Goal: Information Seeking & Learning: Learn about a topic

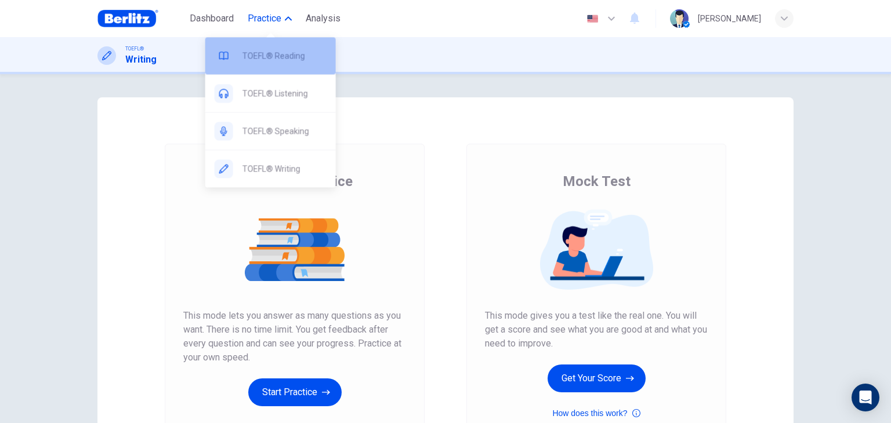
click at [277, 60] on span "TOEFL® Reading" at bounding box center [284, 56] width 84 height 14
click at [275, 52] on span "TOEFL® Reading" at bounding box center [284, 56] width 84 height 14
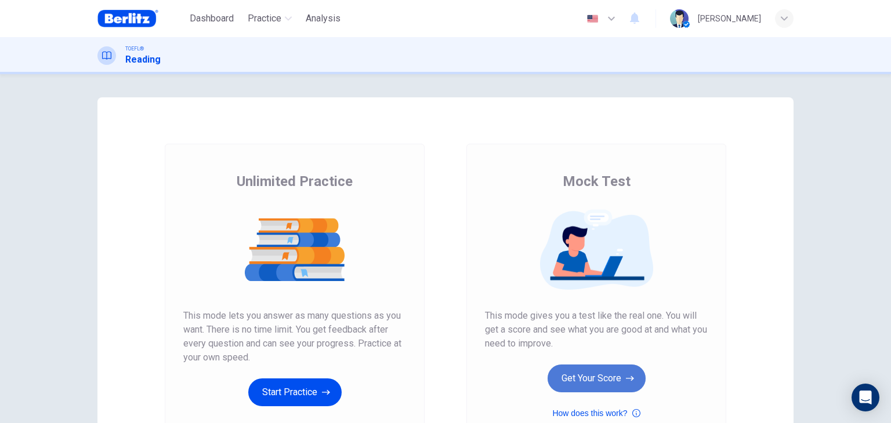
click at [582, 380] on button "Get Your Score" at bounding box center [596, 379] width 98 height 28
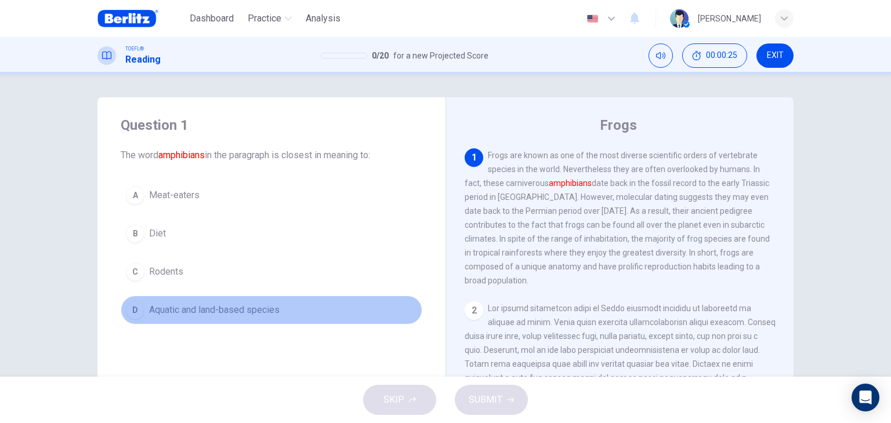
click at [181, 310] on span "Aquatic and land-based species" at bounding box center [214, 310] width 130 height 14
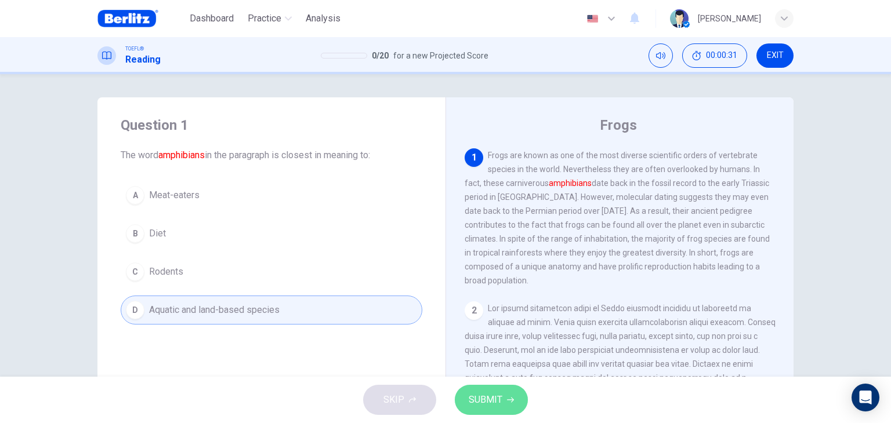
click at [494, 394] on span "SUBMIT" at bounding box center [485, 400] width 34 height 16
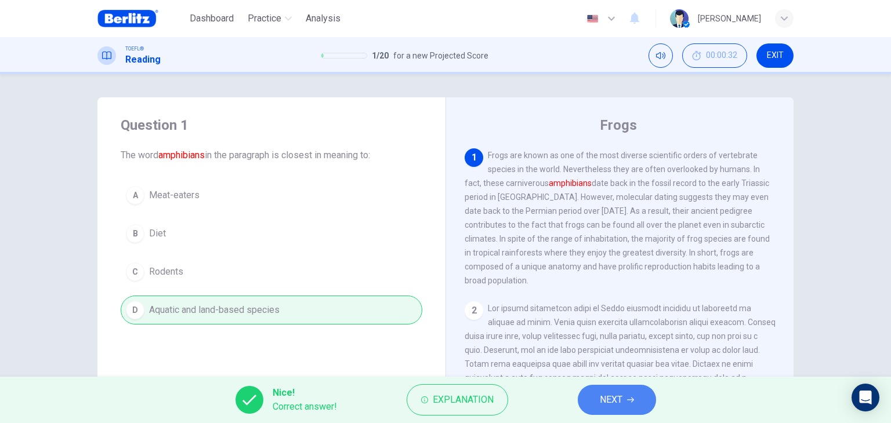
click at [605, 399] on span "NEXT" at bounding box center [610, 400] width 23 height 16
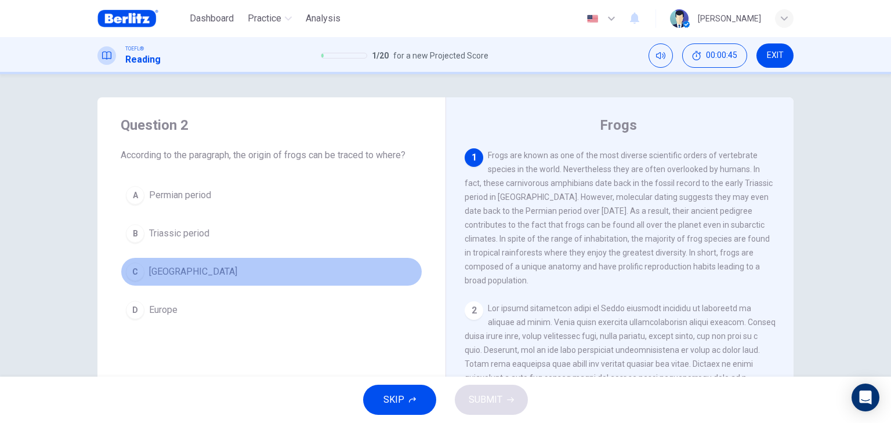
click at [186, 269] on span "Madagascar" at bounding box center [193, 272] width 88 height 14
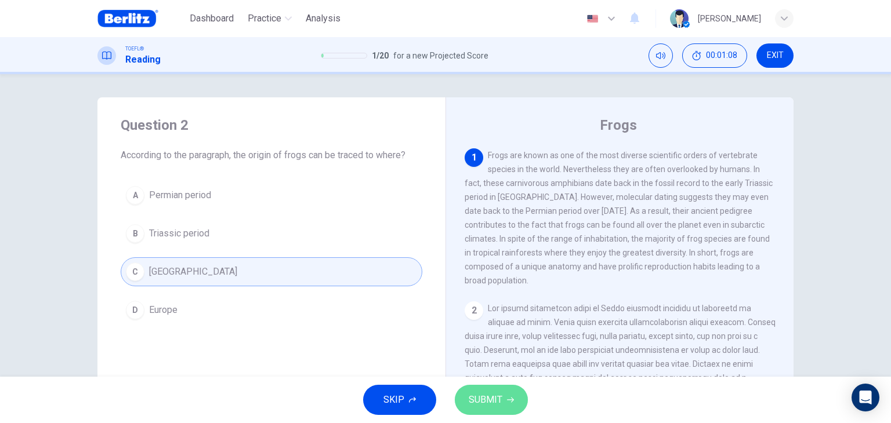
click at [501, 402] on button "SUBMIT" at bounding box center [491, 400] width 73 height 30
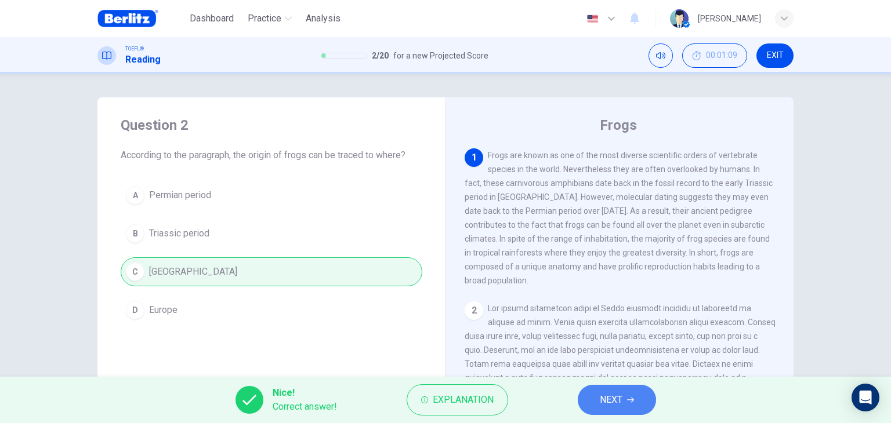
click at [601, 400] on span "NEXT" at bounding box center [610, 400] width 23 height 16
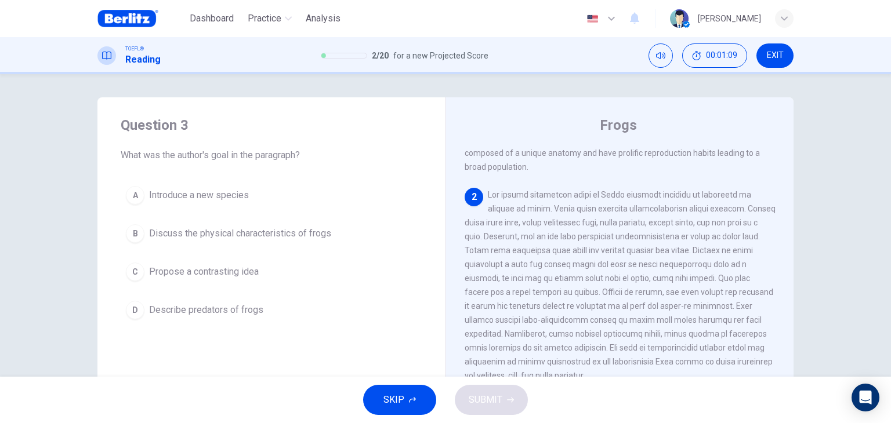
scroll to position [127, 0]
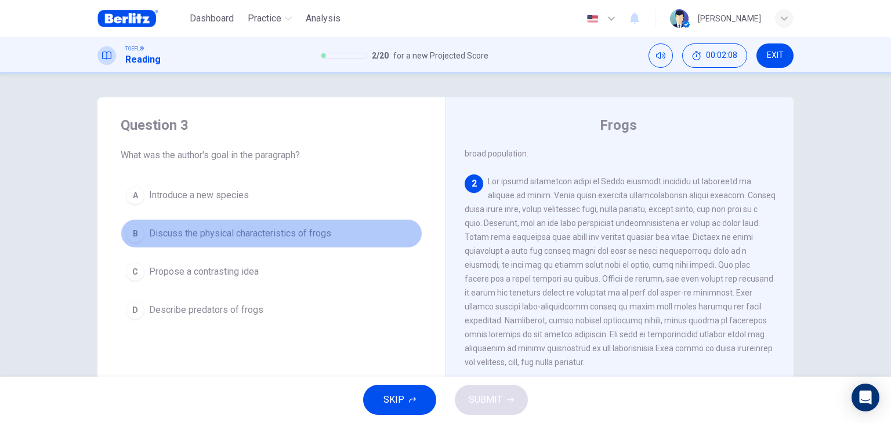
click at [283, 230] on span "Discuss the physical characteristics of frogs" at bounding box center [240, 234] width 182 height 14
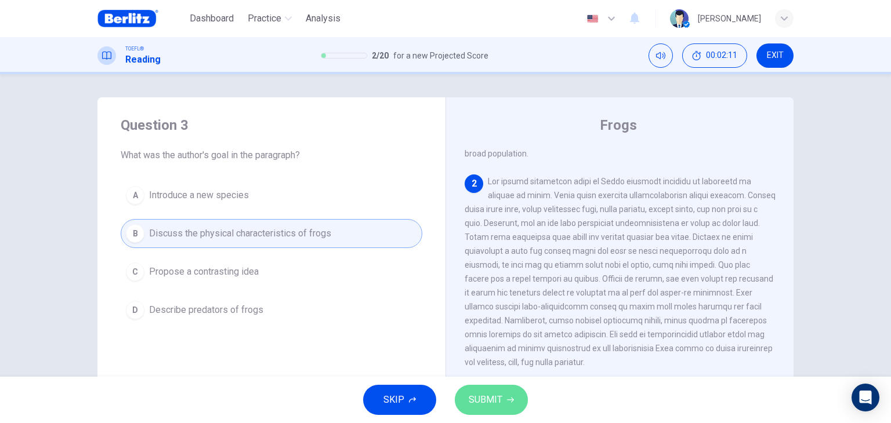
click at [501, 402] on span "SUBMIT" at bounding box center [485, 400] width 34 height 16
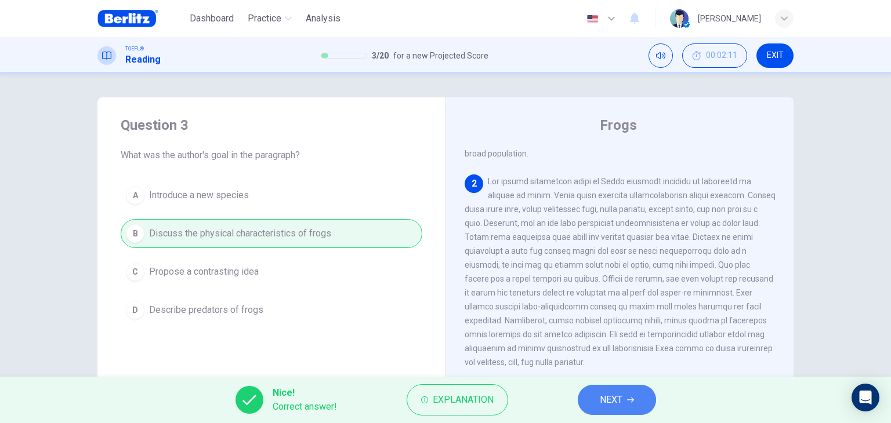
click at [621, 405] on span "NEXT" at bounding box center [610, 400] width 23 height 16
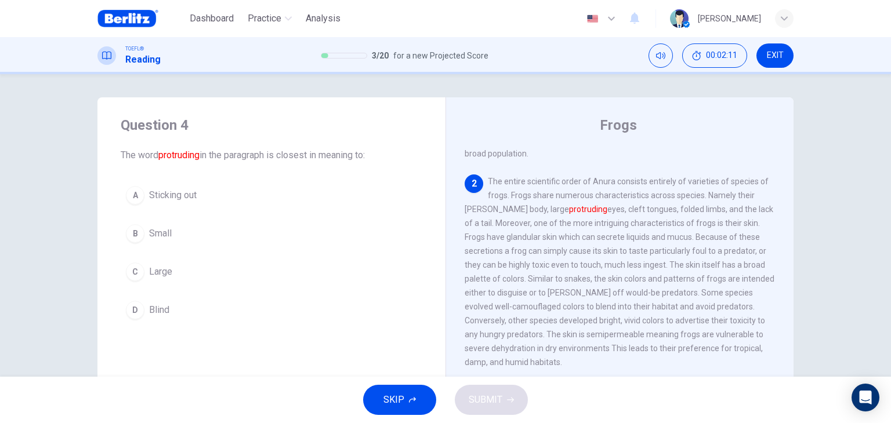
scroll to position [158, 0]
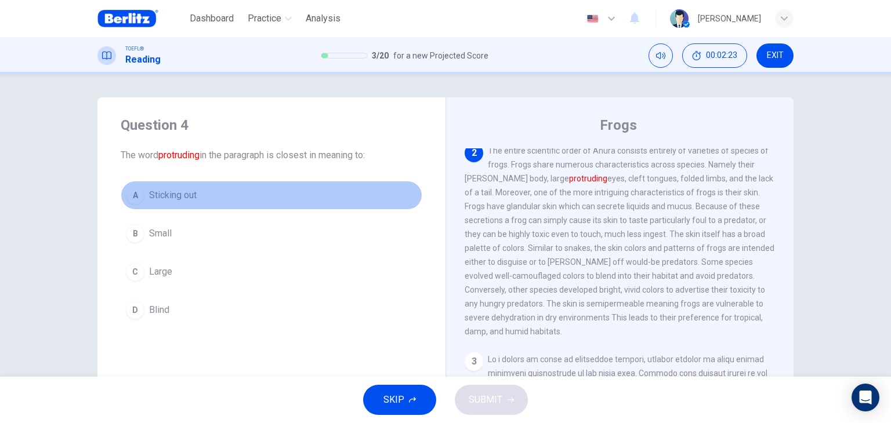
click at [176, 198] on span "Sticking out" at bounding box center [173, 195] width 48 height 14
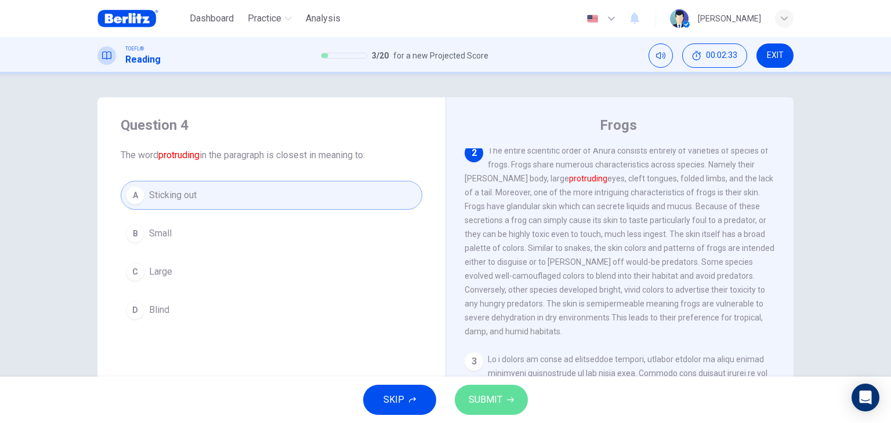
click at [499, 395] on span "SUBMIT" at bounding box center [485, 400] width 34 height 16
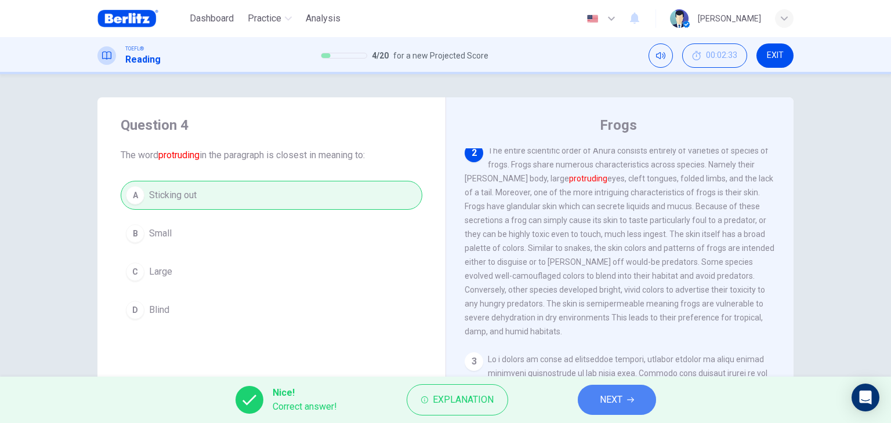
click at [616, 399] on span "NEXT" at bounding box center [610, 400] width 23 height 16
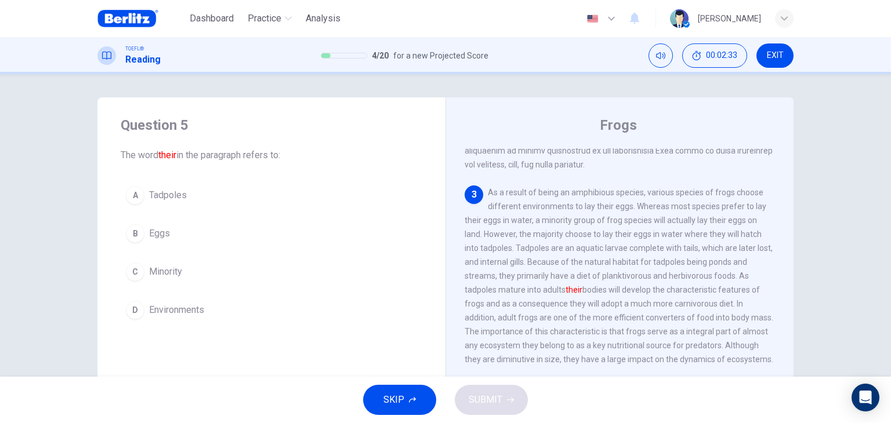
scroll to position [328, 0]
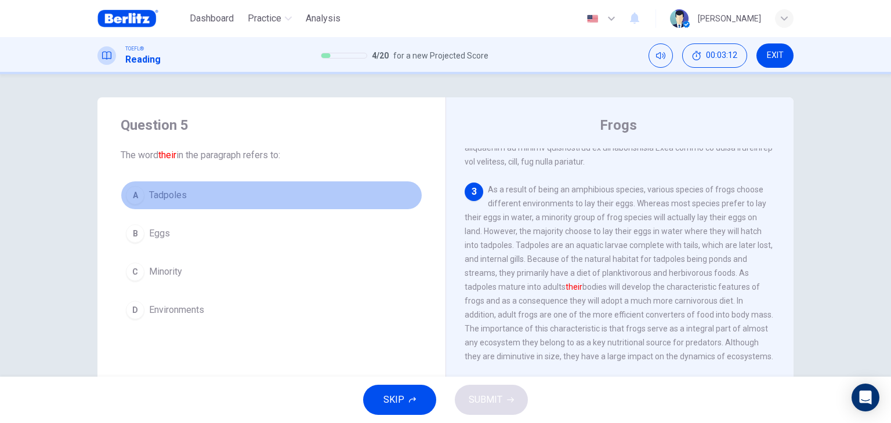
click at [178, 195] on span "Tadpoles" at bounding box center [168, 195] width 38 height 14
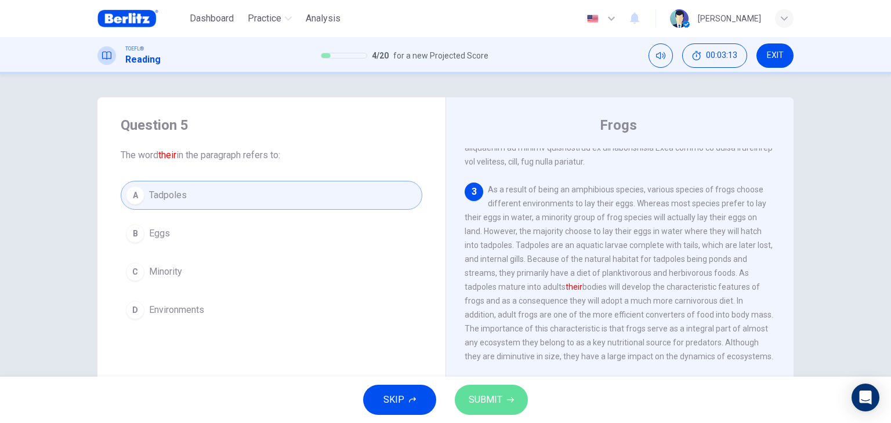
click at [503, 407] on button "SUBMIT" at bounding box center [491, 400] width 73 height 30
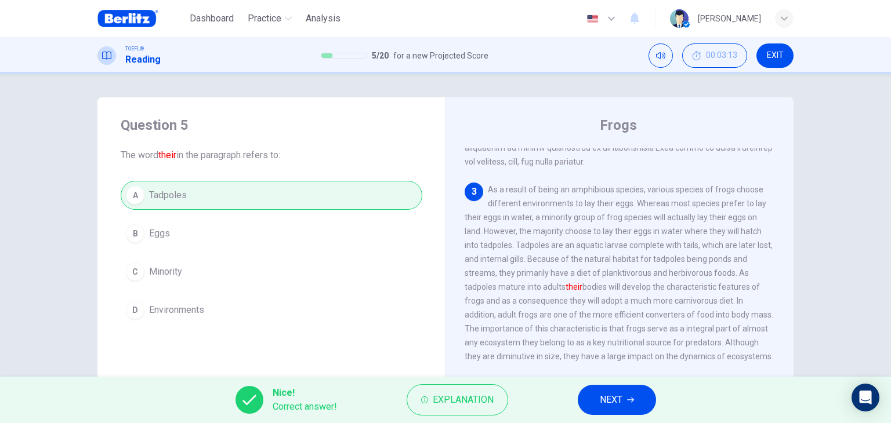
click at [618, 420] on div "Nice! Correct answer! Explanation NEXT" at bounding box center [445, 400] width 891 height 46
click at [624, 398] on button "NEXT" at bounding box center [616, 400] width 78 height 30
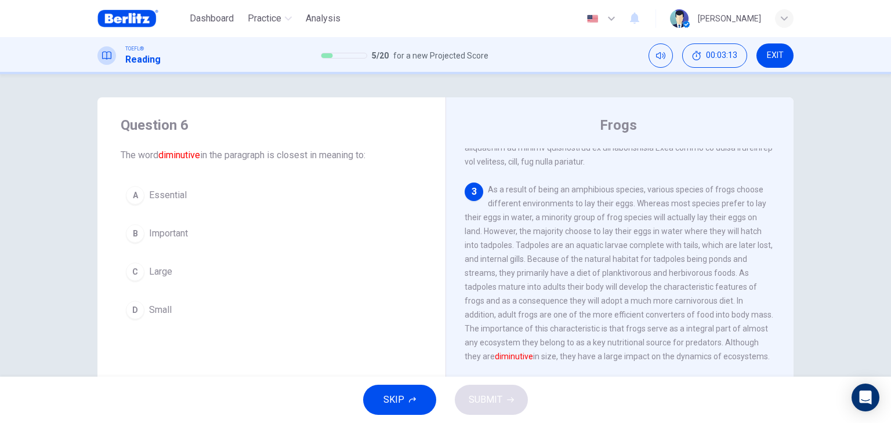
scroll to position [358, 0]
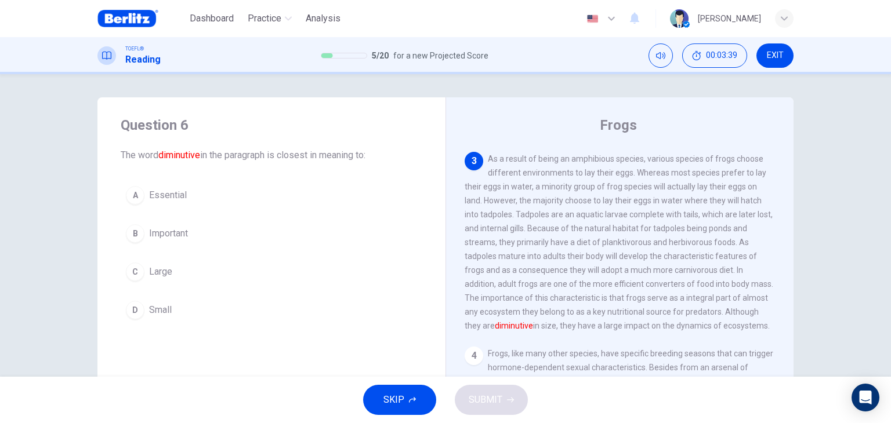
click at [158, 314] on span "Small" at bounding box center [160, 310] width 23 height 14
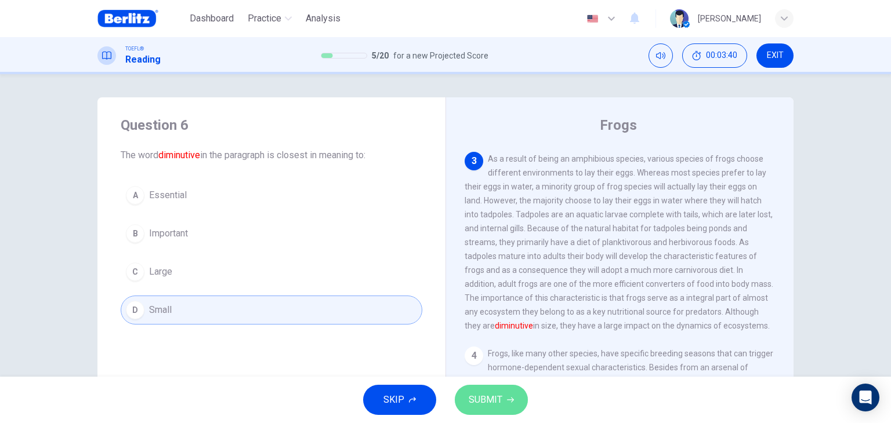
click at [499, 399] on span "SUBMIT" at bounding box center [485, 400] width 34 height 16
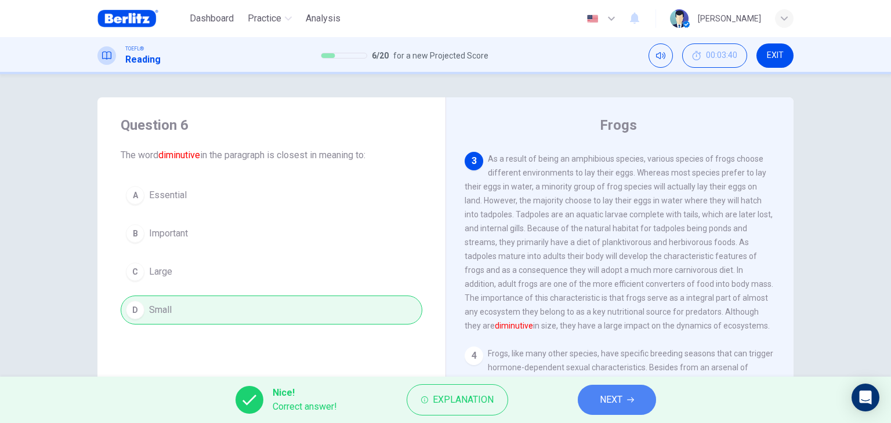
click at [611, 404] on span "NEXT" at bounding box center [610, 400] width 23 height 16
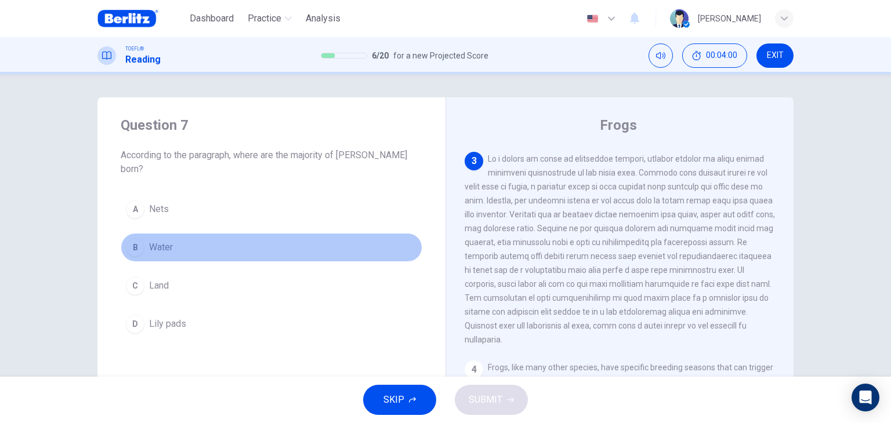
click at [166, 241] on span "Water" at bounding box center [161, 248] width 24 height 14
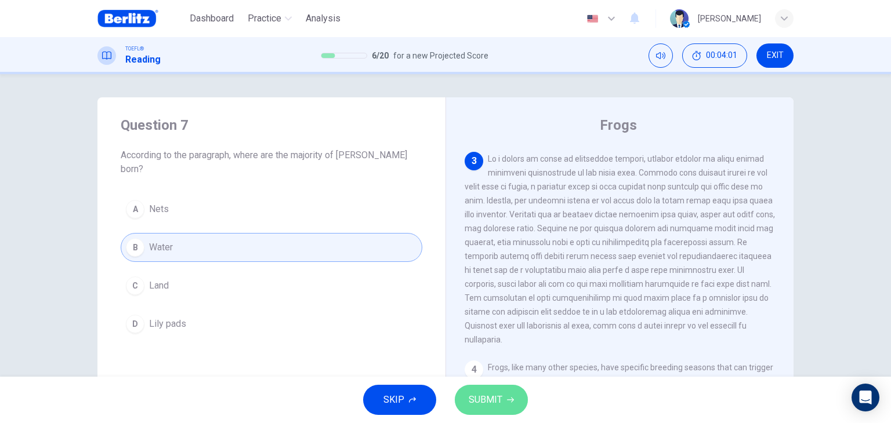
click at [490, 404] on span "SUBMIT" at bounding box center [485, 400] width 34 height 16
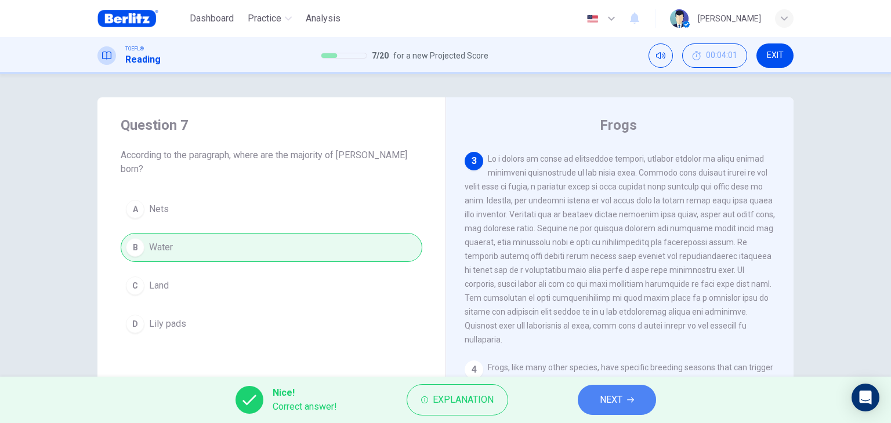
click at [605, 404] on span "NEXT" at bounding box center [610, 400] width 23 height 16
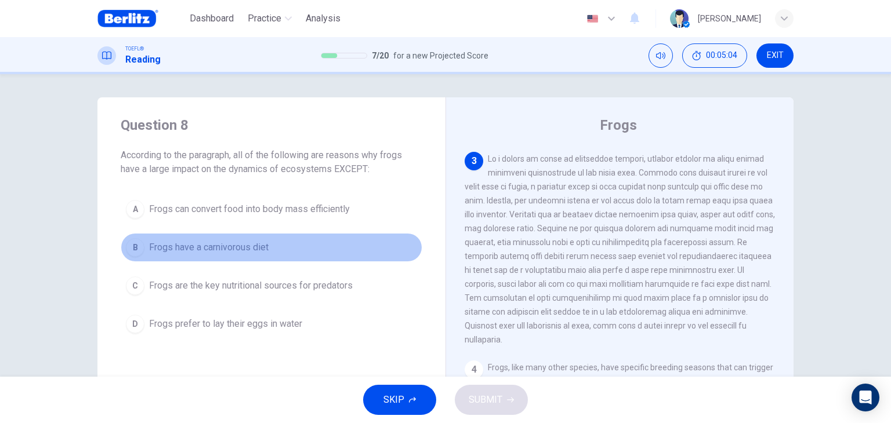
click at [220, 248] on span "Frogs have a carnivorous diet" at bounding box center [208, 248] width 119 height 14
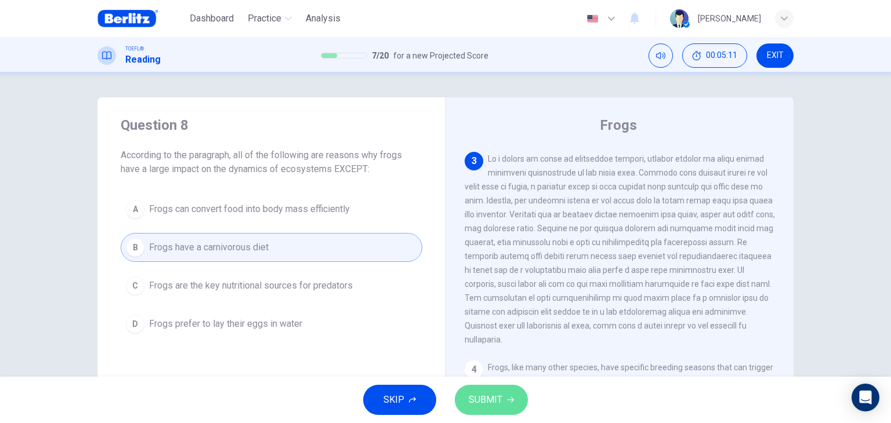
click at [495, 398] on span "SUBMIT" at bounding box center [485, 400] width 34 height 16
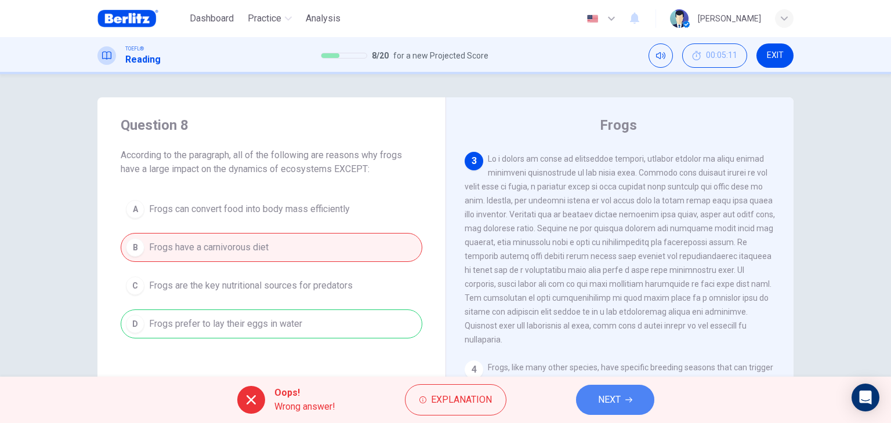
click at [627, 405] on button "NEXT" at bounding box center [615, 400] width 78 height 30
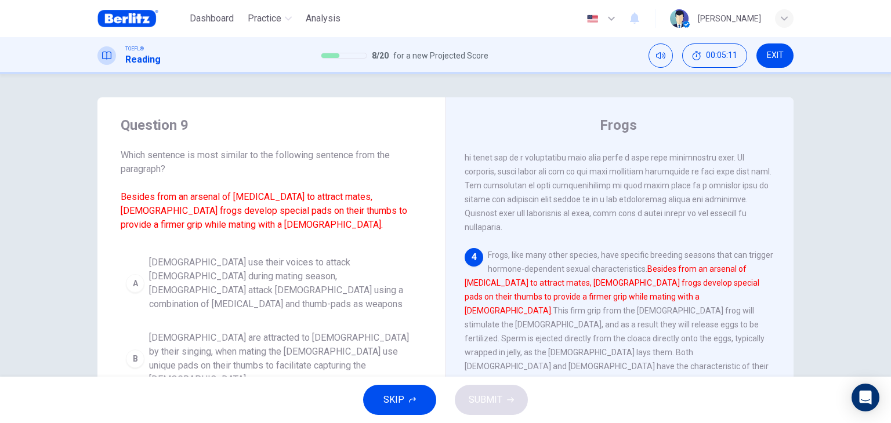
scroll to position [471, 0]
click at [315, 339] on span "Females are attracted to males by their singing, when mating the females use un…" at bounding box center [283, 359] width 268 height 56
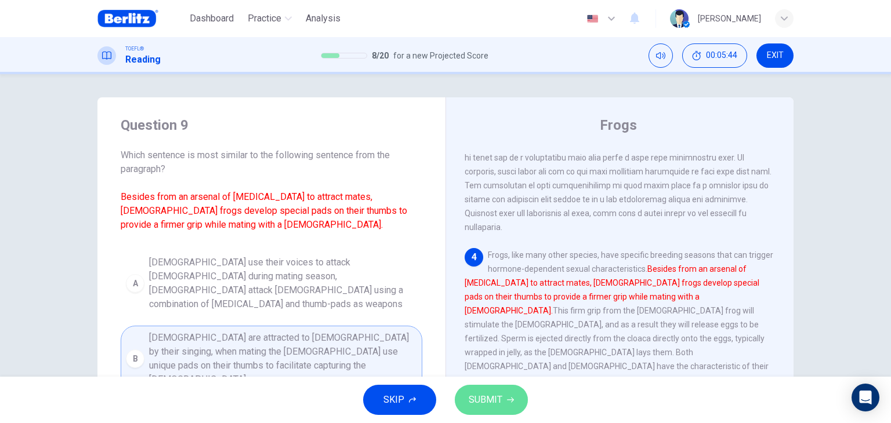
click at [496, 397] on span "SUBMIT" at bounding box center [485, 400] width 34 height 16
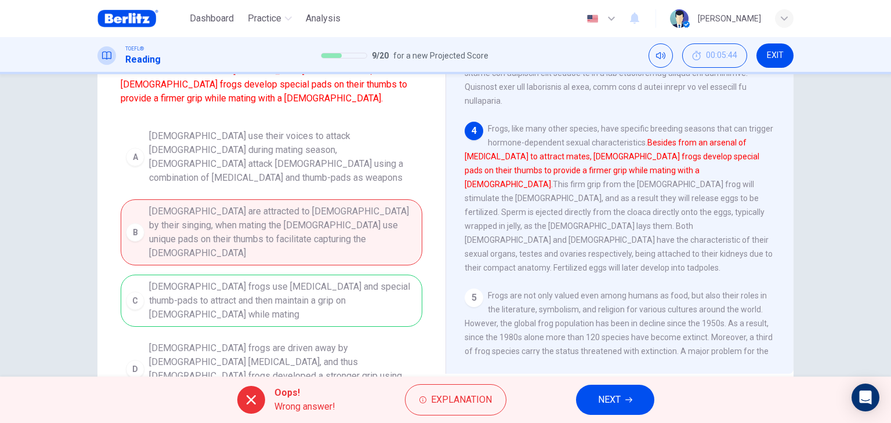
scroll to position [112, 0]
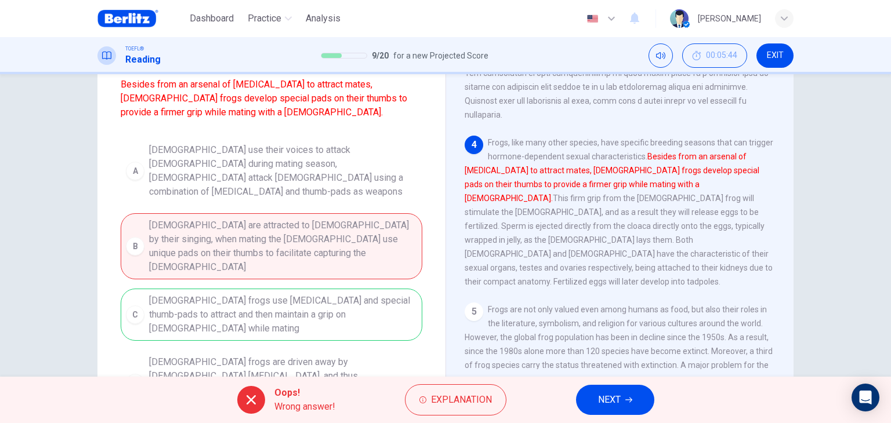
click at [621, 404] on button "NEXT" at bounding box center [615, 400] width 78 height 30
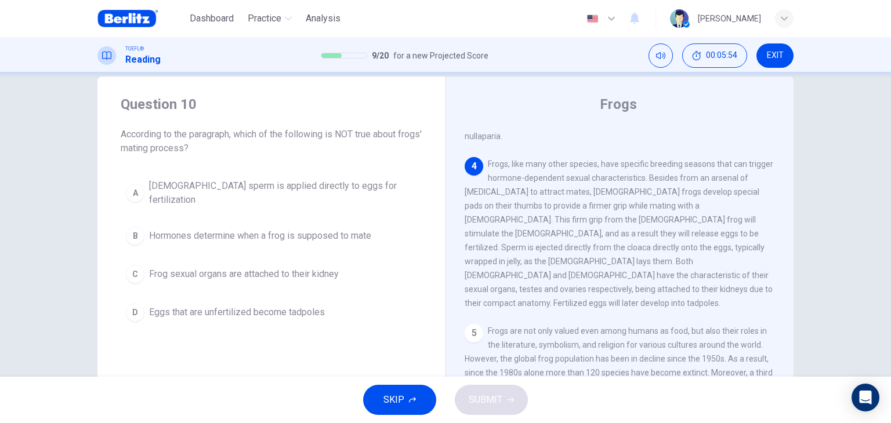
scroll to position [20, 0]
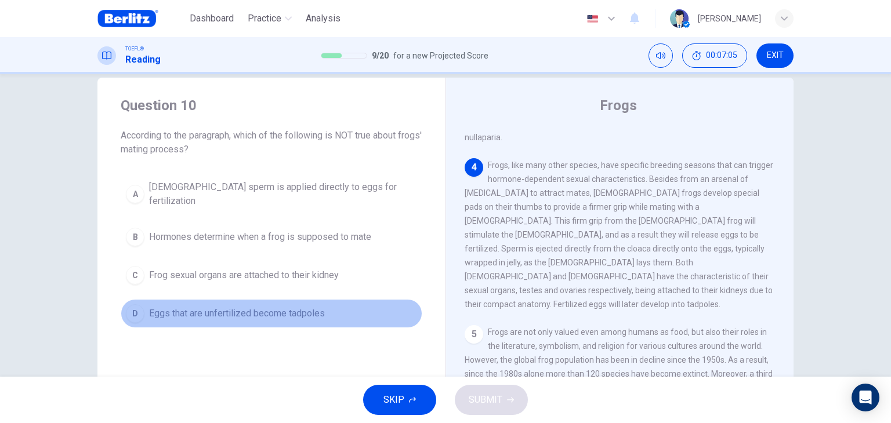
click at [246, 307] on span "Eggs that are unfertilized become tadpoles" at bounding box center [237, 314] width 176 height 14
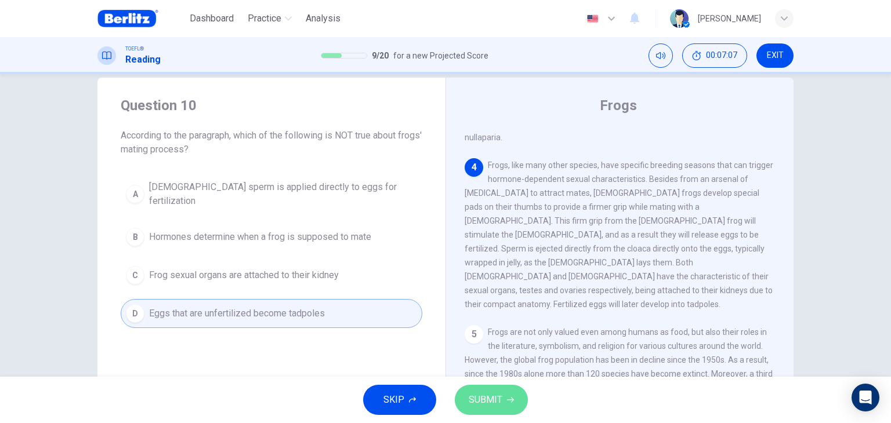
click at [489, 399] on span "SUBMIT" at bounding box center [485, 400] width 34 height 16
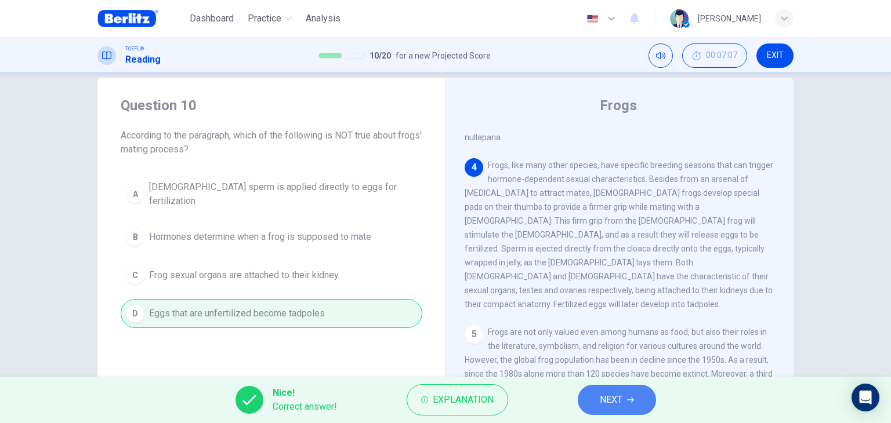
click at [601, 407] on span "NEXT" at bounding box center [610, 400] width 23 height 16
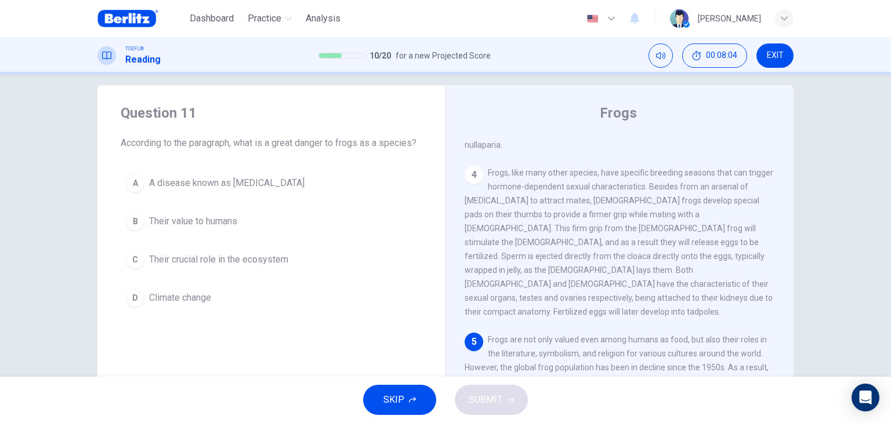
scroll to position [11, 0]
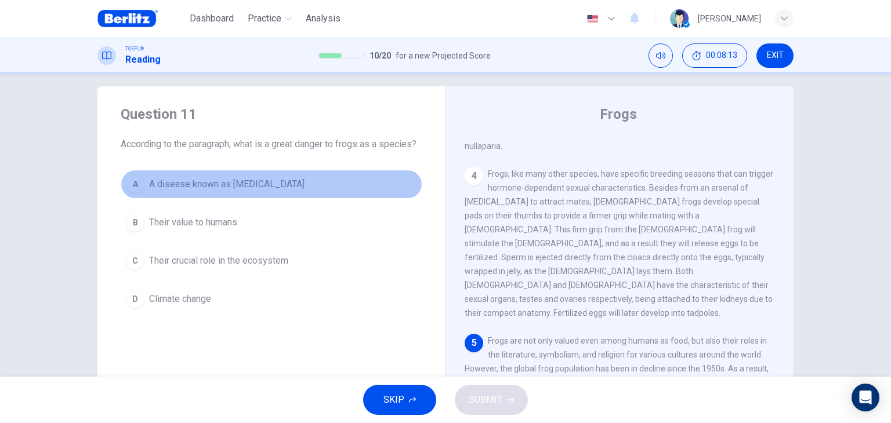
click at [208, 184] on span "A disease known as chytridiomycosis" at bounding box center [226, 184] width 155 height 14
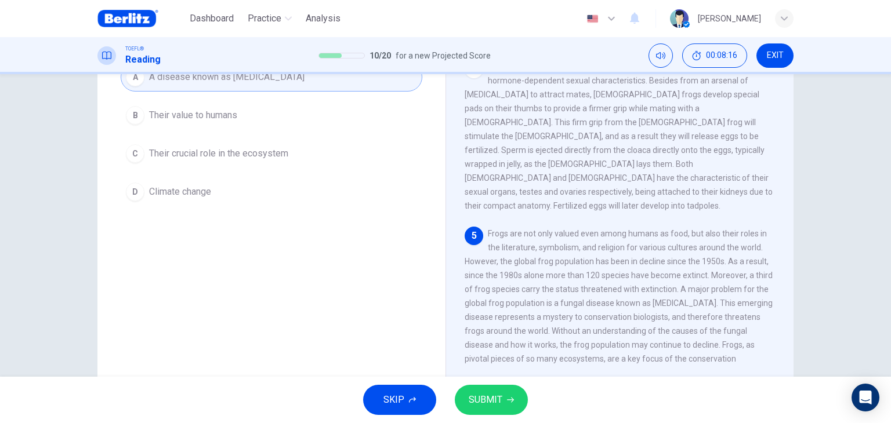
scroll to position [120, 0]
click at [524, 401] on button "SUBMIT" at bounding box center [491, 400] width 73 height 30
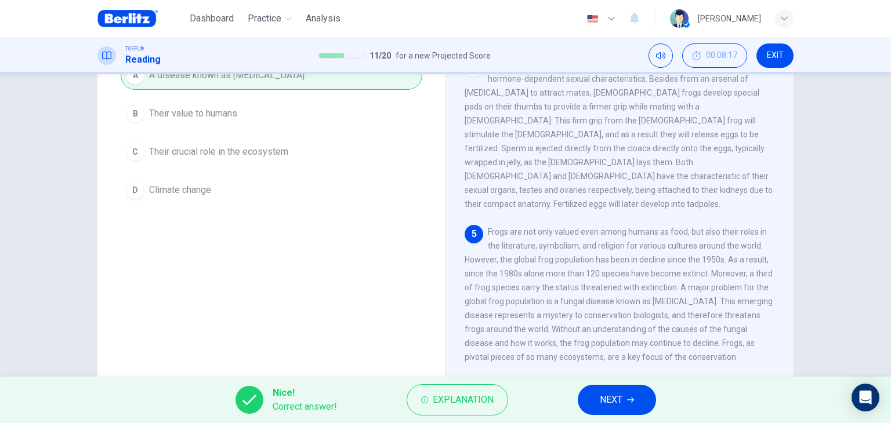
click at [633, 397] on icon "button" at bounding box center [630, 400] width 7 height 7
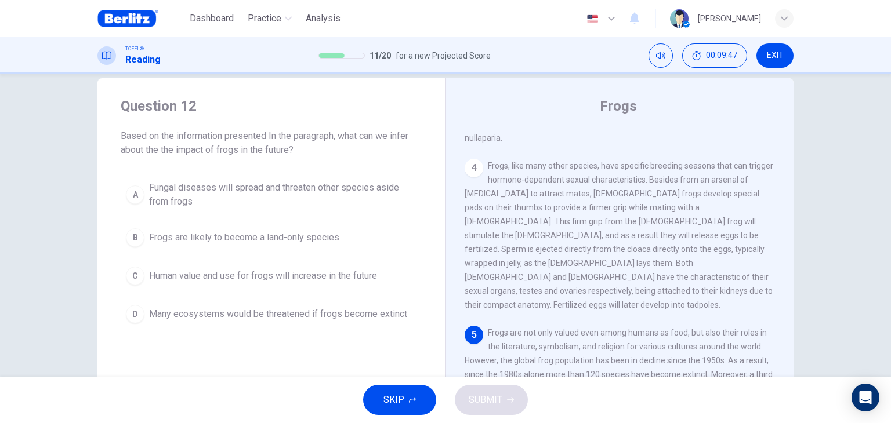
scroll to position [20, 0]
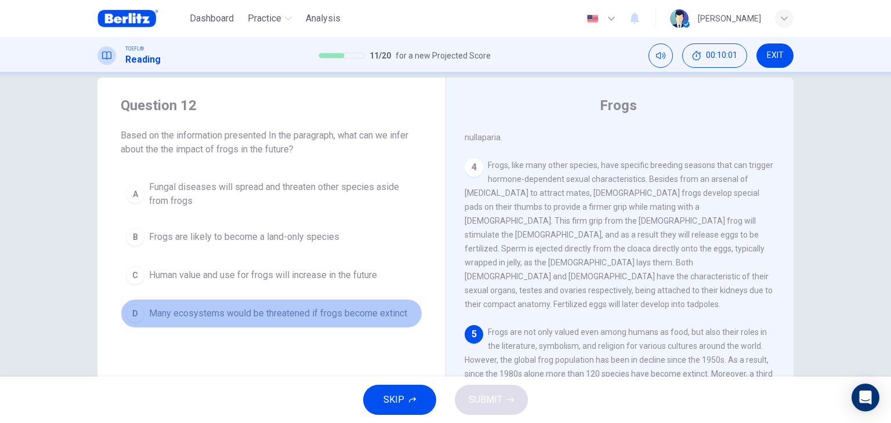
click at [304, 314] on span "Many ecosystems would be threatened if frogs become extinct" at bounding box center [278, 314] width 258 height 14
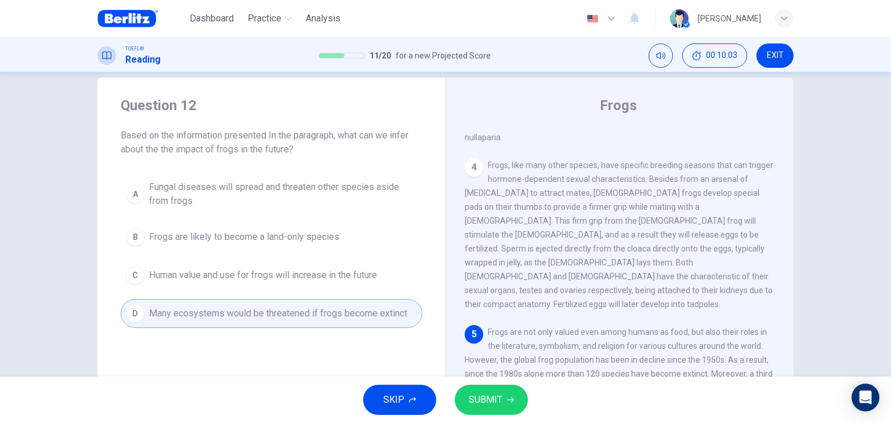
click at [482, 402] on span "SUBMIT" at bounding box center [485, 400] width 34 height 16
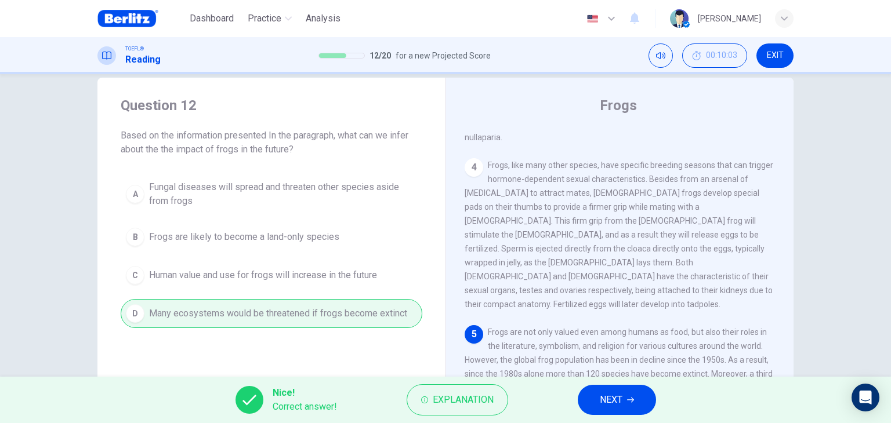
click at [640, 393] on button "NEXT" at bounding box center [616, 400] width 78 height 30
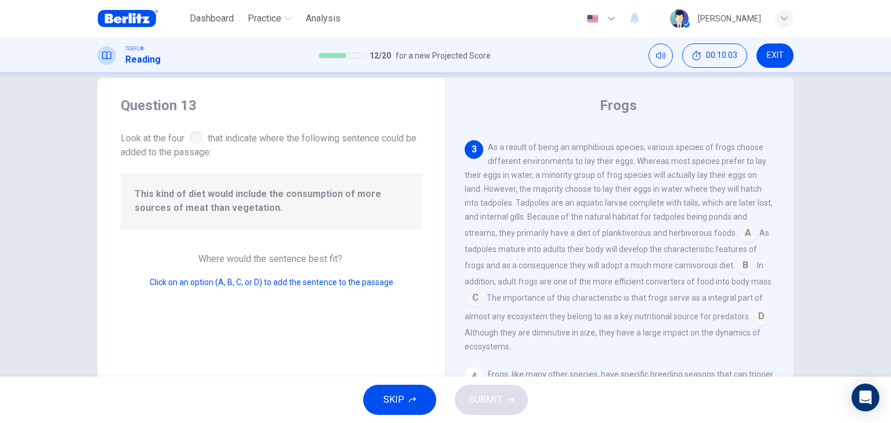
scroll to position [354, 0]
click at [742, 221] on input at bounding box center [747, 230] width 19 height 19
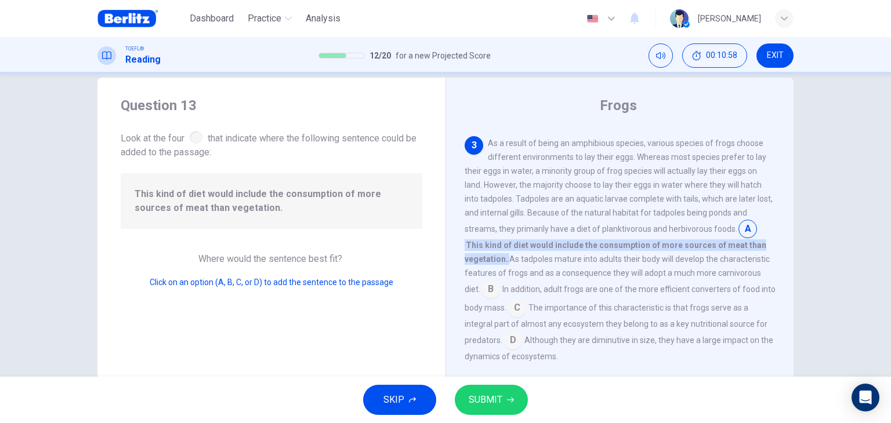
click at [489, 289] on input at bounding box center [490, 290] width 19 height 19
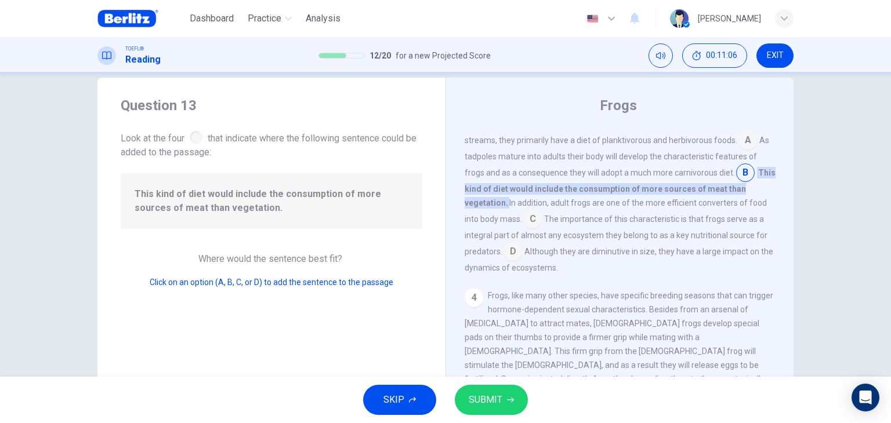
scroll to position [447, 0]
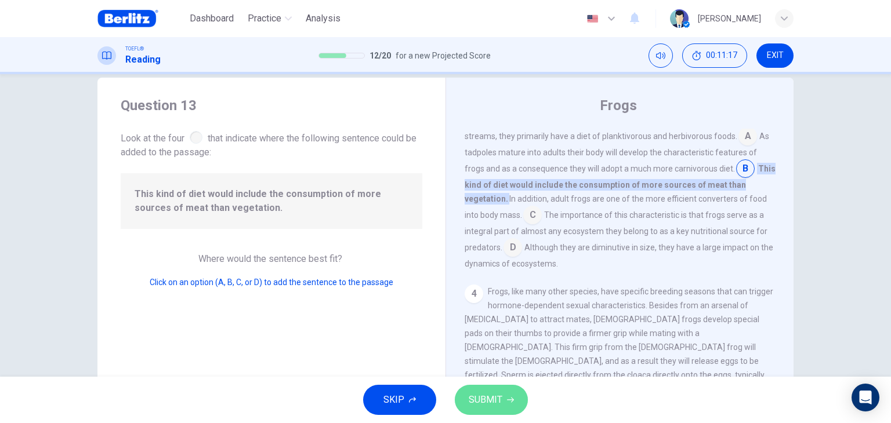
click at [495, 401] on span "SUBMIT" at bounding box center [485, 400] width 34 height 16
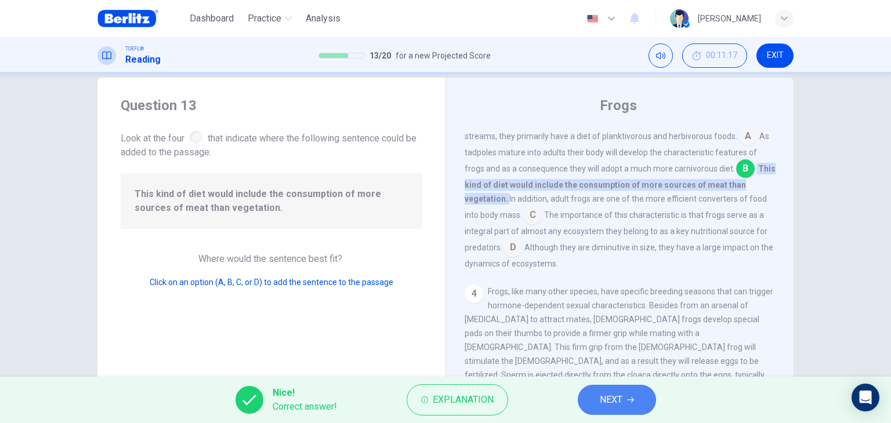
click at [612, 412] on button "NEXT" at bounding box center [616, 400] width 78 height 30
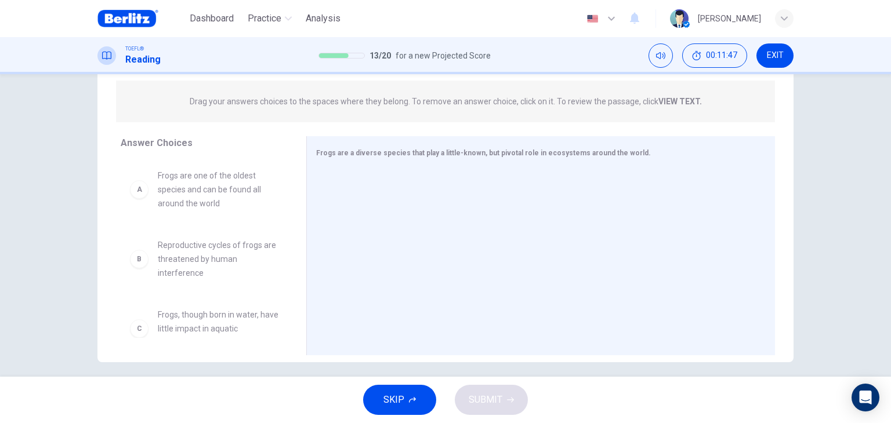
scroll to position [137, 0]
drag, startPoint x: 204, startPoint y: 191, endPoint x: 455, endPoint y: 231, distance: 253.6
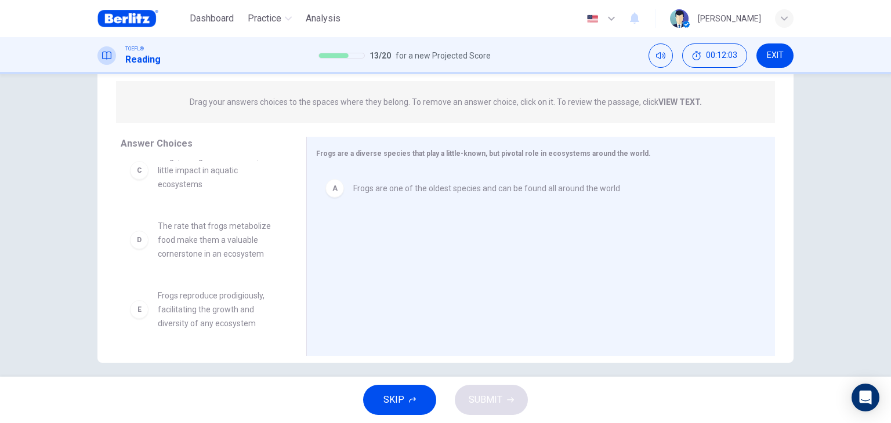
scroll to position [93, 0]
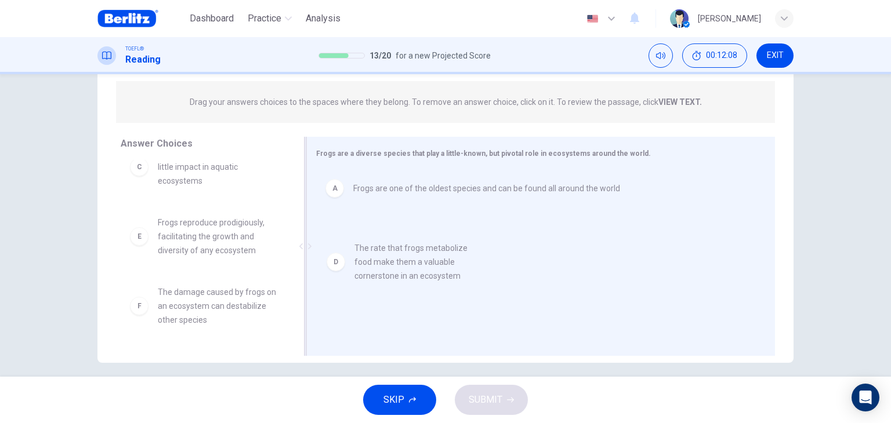
drag, startPoint x: 218, startPoint y: 239, endPoint x: 424, endPoint y: 268, distance: 207.8
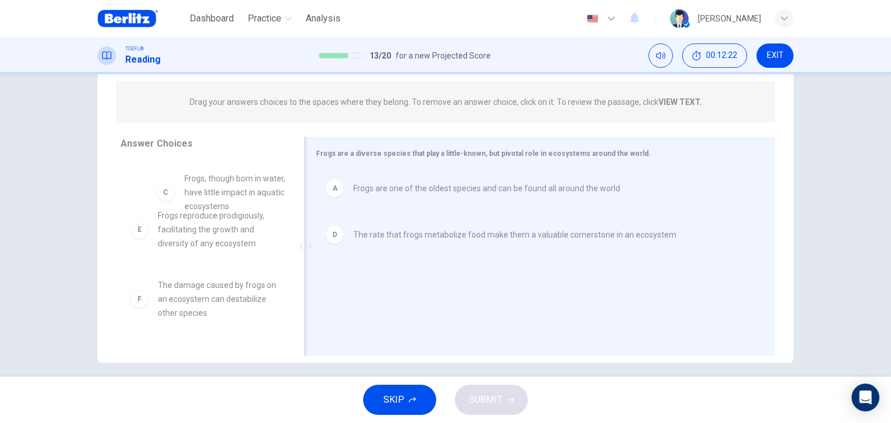
scroll to position [88, 0]
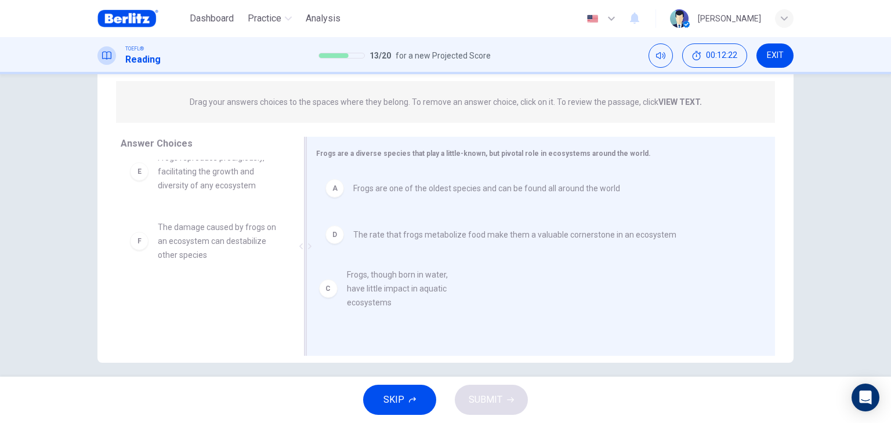
drag, startPoint x: 209, startPoint y: 177, endPoint x: 404, endPoint y: 301, distance: 231.0
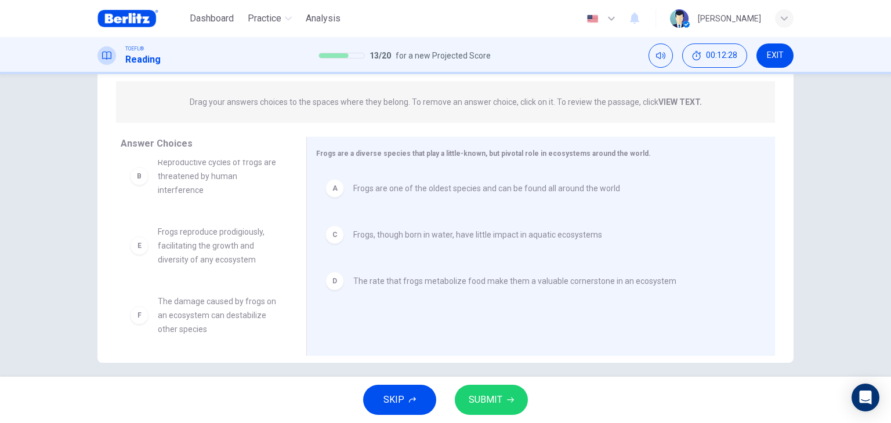
scroll to position [21, 0]
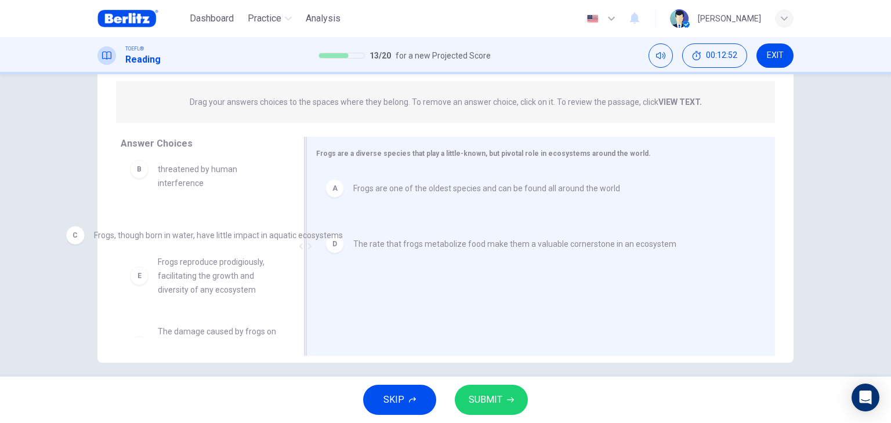
drag, startPoint x: 401, startPoint y: 237, endPoint x: 141, endPoint y: 239, distance: 259.7
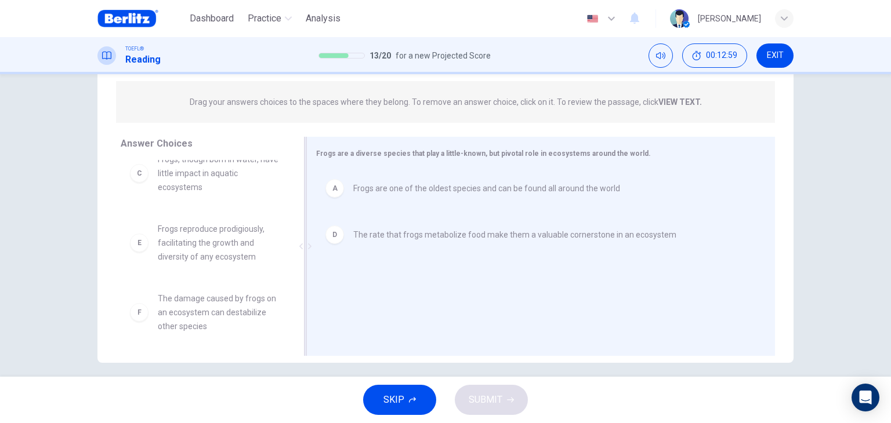
scroll to position [90, 0]
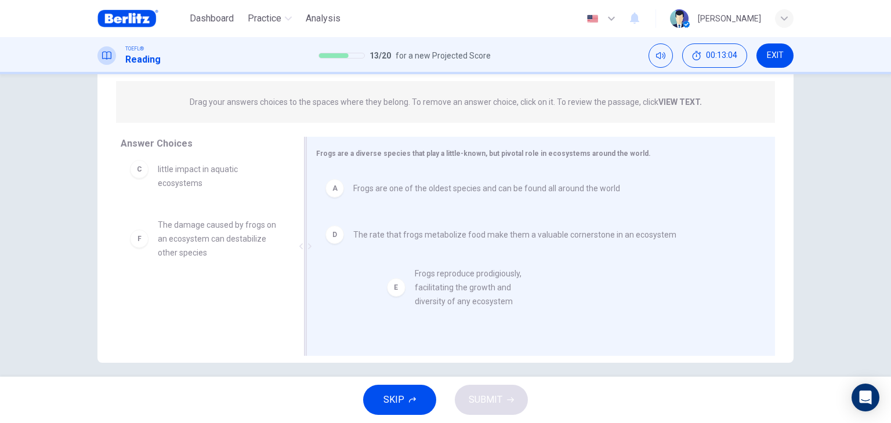
drag, startPoint x: 198, startPoint y: 248, endPoint x: 460, endPoint y: 301, distance: 267.9
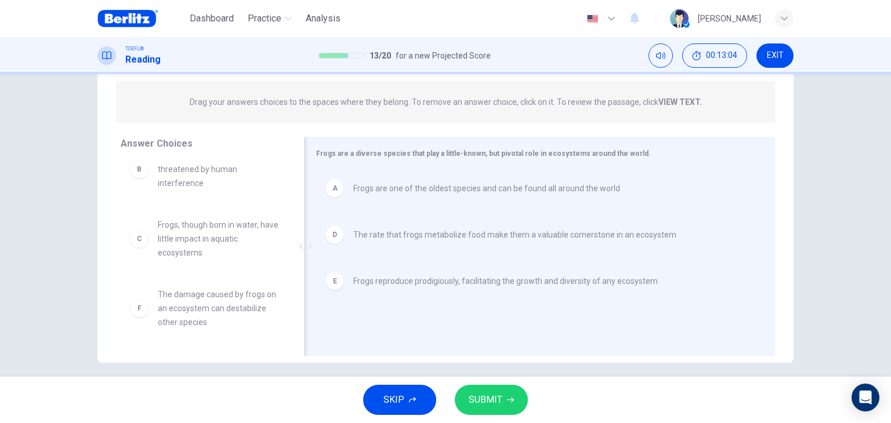
scroll to position [21, 0]
click at [496, 397] on span "SUBMIT" at bounding box center [485, 400] width 34 height 16
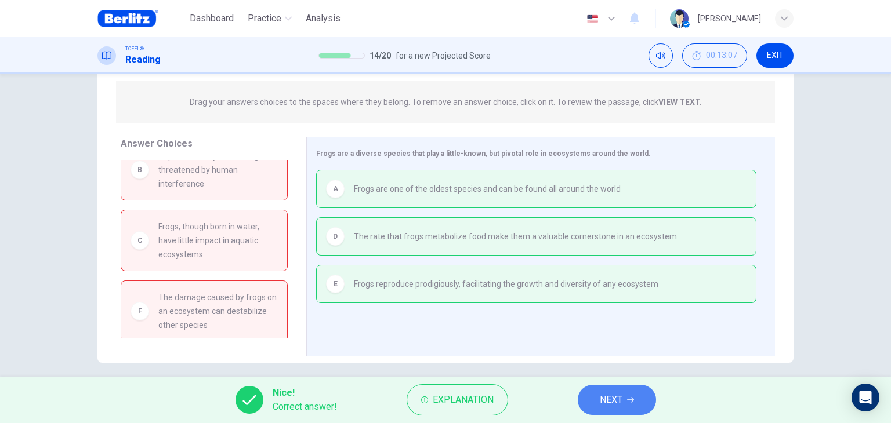
click at [631, 406] on button "NEXT" at bounding box center [616, 400] width 78 height 30
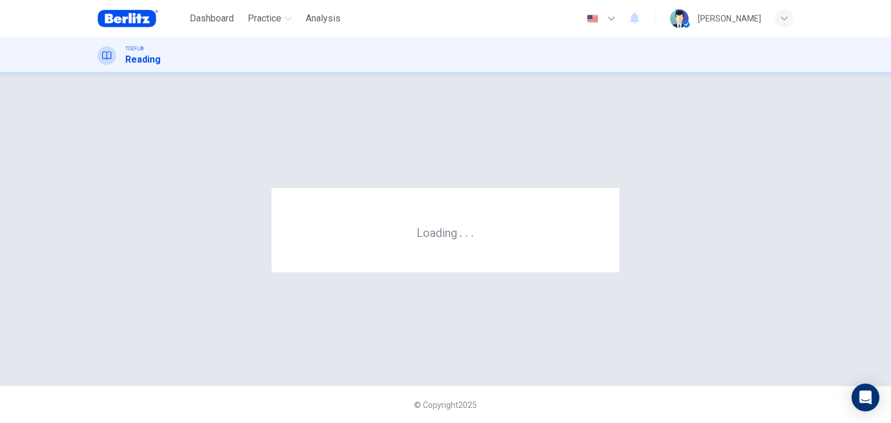
scroll to position [0, 0]
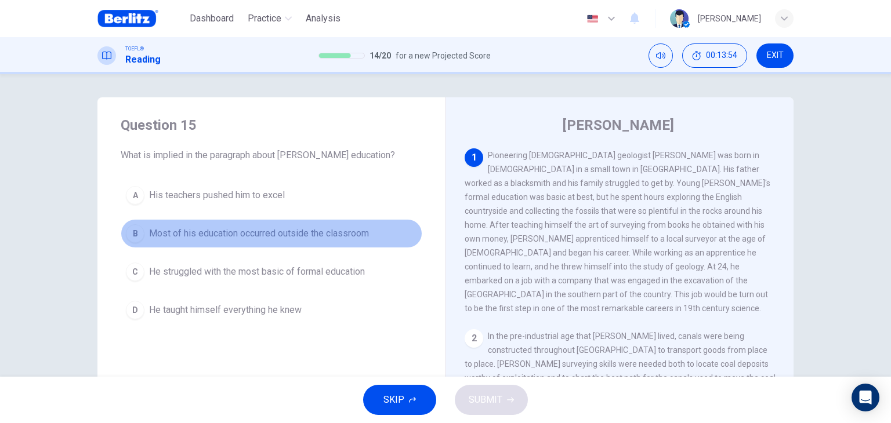
click at [248, 235] on span "Most of his education occurred outside the classroom" at bounding box center [259, 234] width 220 height 14
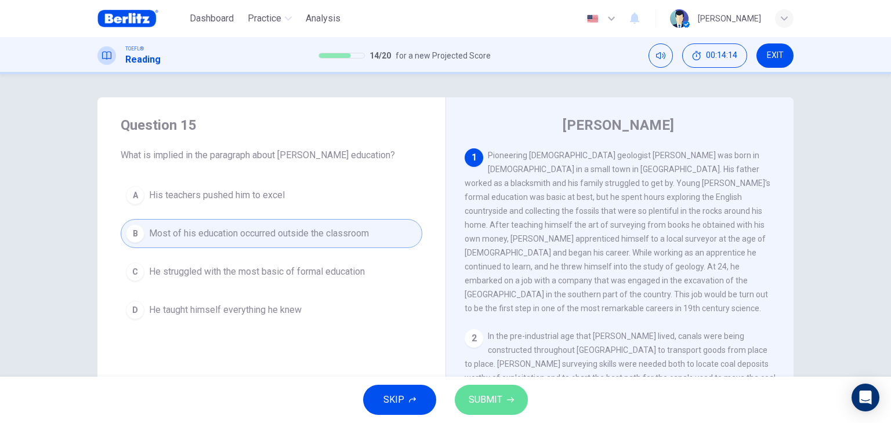
click at [485, 395] on span "SUBMIT" at bounding box center [485, 400] width 34 height 16
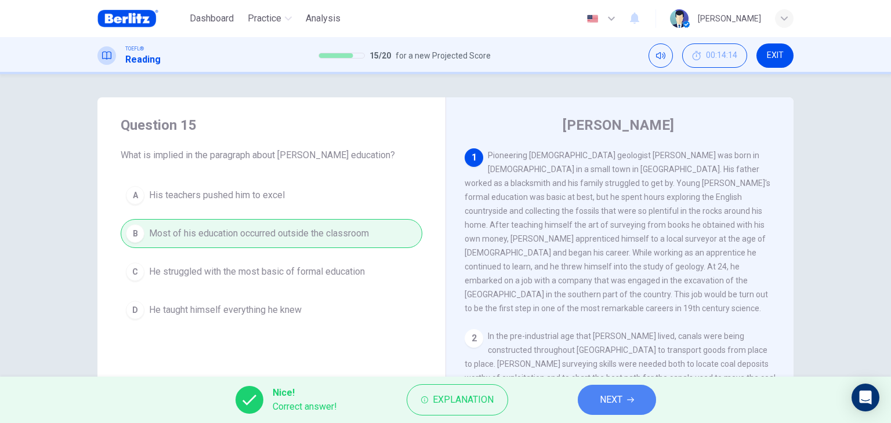
click at [628, 397] on icon "button" at bounding box center [630, 400] width 7 height 7
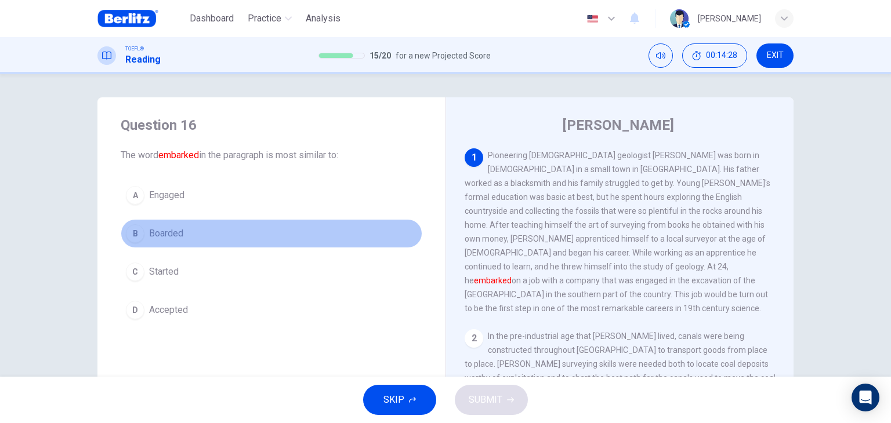
click at [169, 232] on span "Boarded" at bounding box center [166, 234] width 34 height 14
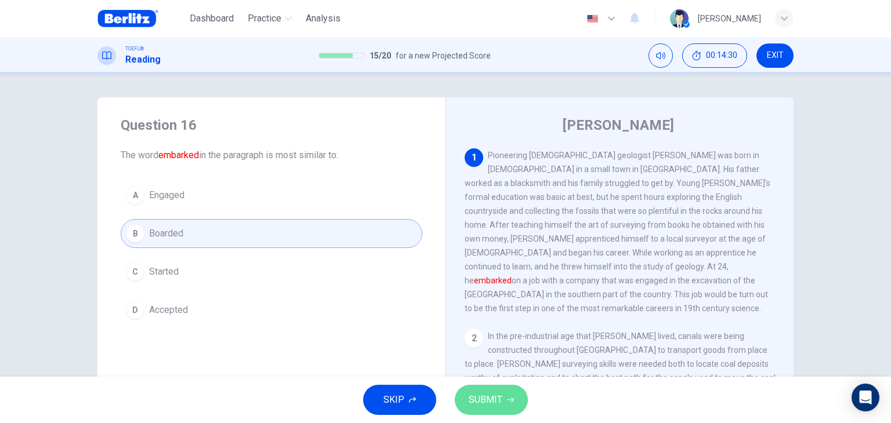
click at [485, 396] on span "SUBMIT" at bounding box center [485, 400] width 34 height 16
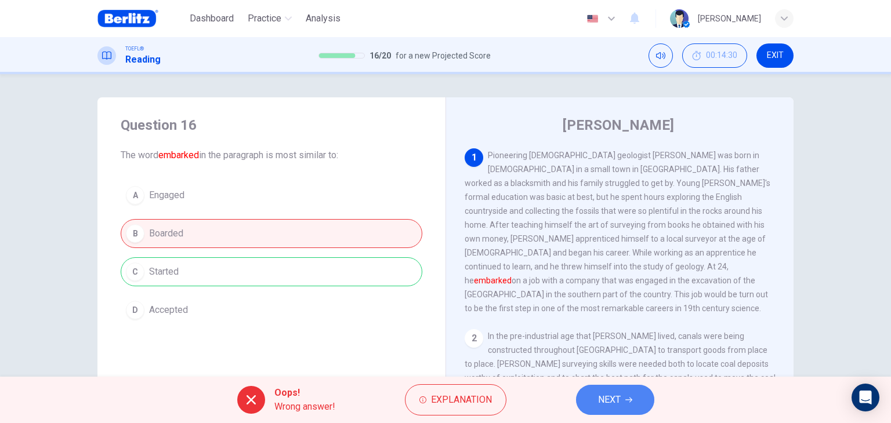
click at [612, 397] on span "NEXT" at bounding box center [609, 400] width 23 height 16
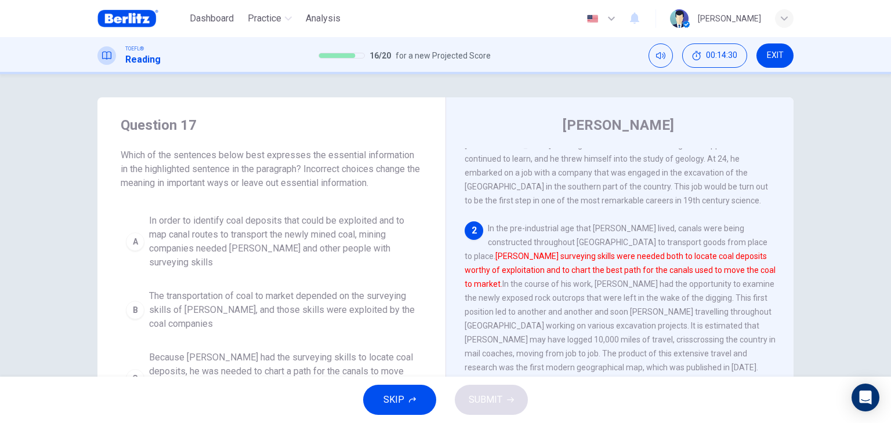
scroll to position [127, 0]
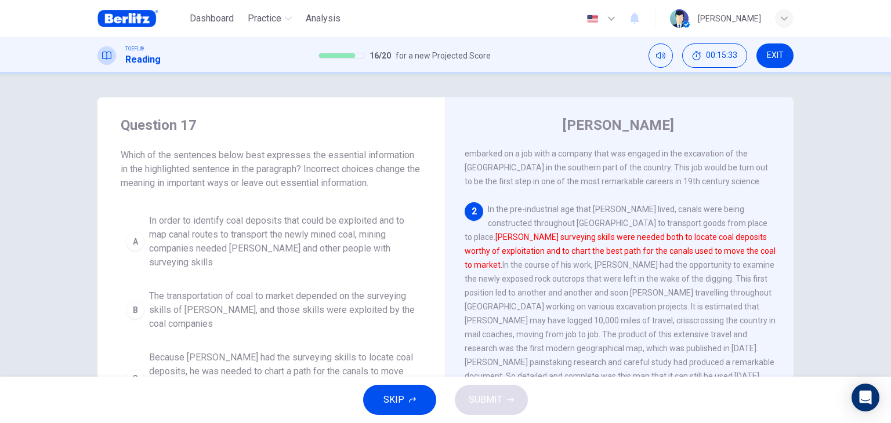
click at [50, 255] on div "Question 17 Which of the sentences below best expresses the essential informati…" at bounding box center [445, 225] width 891 height 303
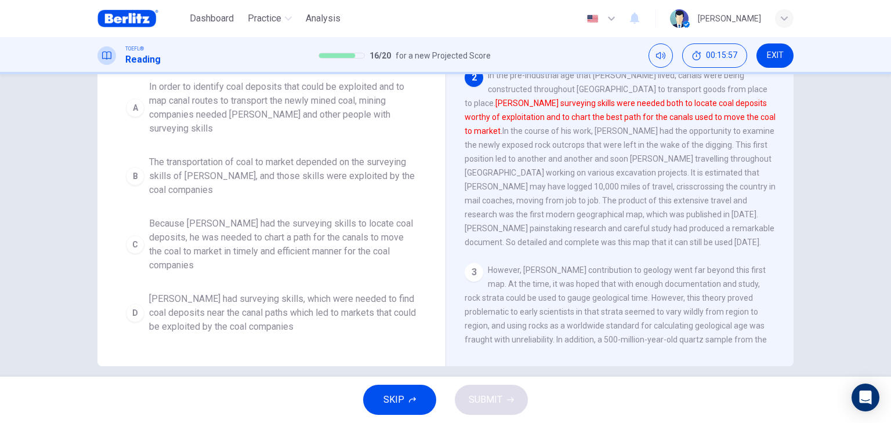
scroll to position [135, 0]
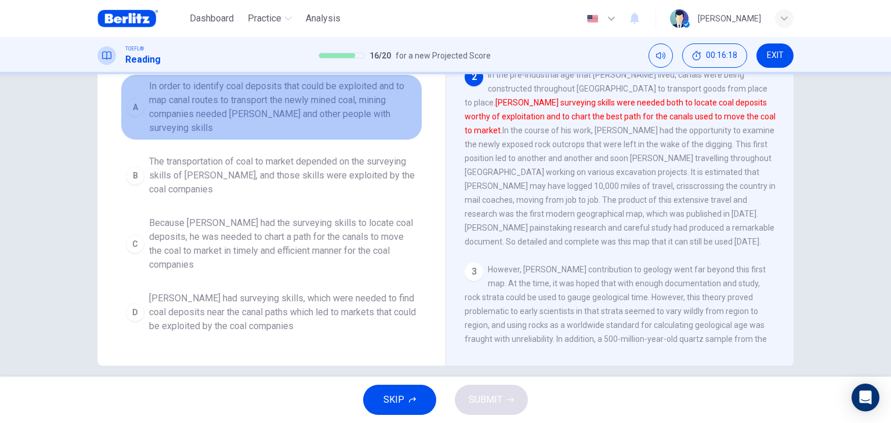
click at [318, 110] on span "In order to identify coal deposits that could be exploited and to map canal rou…" at bounding box center [283, 107] width 268 height 56
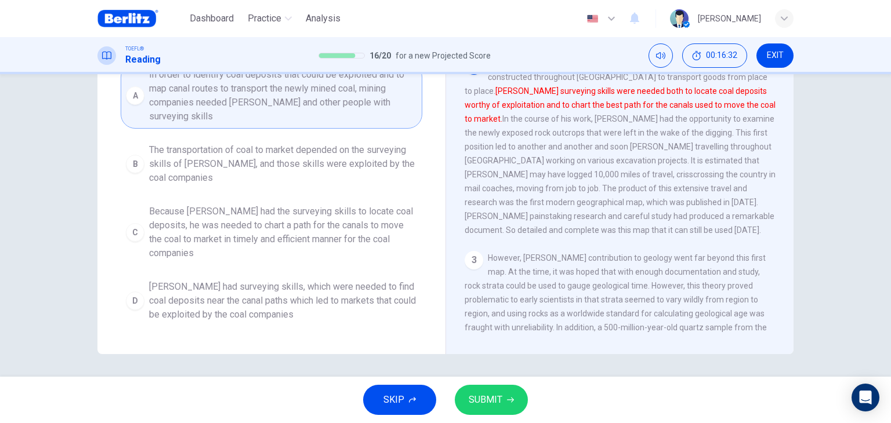
scroll to position [147, 0]
click at [492, 396] on span "SUBMIT" at bounding box center [485, 400] width 34 height 16
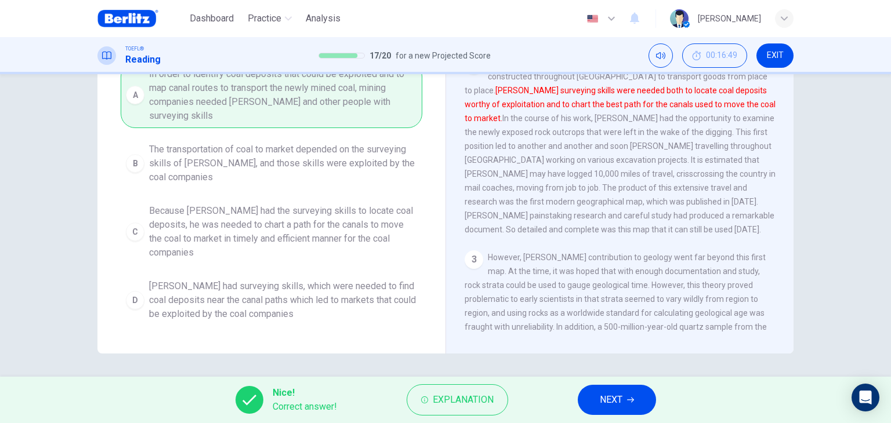
click at [618, 404] on span "NEXT" at bounding box center [610, 400] width 23 height 16
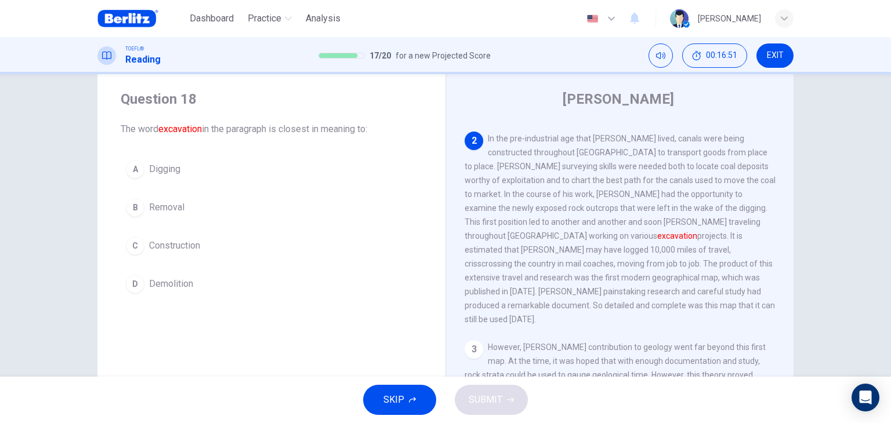
scroll to position [23, 0]
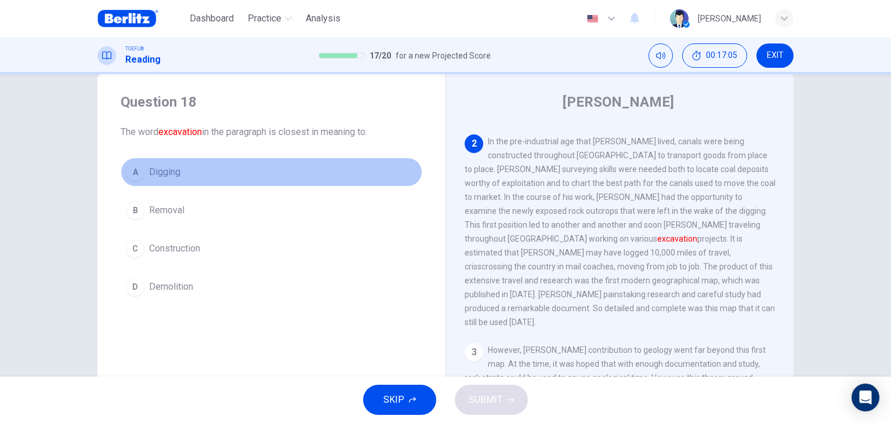
click at [162, 166] on span "Digging" at bounding box center [164, 172] width 31 height 14
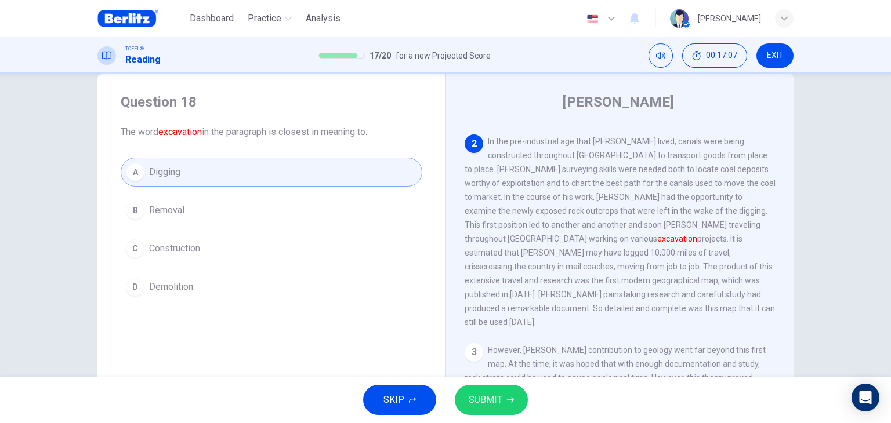
click at [501, 399] on span "SUBMIT" at bounding box center [485, 400] width 34 height 16
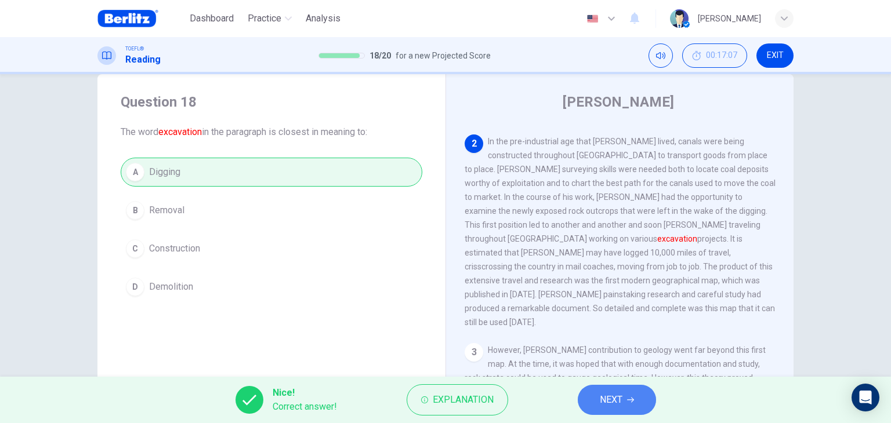
click at [626, 404] on button "NEXT" at bounding box center [616, 400] width 78 height 30
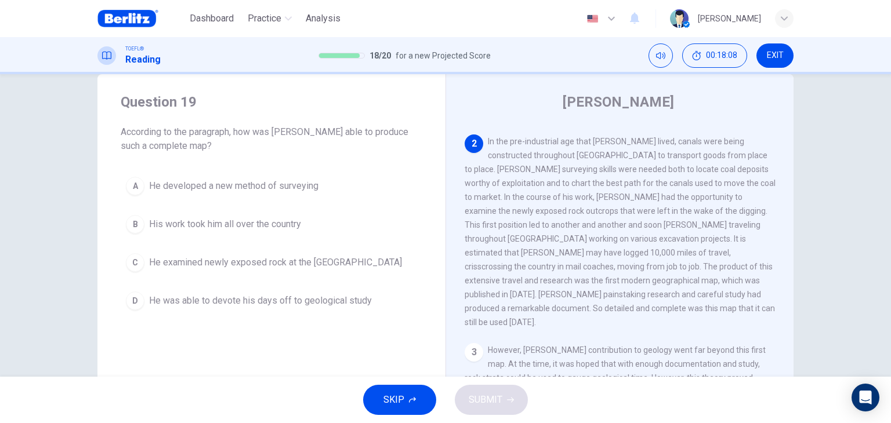
click at [258, 223] on span "His work took him all over the country" at bounding box center [225, 224] width 152 height 14
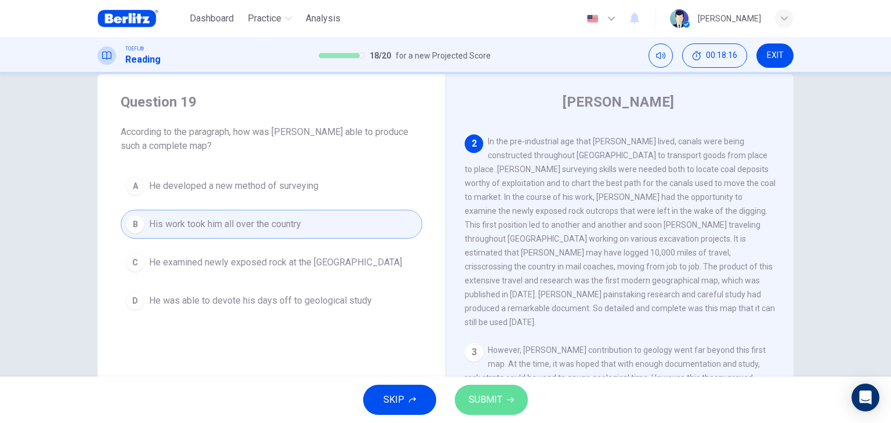
click at [506, 392] on button "SUBMIT" at bounding box center [491, 400] width 73 height 30
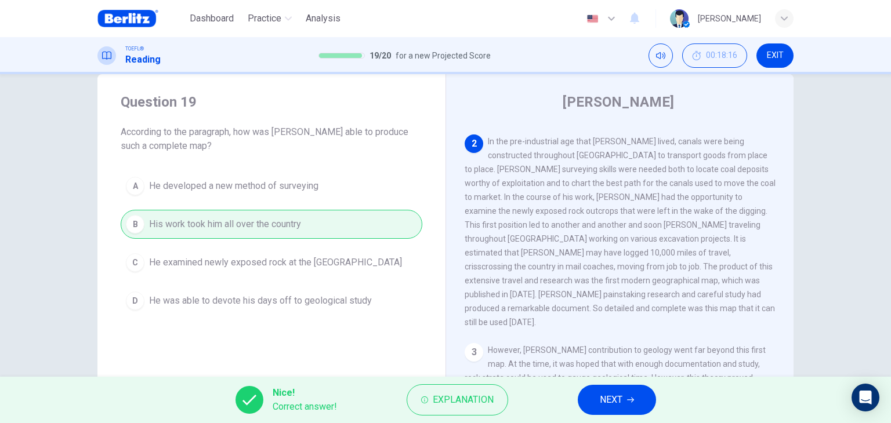
click at [606, 399] on span "NEXT" at bounding box center [610, 400] width 23 height 16
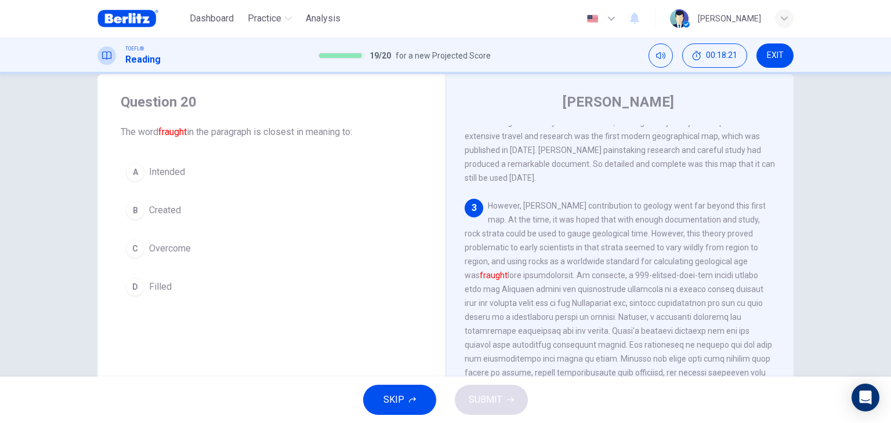
scroll to position [313, 0]
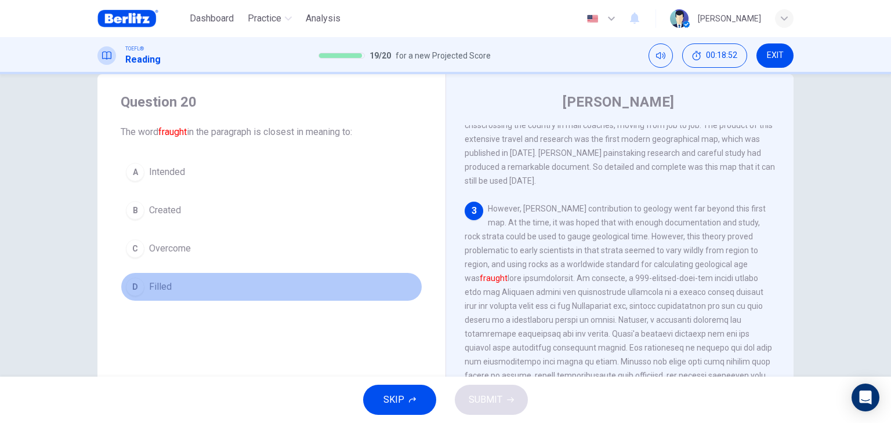
click at [158, 288] on span "Filled" at bounding box center [160, 287] width 23 height 14
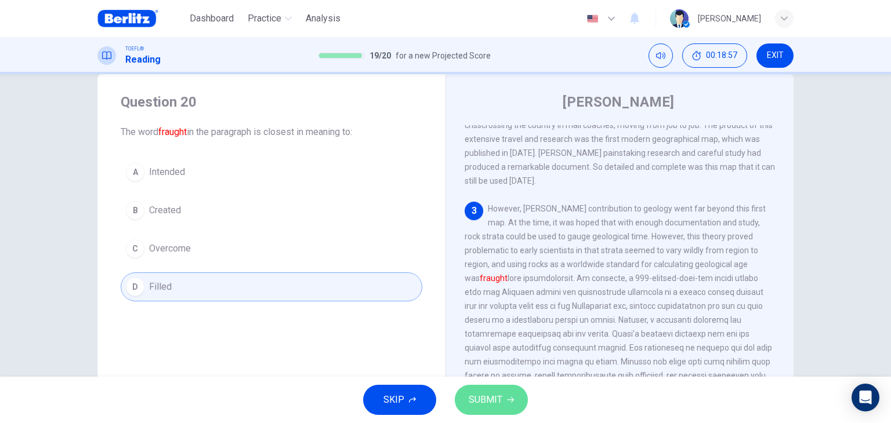
click at [498, 404] on span "SUBMIT" at bounding box center [485, 400] width 34 height 16
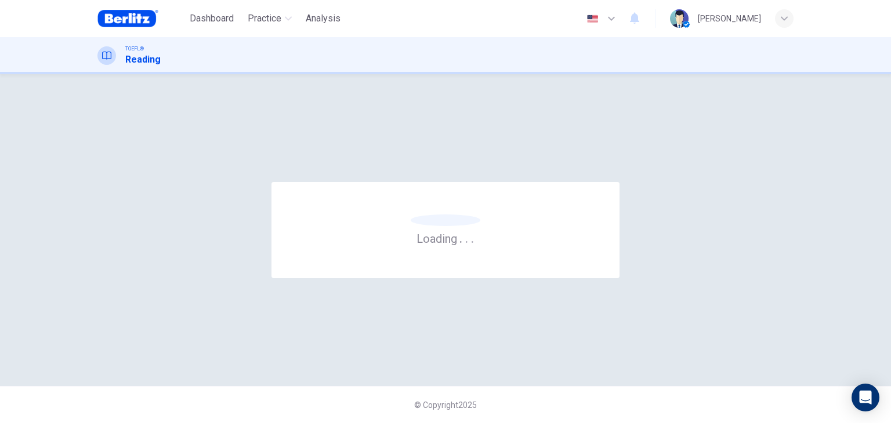
scroll to position [0, 0]
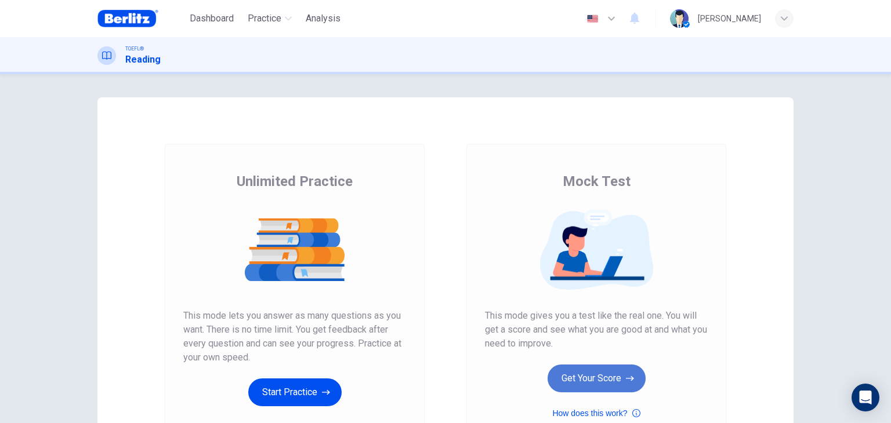
click at [601, 376] on button "Get Your Score" at bounding box center [596, 379] width 98 height 28
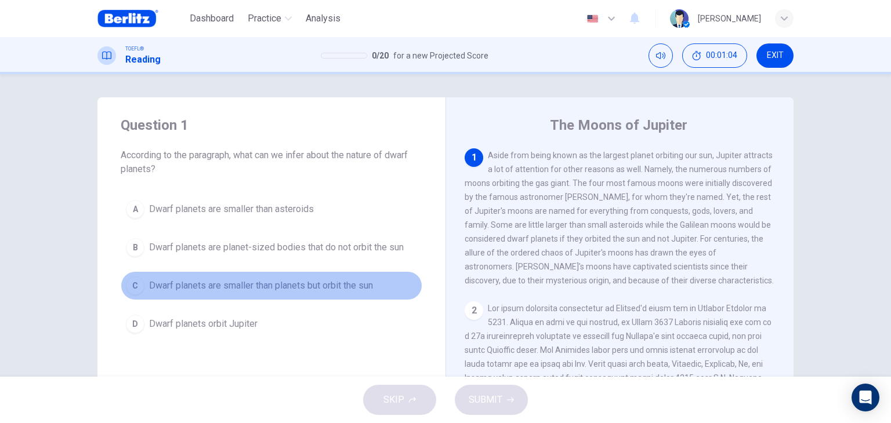
click at [248, 285] on span "Dwarf planets are smaller than planets but orbit the sun" at bounding box center [261, 286] width 224 height 14
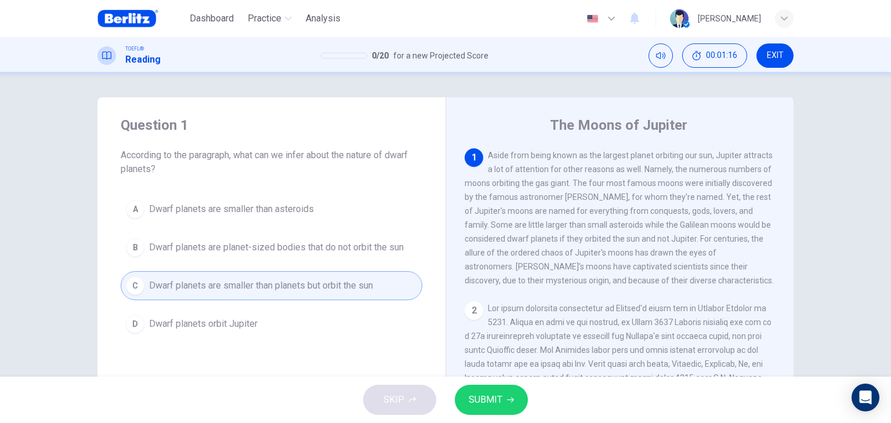
click at [496, 407] on span "SUBMIT" at bounding box center [485, 400] width 34 height 16
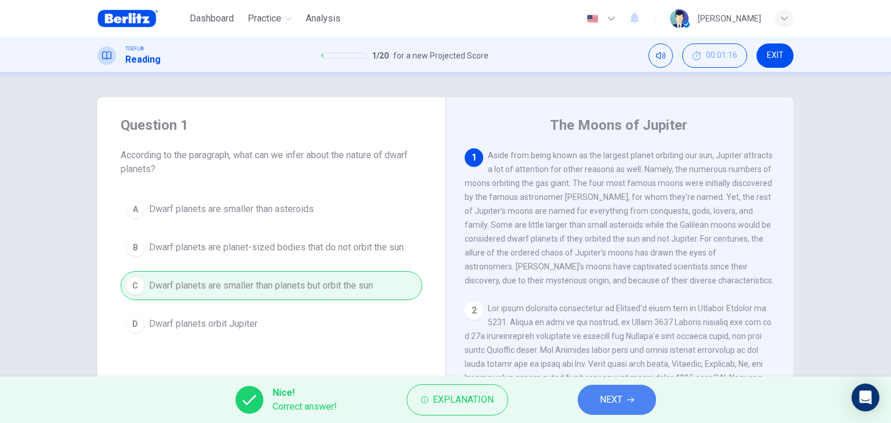
click at [632, 408] on button "NEXT" at bounding box center [616, 400] width 78 height 30
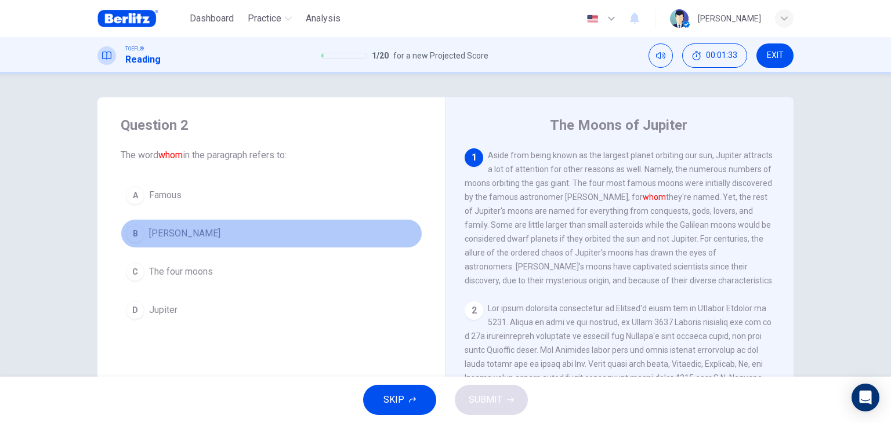
click at [178, 232] on span "[PERSON_NAME]" at bounding box center [184, 234] width 71 height 14
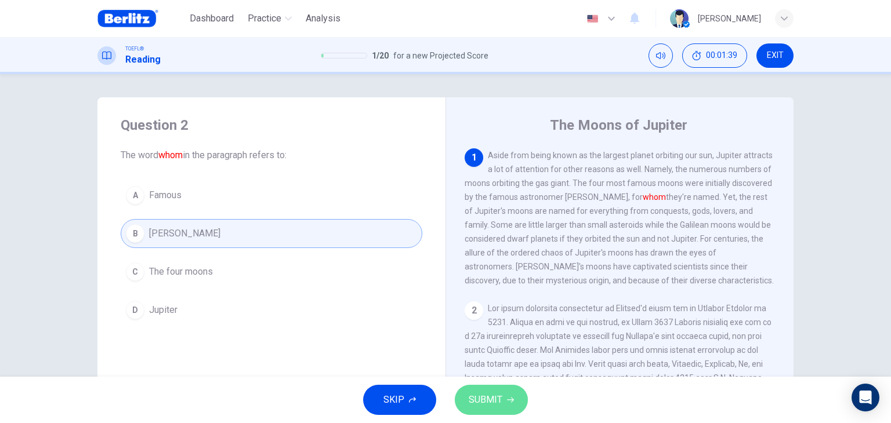
click at [496, 398] on span "SUBMIT" at bounding box center [485, 400] width 34 height 16
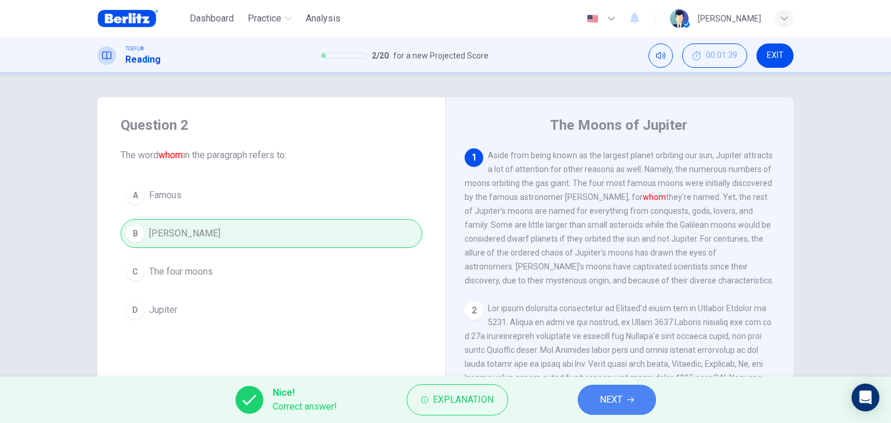
click at [612, 397] on span "NEXT" at bounding box center [610, 400] width 23 height 16
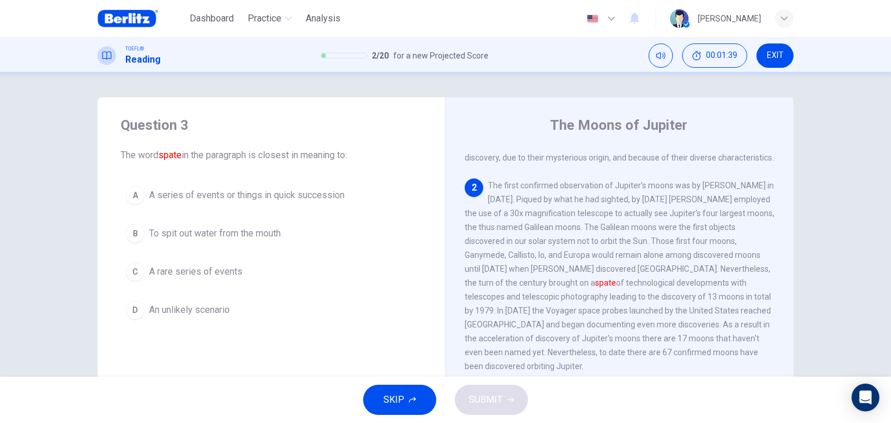
scroll to position [127, 0]
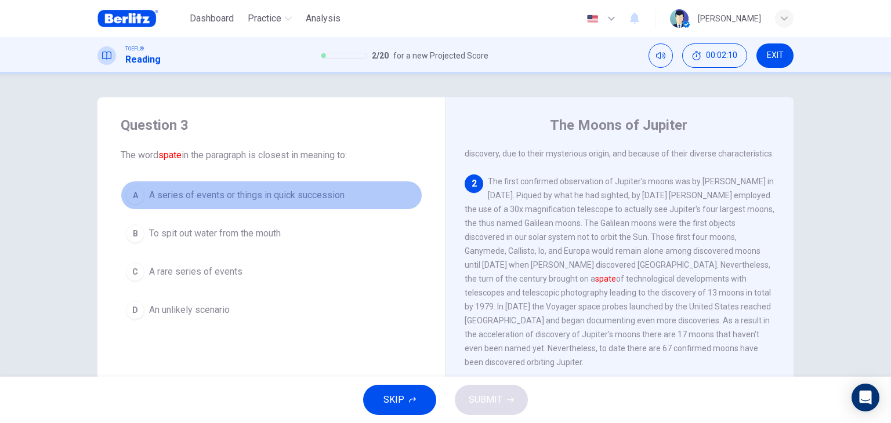
click at [278, 191] on span "A series of events or things in quick succession" at bounding box center [246, 195] width 195 height 14
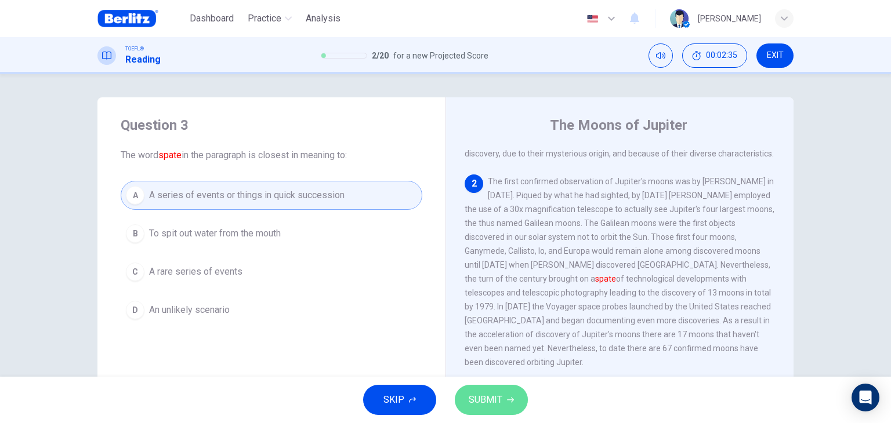
click at [494, 396] on span "SUBMIT" at bounding box center [485, 400] width 34 height 16
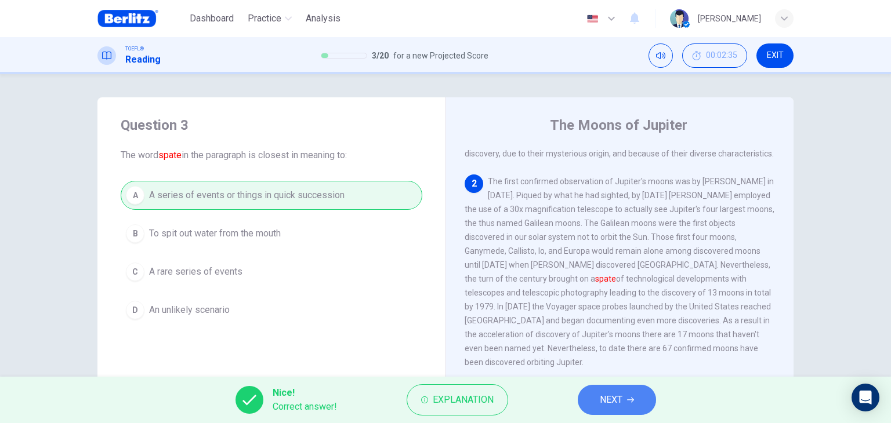
click at [612, 398] on span "NEXT" at bounding box center [610, 400] width 23 height 16
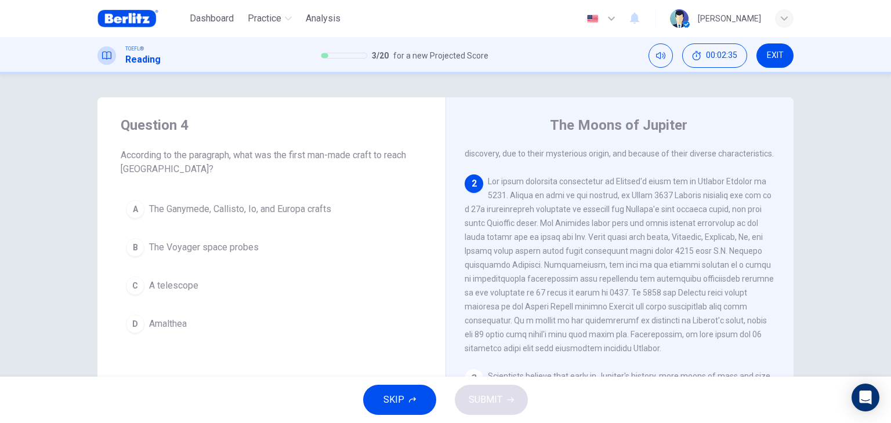
scroll to position [158, 0]
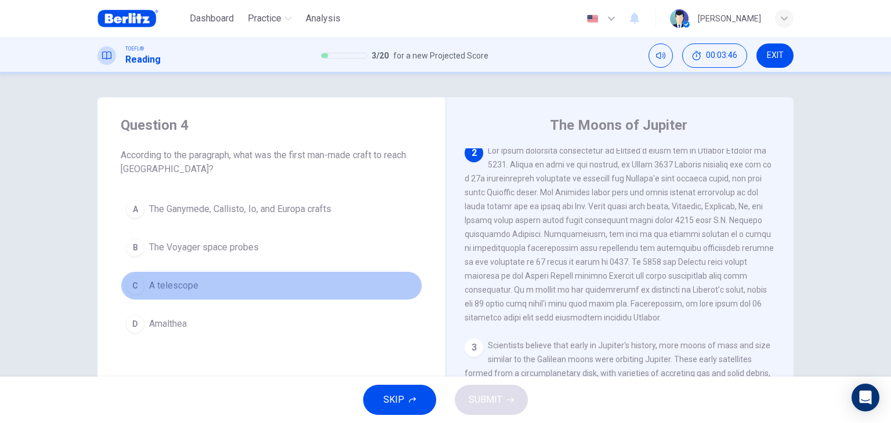
click at [178, 288] on span "A telescope" at bounding box center [173, 286] width 49 height 14
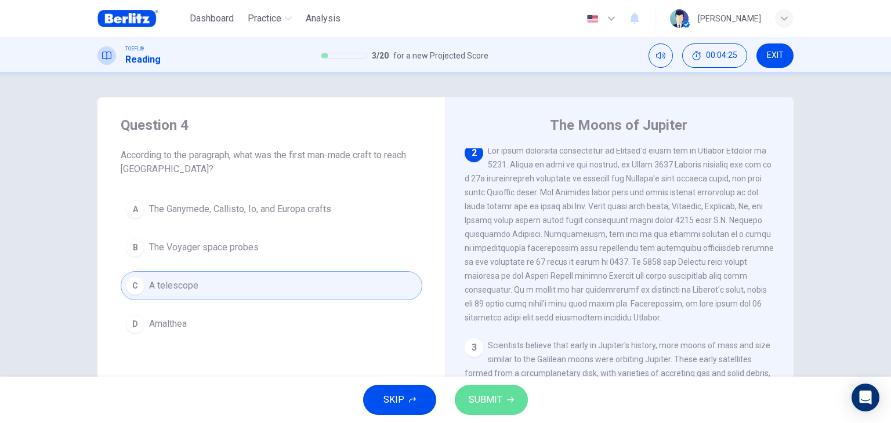
click at [513, 402] on button "SUBMIT" at bounding box center [491, 400] width 73 height 30
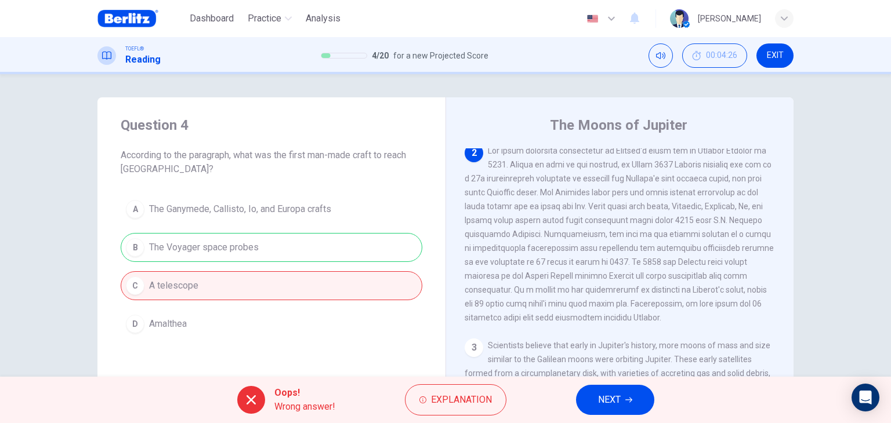
click at [626, 390] on button "NEXT" at bounding box center [615, 400] width 78 height 30
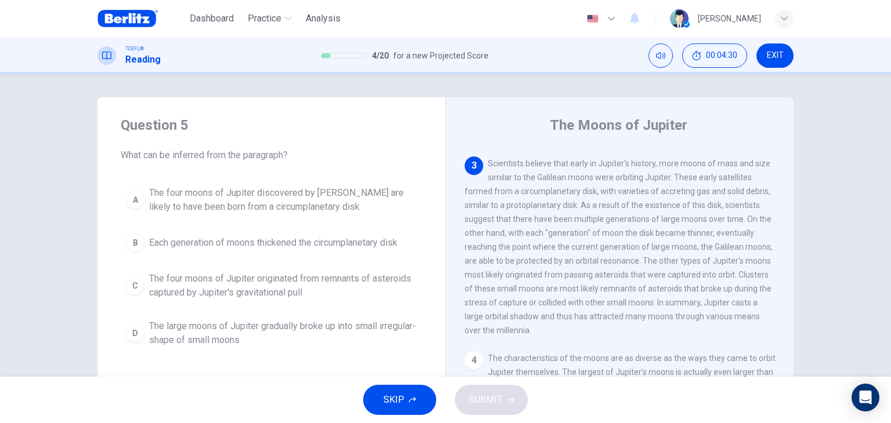
scroll to position [336, 0]
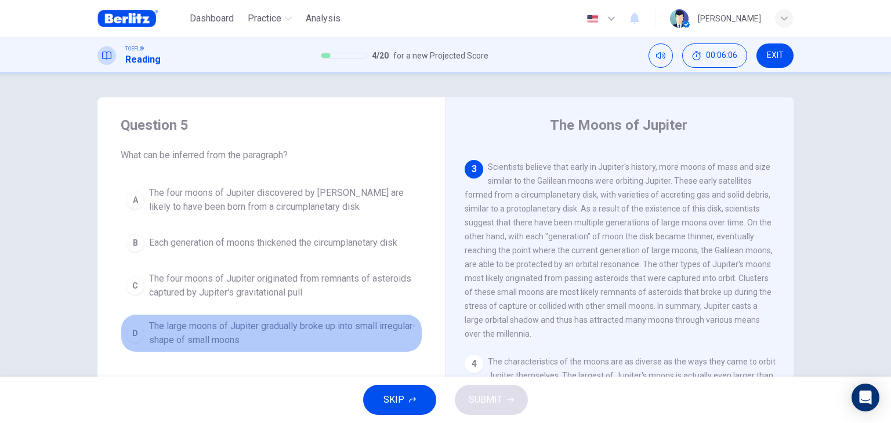
click at [252, 327] on span "The large moons of Jupiter gradually broke up into small irregular-shape of sma…" at bounding box center [283, 333] width 268 height 28
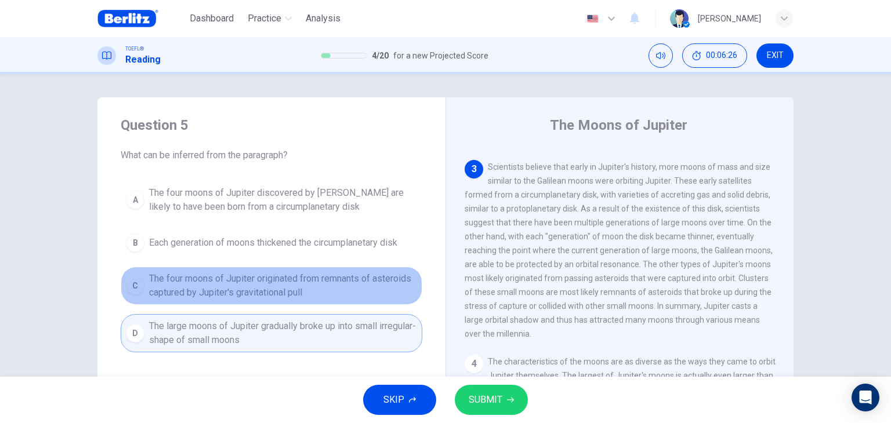
click at [274, 282] on span "The four moons of Jupiter originated from remnants of asteroids captured by Jup…" at bounding box center [283, 286] width 268 height 28
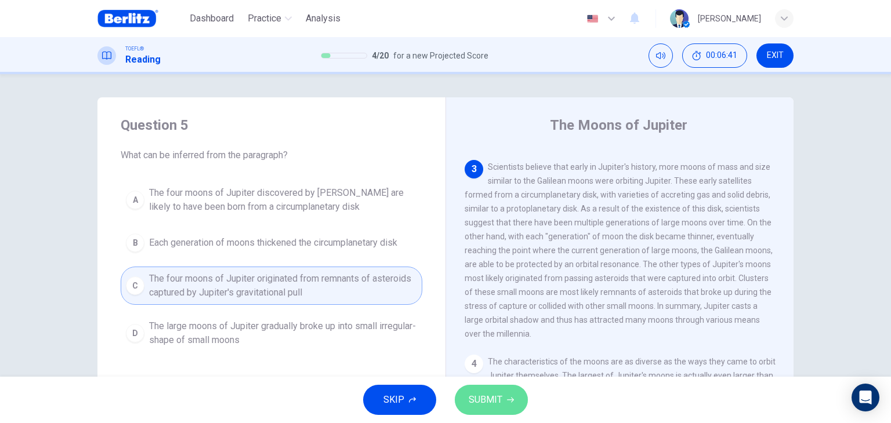
click at [497, 390] on button "SUBMIT" at bounding box center [491, 400] width 73 height 30
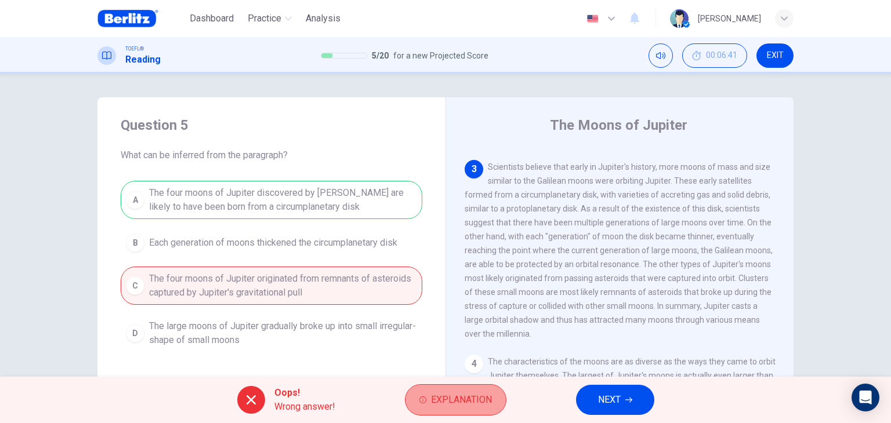
click at [486, 397] on span "Explanation" at bounding box center [461, 400] width 61 height 16
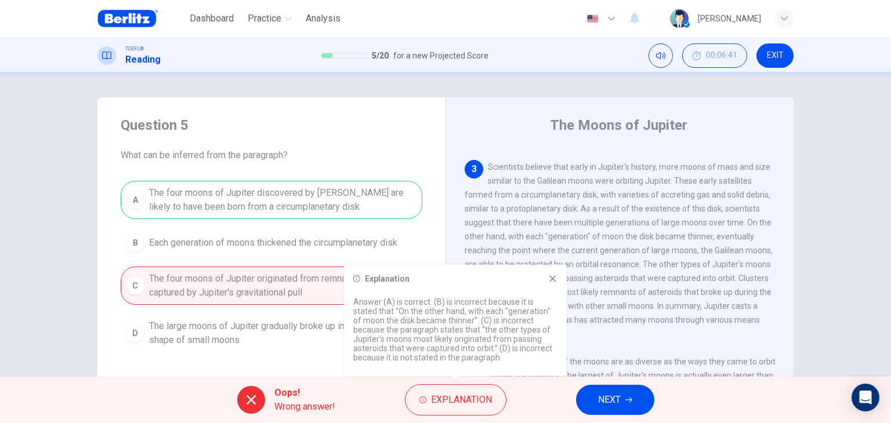
click at [551, 277] on icon at bounding box center [552, 278] width 6 height 6
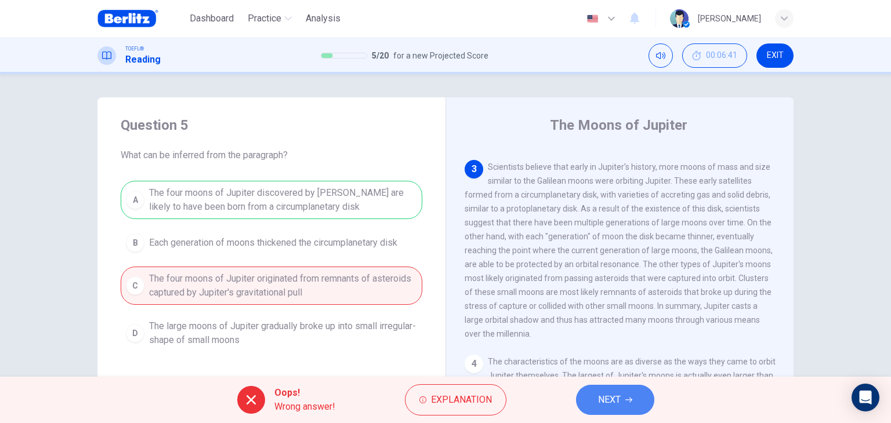
click at [606, 395] on span "NEXT" at bounding box center [609, 400] width 23 height 16
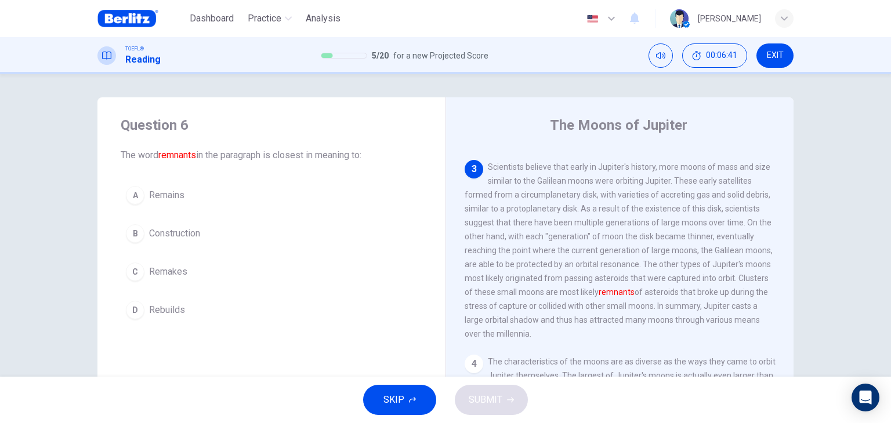
scroll to position [358, 0]
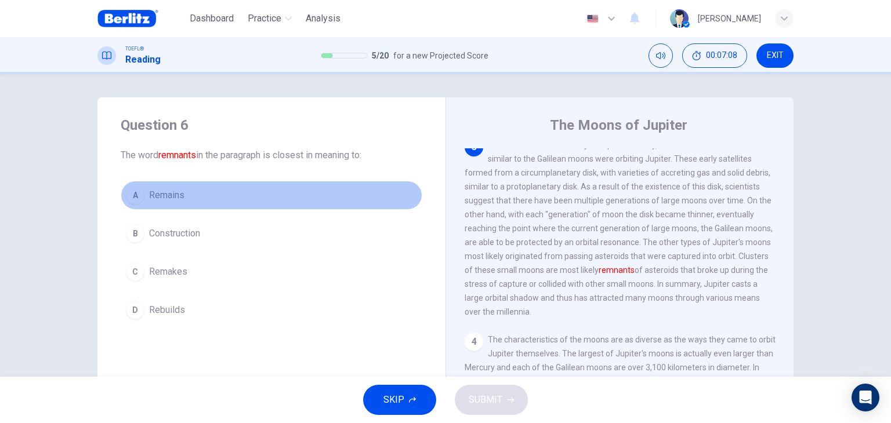
click at [172, 195] on span "Remains" at bounding box center [166, 195] width 35 height 14
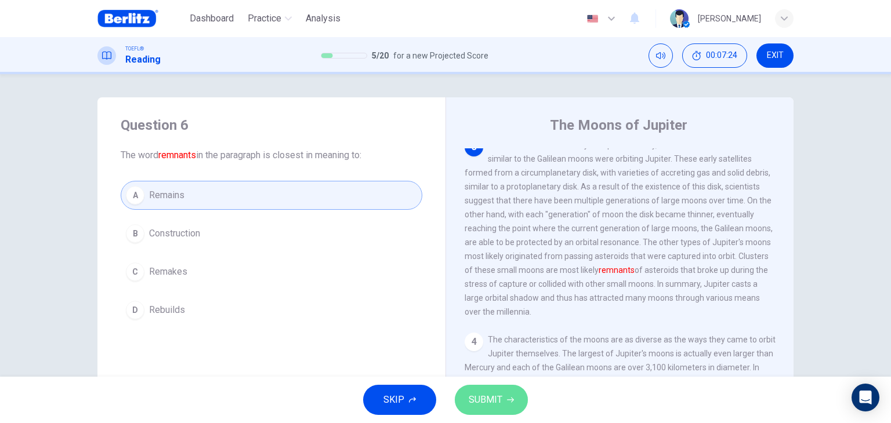
click at [501, 404] on span "SUBMIT" at bounding box center [485, 400] width 34 height 16
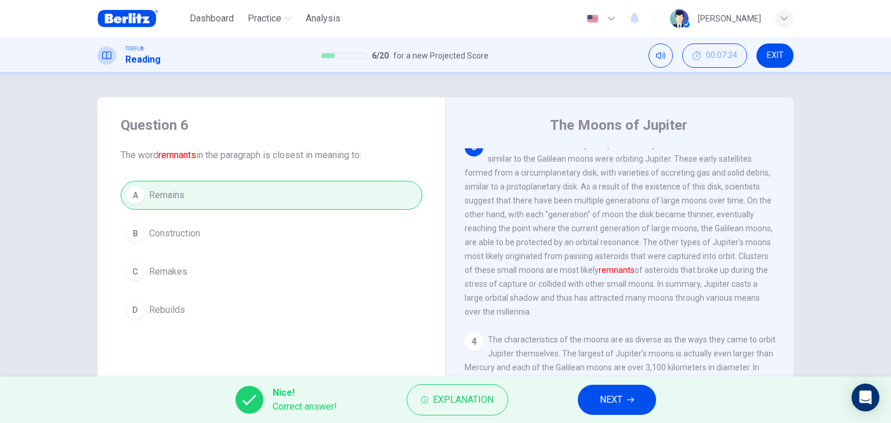
click at [613, 399] on span "NEXT" at bounding box center [610, 400] width 23 height 16
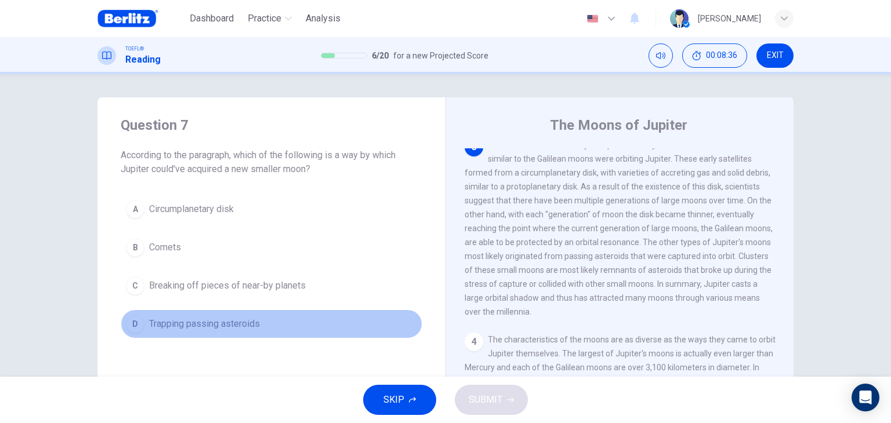
click at [234, 330] on button "D Trapping passing asteroids" at bounding box center [271, 324] width 301 height 29
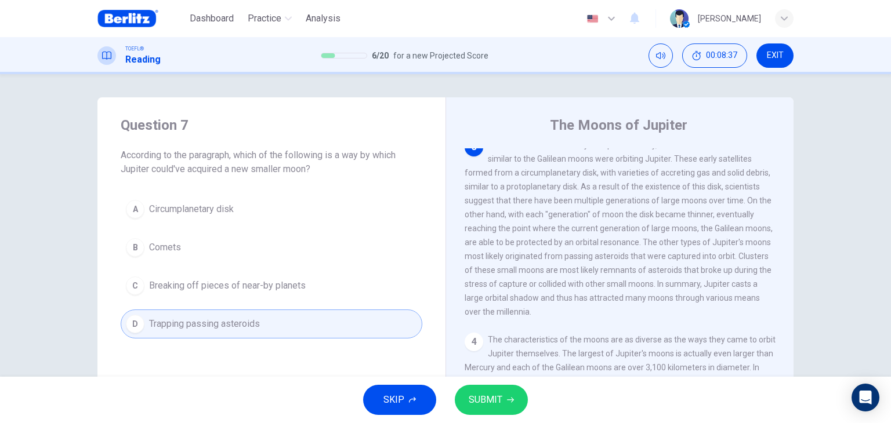
click at [500, 397] on span "SUBMIT" at bounding box center [485, 400] width 34 height 16
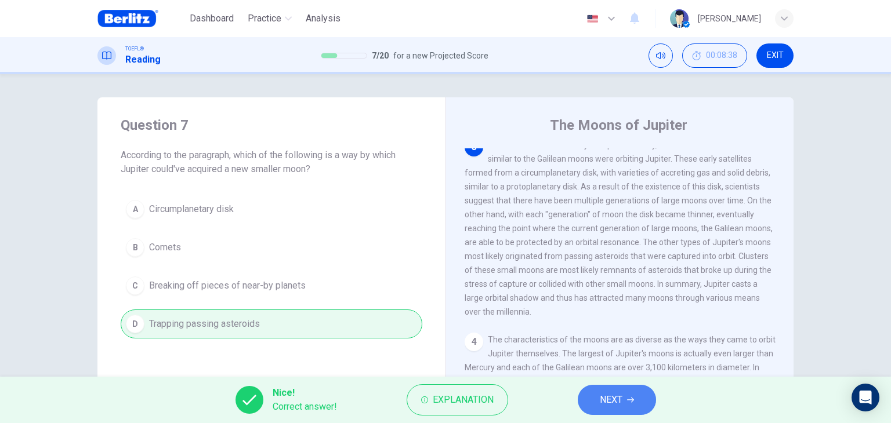
click at [631, 402] on icon "button" at bounding box center [630, 400] width 7 height 7
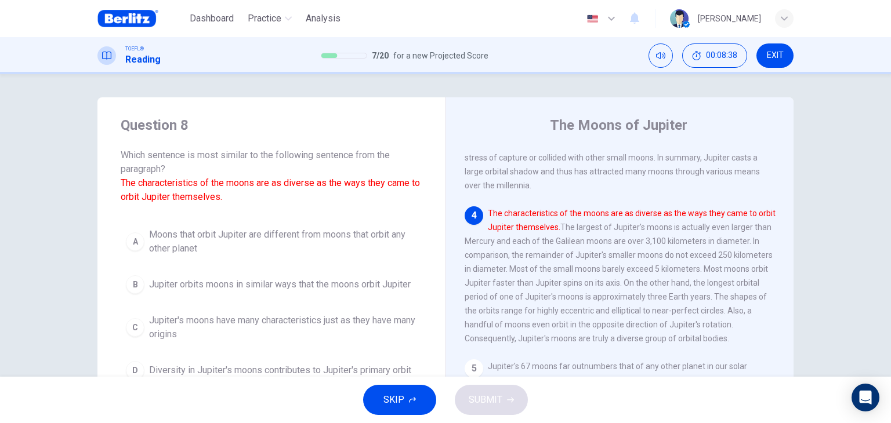
scroll to position [485, 0]
click at [79, 227] on div "Question 8 Which sentence is most similar to the following sentence from the pa…" at bounding box center [445, 298] width 733 height 403
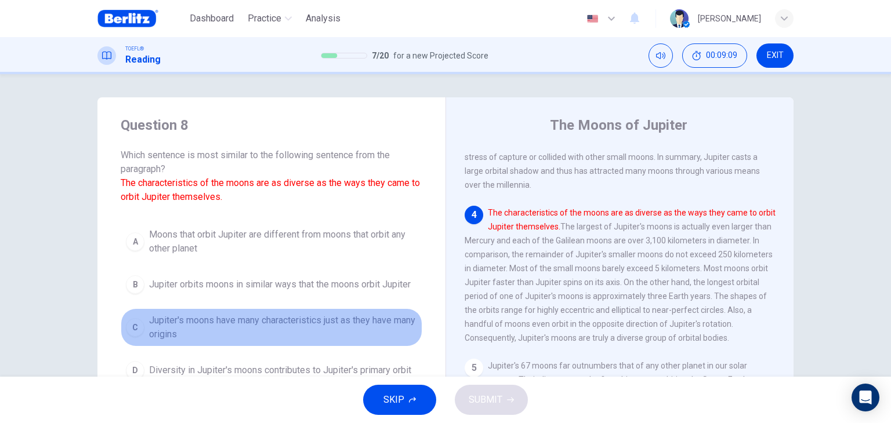
click at [178, 322] on span "Jupiter's moons have many characteristics just as they have many origins" at bounding box center [283, 328] width 268 height 28
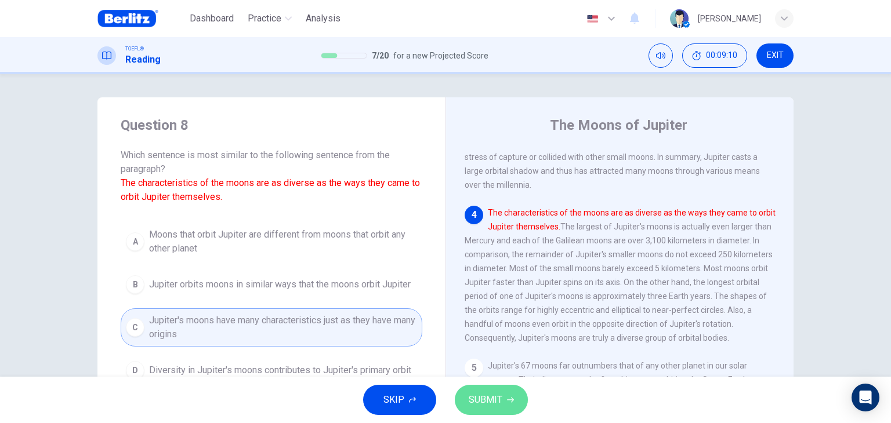
click at [492, 398] on span "SUBMIT" at bounding box center [485, 400] width 34 height 16
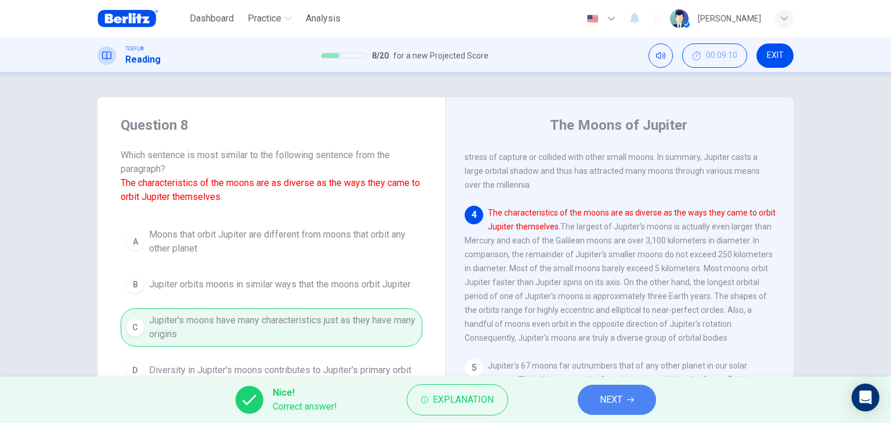
click at [605, 399] on span "NEXT" at bounding box center [610, 400] width 23 height 16
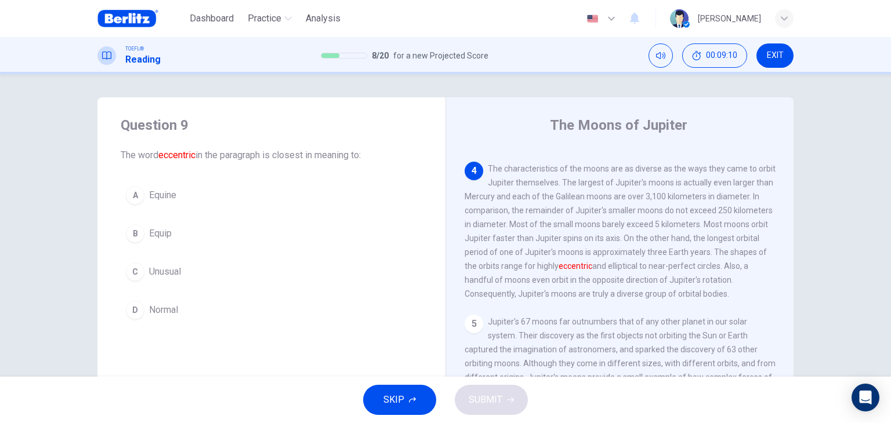
scroll to position [555, 0]
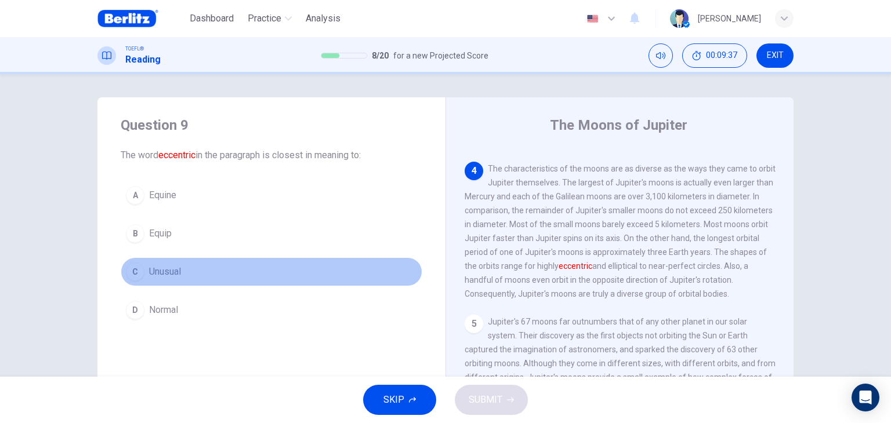
click at [164, 268] on span "Unusual" at bounding box center [165, 272] width 32 height 14
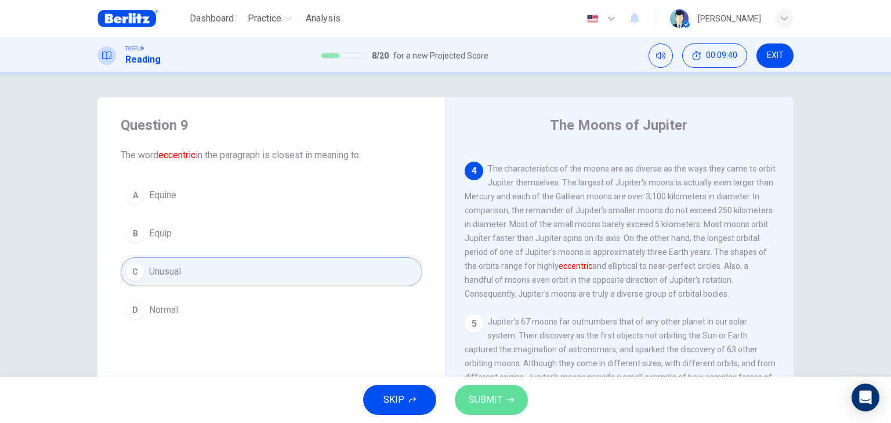
click at [498, 404] on span "SUBMIT" at bounding box center [485, 400] width 34 height 16
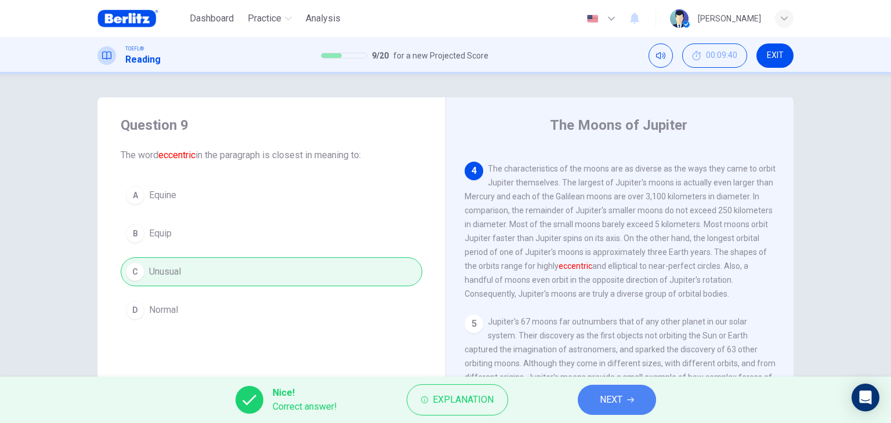
click at [601, 394] on span "NEXT" at bounding box center [610, 400] width 23 height 16
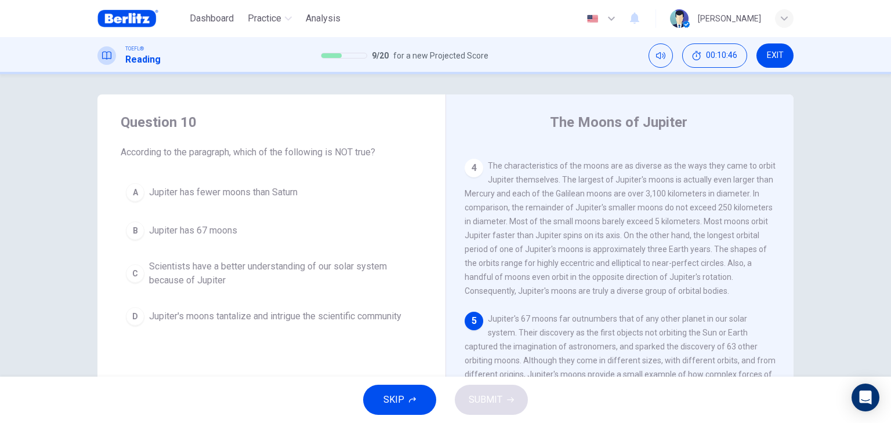
scroll to position [2, 0]
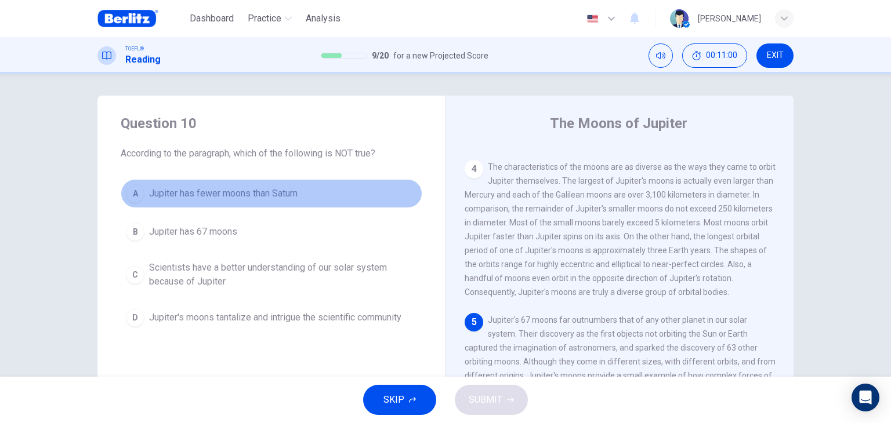
click at [257, 190] on span "Jupiter has fewer moons than Saturn" at bounding box center [223, 194] width 148 height 14
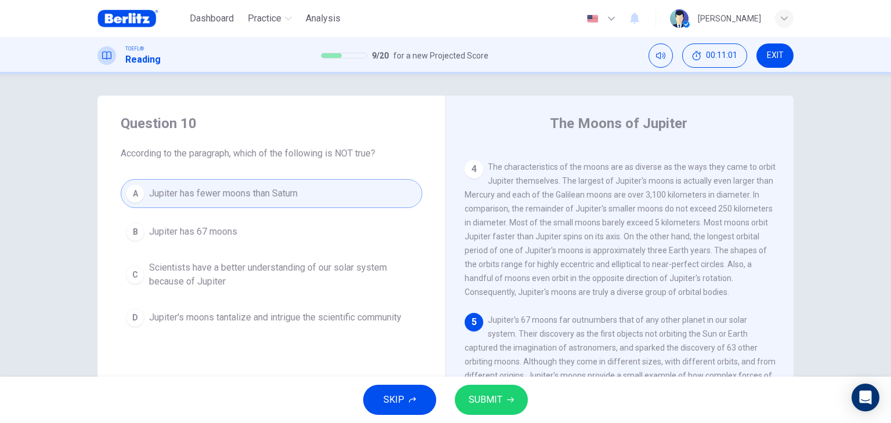
click at [849, 258] on div "Question 10 According to the paragraph, which of the following is NOT true? A J…" at bounding box center [445, 225] width 891 height 303
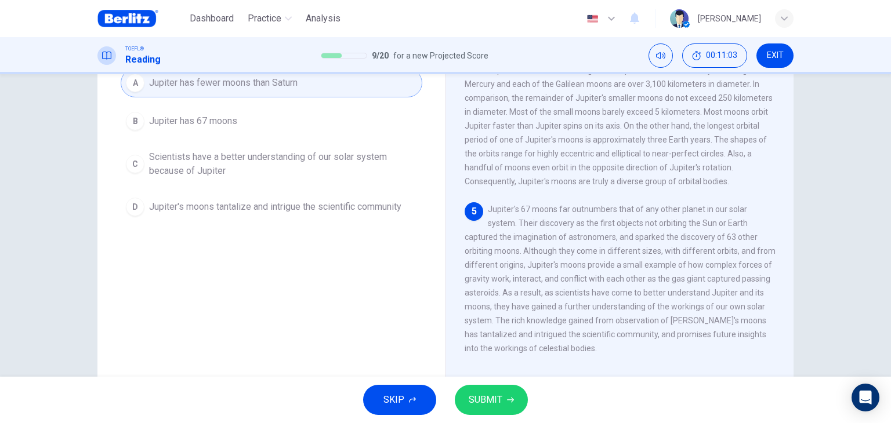
scroll to position [113, 0]
click at [496, 390] on button "SUBMIT" at bounding box center [491, 400] width 73 height 30
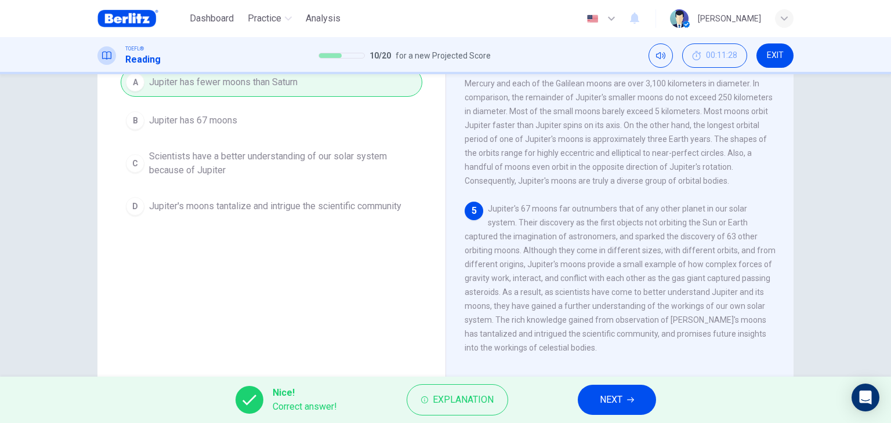
click at [637, 404] on button "NEXT" at bounding box center [616, 400] width 78 height 30
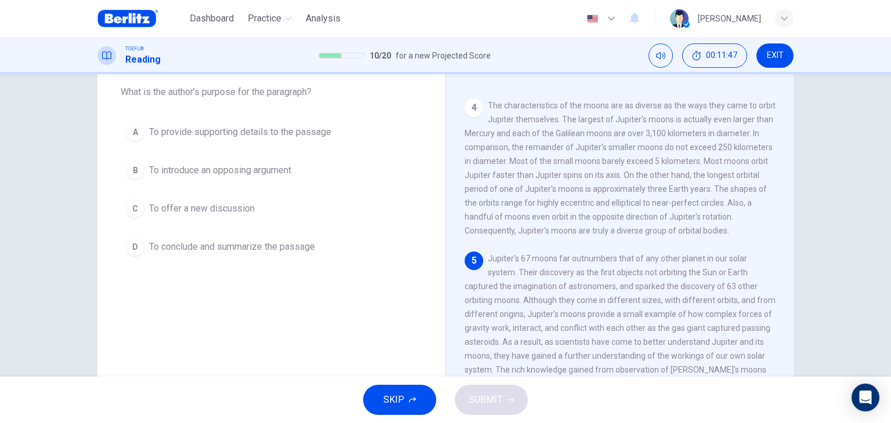
scroll to position [63, 0]
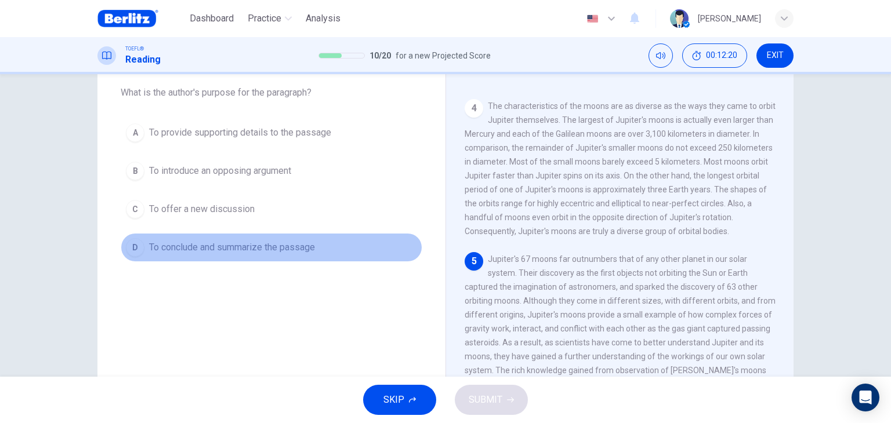
click at [286, 248] on span "To conclude and summarize the passage" at bounding box center [232, 248] width 166 height 14
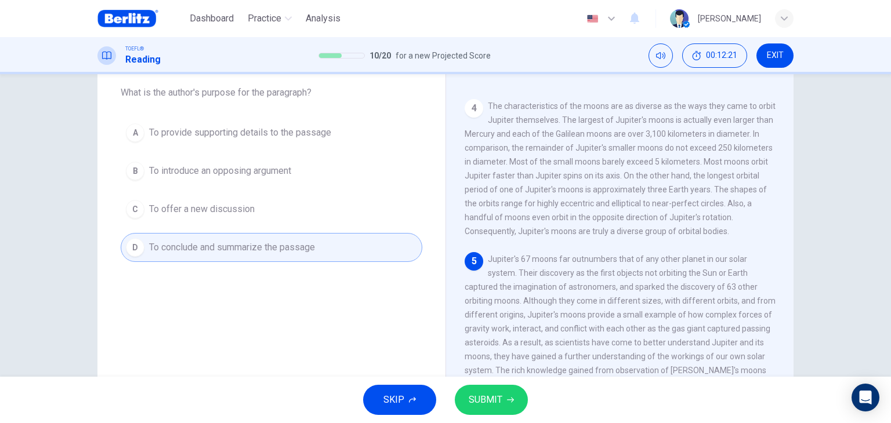
click at [497, 401] on span "SUBMIT" at bounding box center [485, 400] width 34 height 16
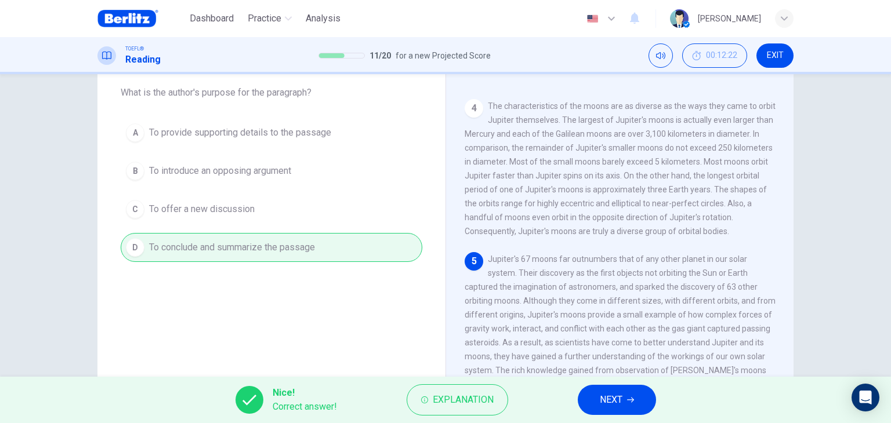
click at [615, 405] on span "NEXT" at bounding box center [610, 400] width 23 height 16
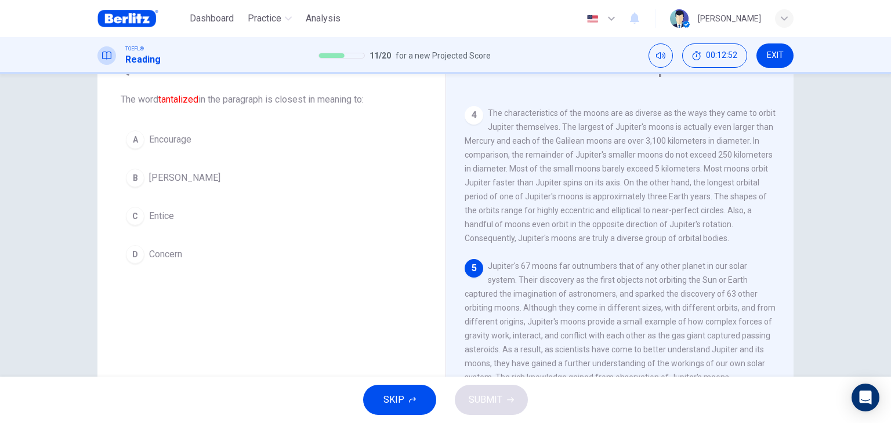
scroll to position [53, 0]
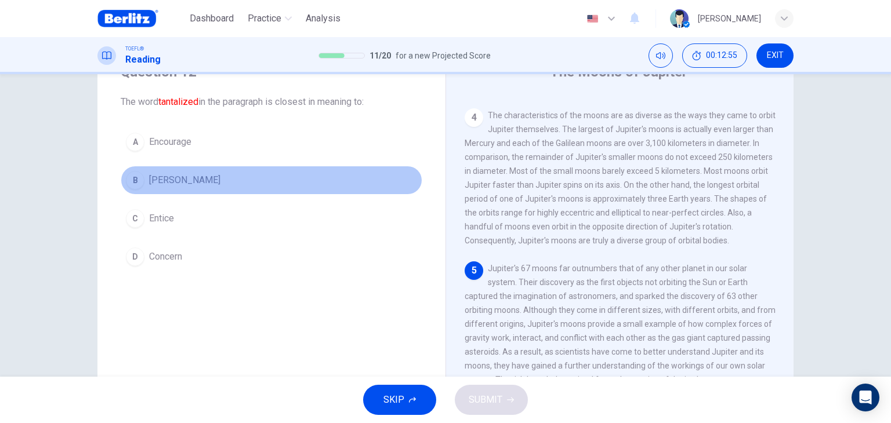
click at [149, 185] on span "[PERSON_NAME]" at bounding box center [184, 180] width 71 height 14
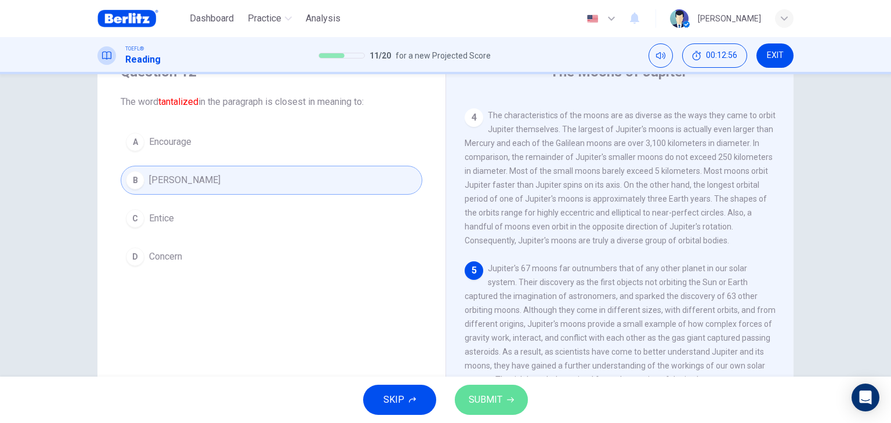
click at [494, 403] on span "SUBMIT" at bounding box center [485, 400] width 34 height 16
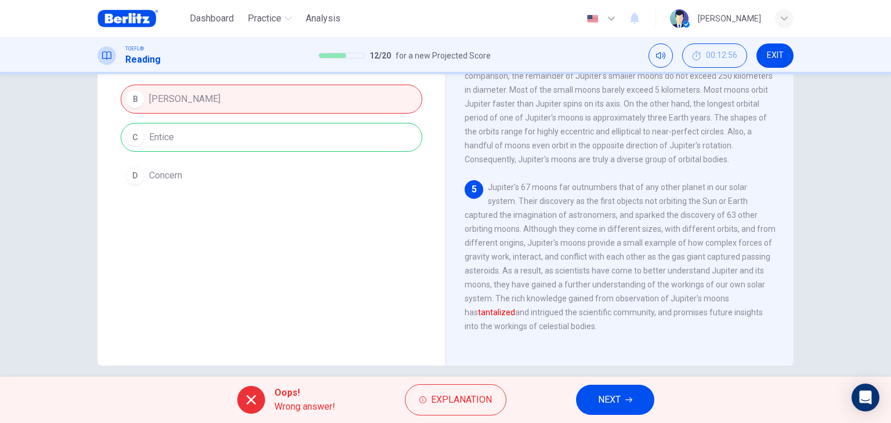
scroll to position [147, 0]
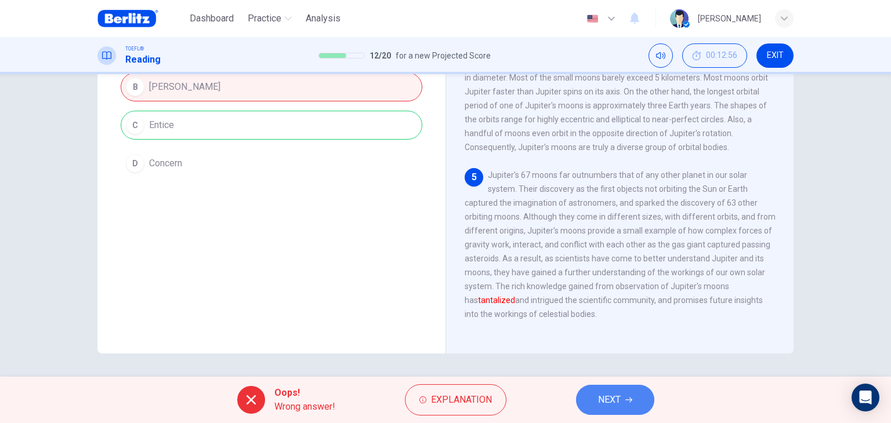
click at [613, 401] on span "NEXT" at bounding box center [609, 400] width 23 height 16
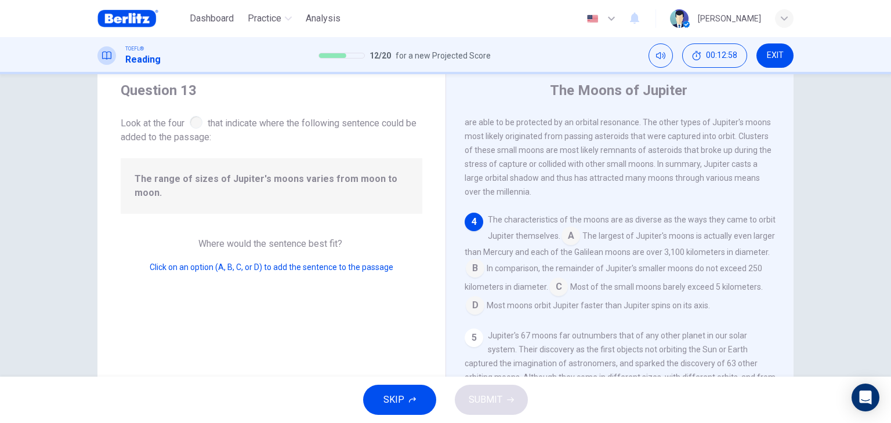
scroll to position [0, 0]
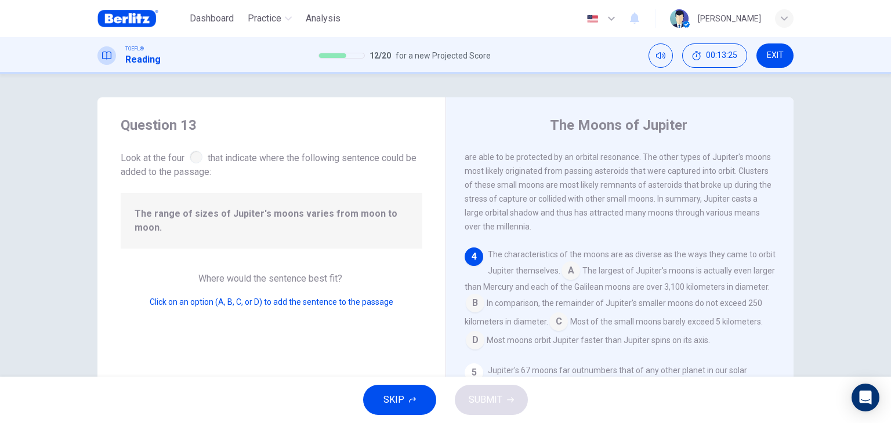
click at [484, 314] on input at bounding box center [475, 304] width 19 height 19
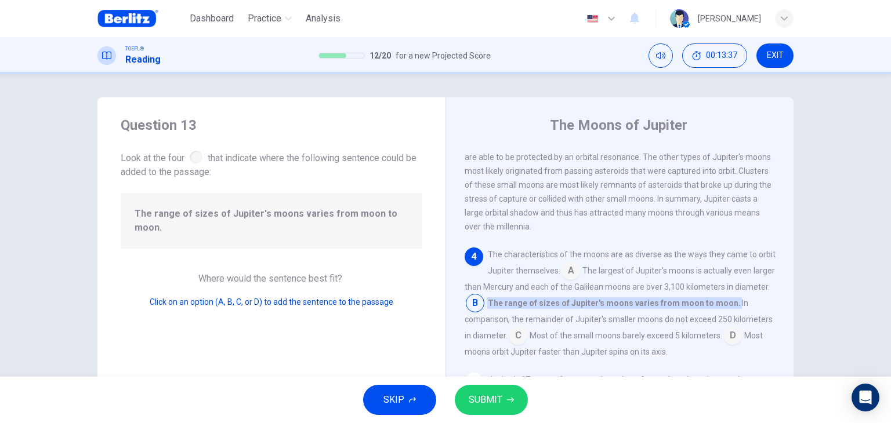
click at [527, 346] on input at bounding box center [517, 337] width 19 height 19
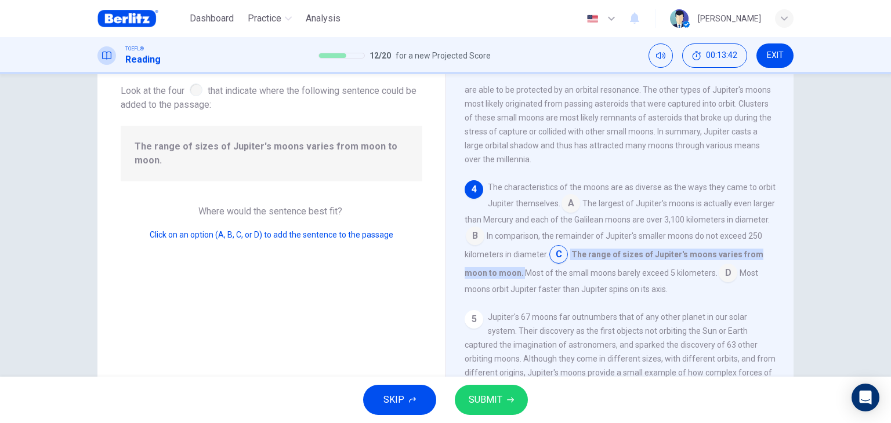
scroll to position [70, 0]
click at [718, 281] on input at bounding box center [727, 272] width 19 height 19
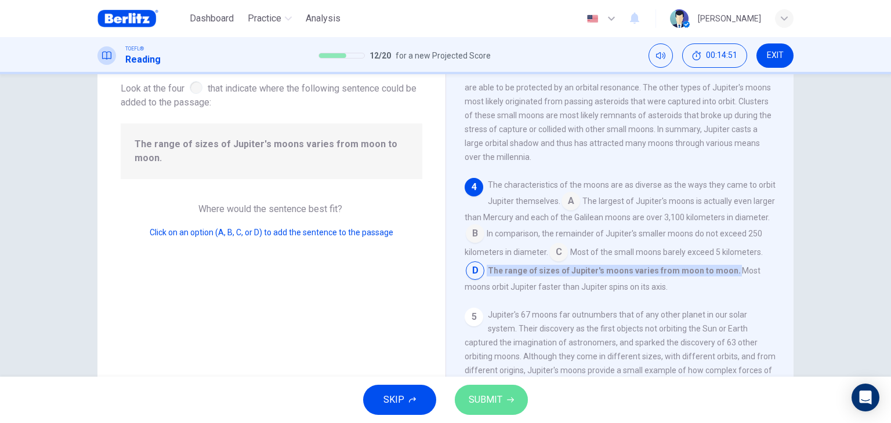
click at [503, 398] on button "SUBMIT" at bounding box center [491, 400] width 73 height 30
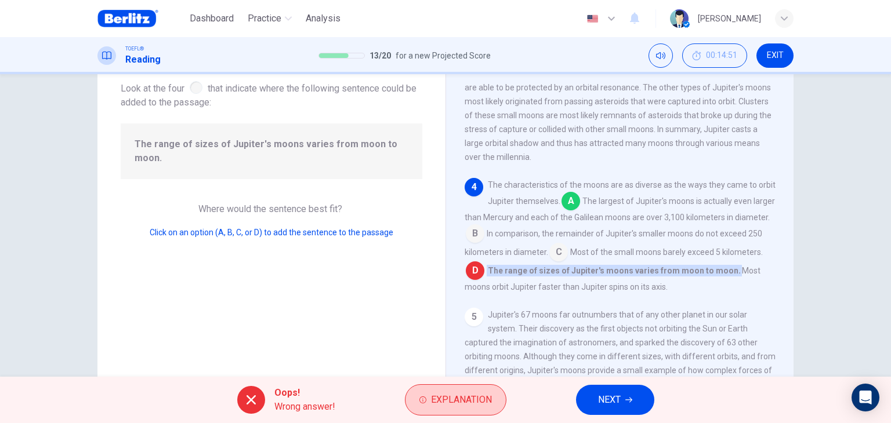
click at [438, 395] on span "Explanation" at bounding box center [461, 400] width 61 height 16
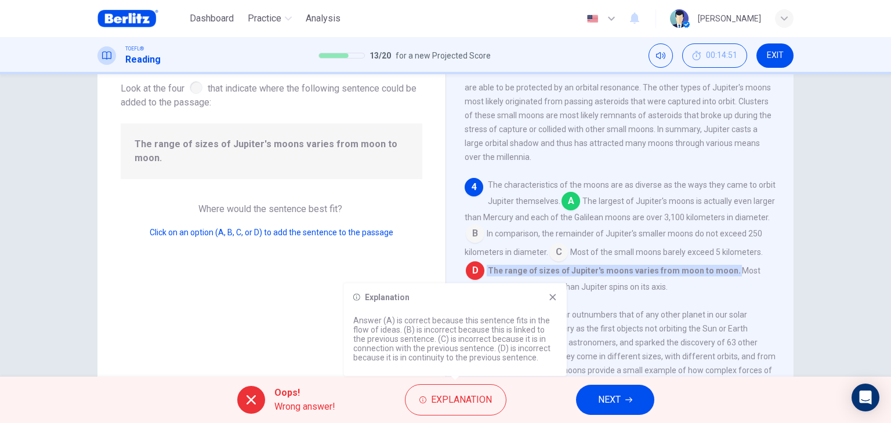
click at [551, 297] on icon at bounding box center [552, 297] width 6 height 6
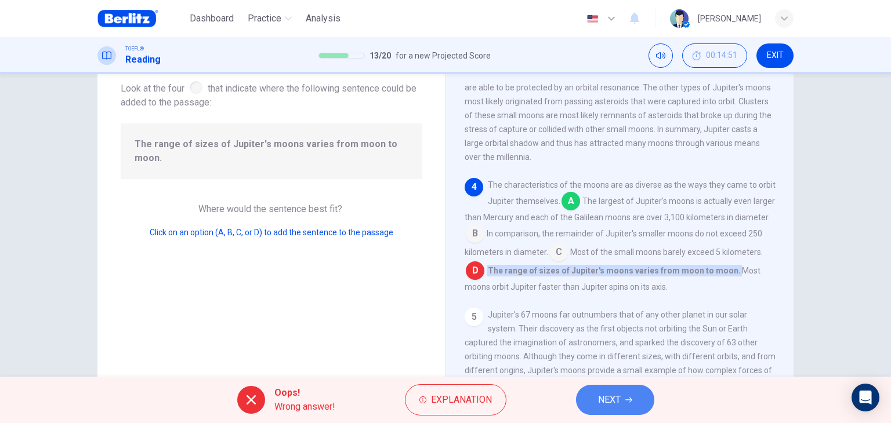
click at [602, 394] on span "NEXT" at bounding box center [609, 400] width 23 height 16
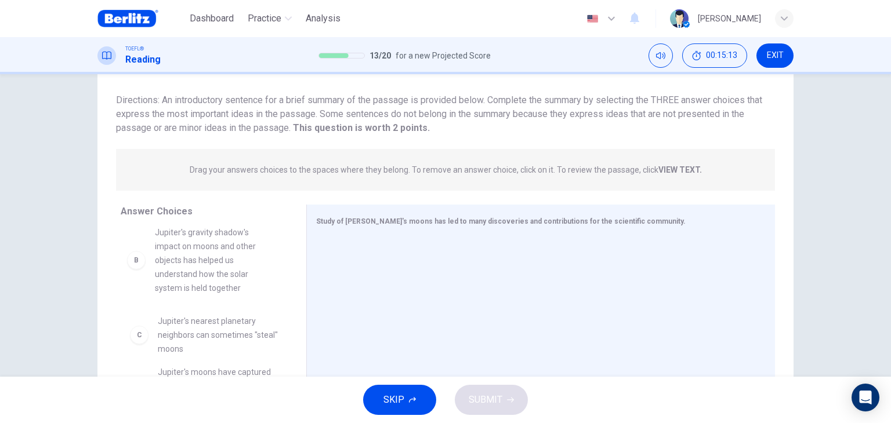
scroll to position [92, 0]
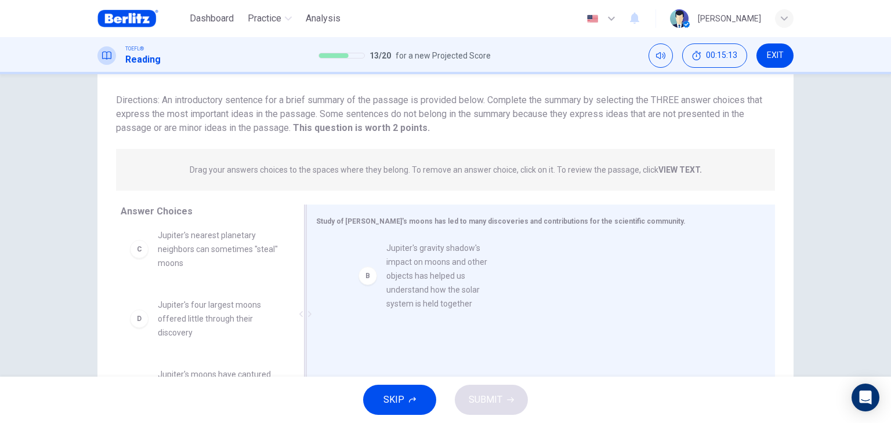
drag, startPoint x: 195, startPoint y: 272, endPoint x: 430, endPoint y: 288, distance: 235.4
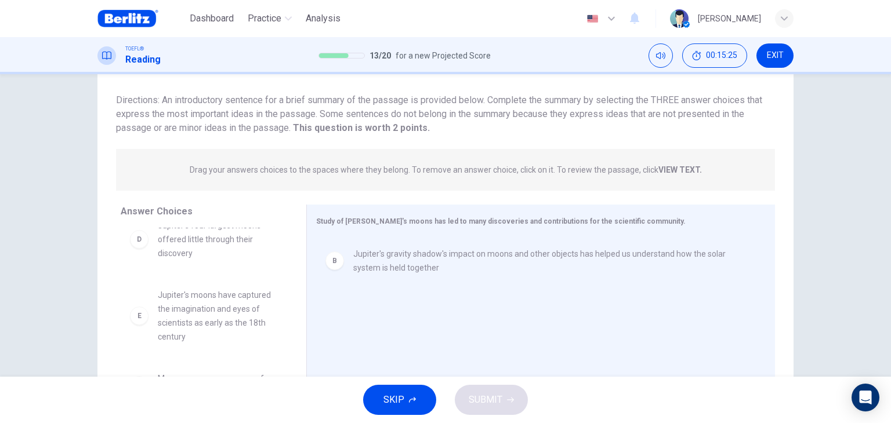
scroll to position [174, 0]
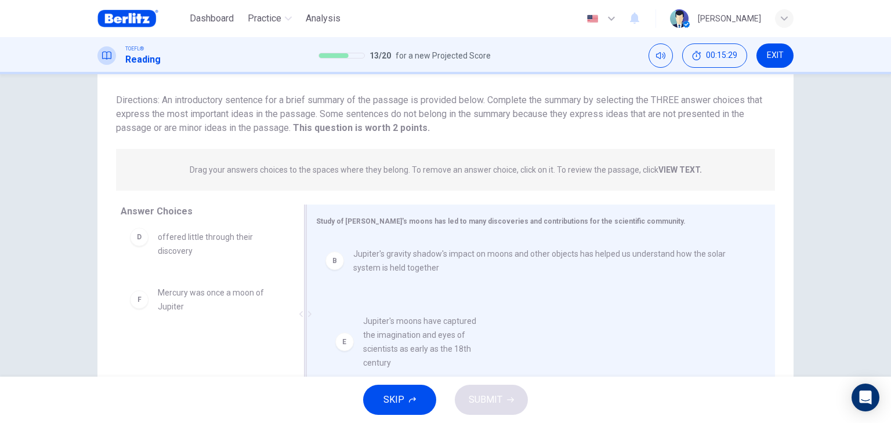
drag, startPoint x: 218, startPoint y: 310, endPoint x: 431, endPoint y: 340, distance: 215.6
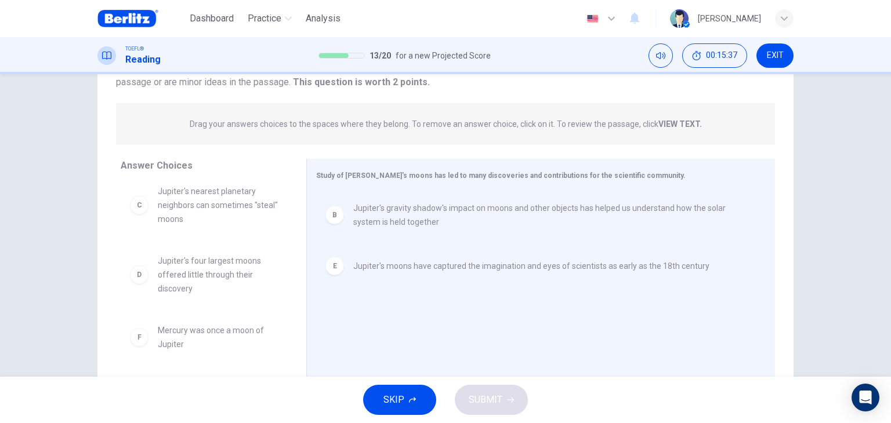
scroll to position [115, 0]
drag, startPoint x: 287, startPoint y: 279, endPoint x: 295, endPoint y: 251, distance: 28.8
click at [295, 251] on div "Answer Choices A Studying the origins of Jupiter's moons has furthered understa…" at bounding box center [445, 271] width 696 height 225
click at [681, 125] on strong "VIEW TEXT." at bounding box center [679, 124] width 43 height 9
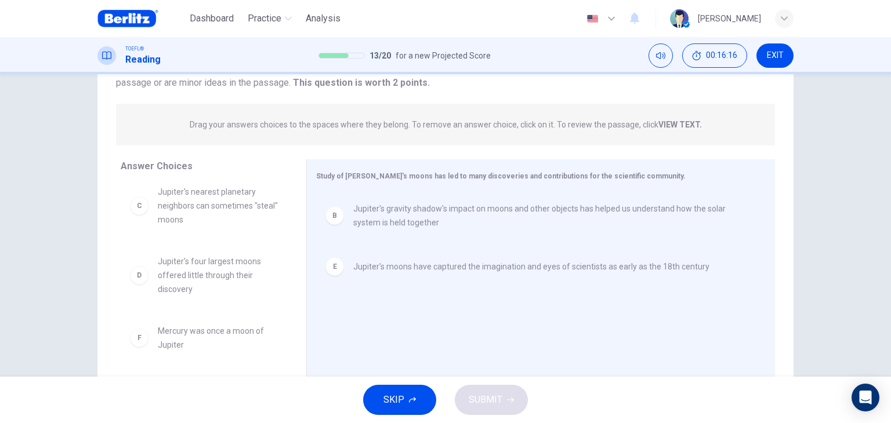
click at [645, 123] on p "Drag your answers choices to the spaces where they belong. To remove an answer …" at bounding box center [446, 124] width 512 height 9
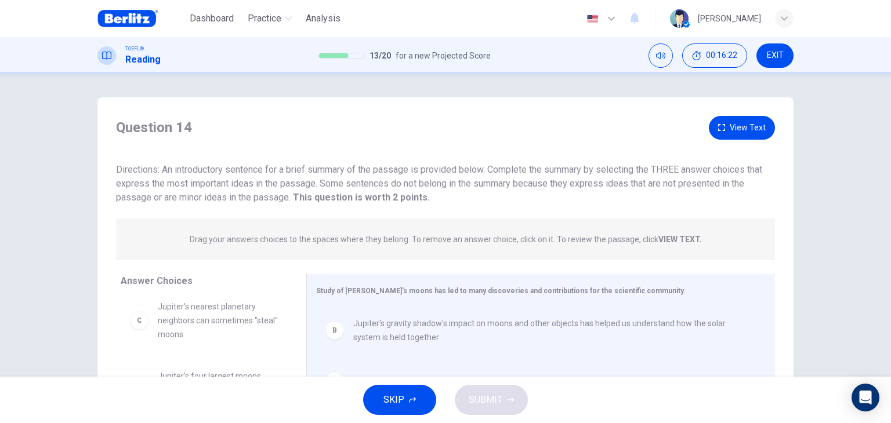
scroll to position [2, 0]
click at [744, 130] on button "View Text" at bounding box center [741, 126] width 66 height 24
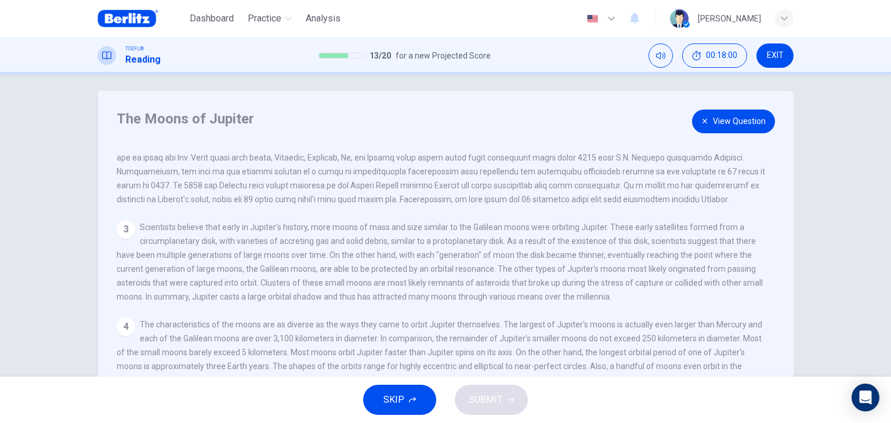
scroll to position [0, 0]
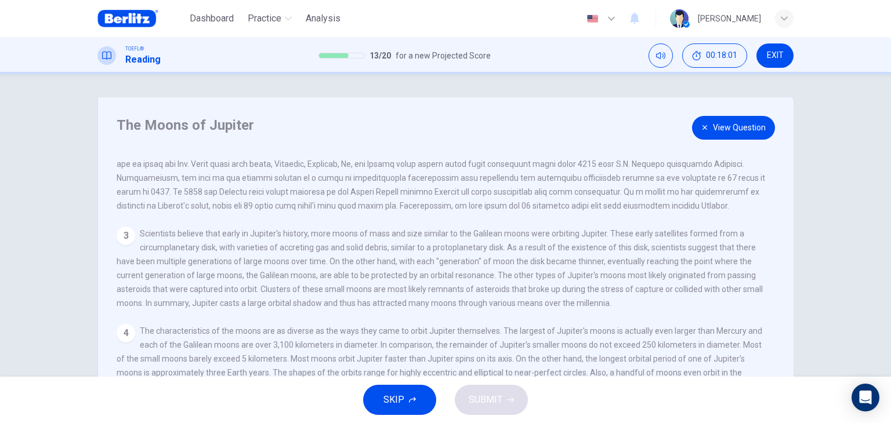
click at [717, 133] on button "View Question" at bounding box center [733, 128] width 83 height 24
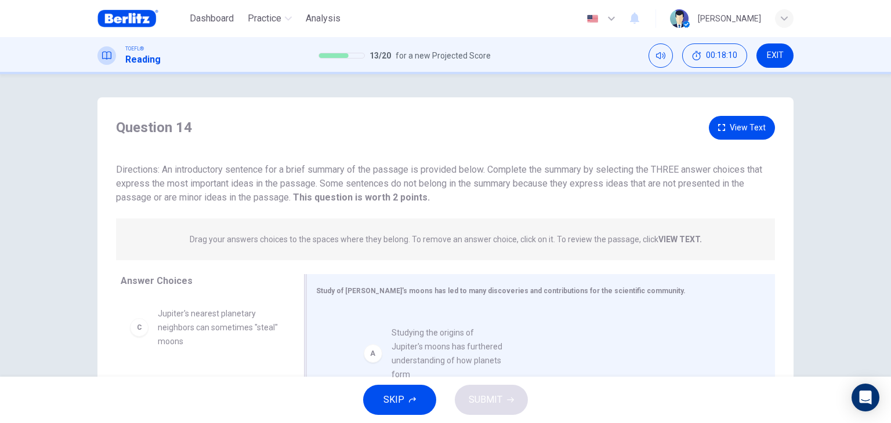
drag, startPoint x: 219, startPoint y: 318, endPoint x: 470, endPoint y: 346, distance: 252.6
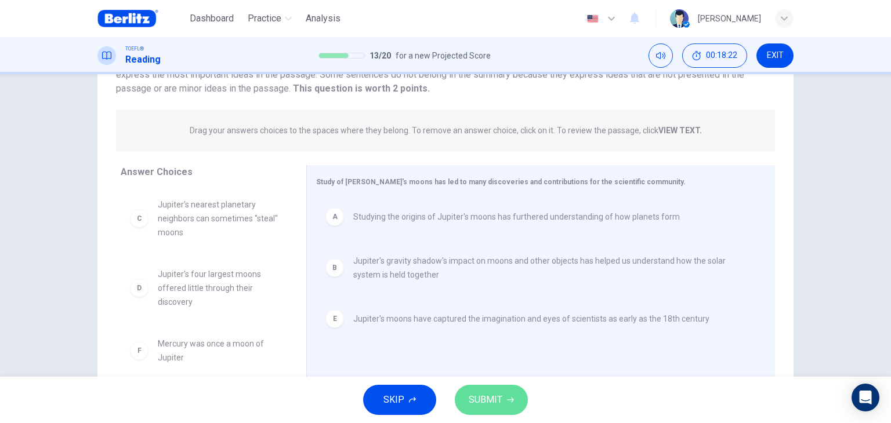
click at [495, 397] on span "SUBMIT" at bounding box center [485, 400] width 34 height 16
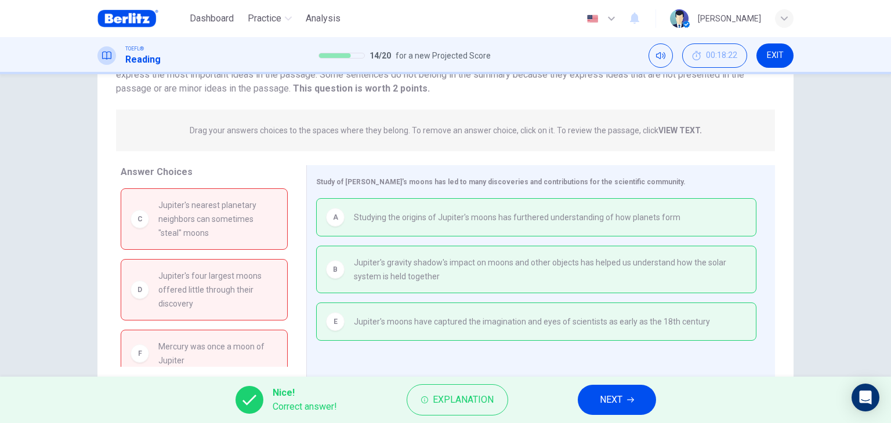
click at [619, 400] on span "NEXT" at bounding box center [610, 400] width 23 height 16
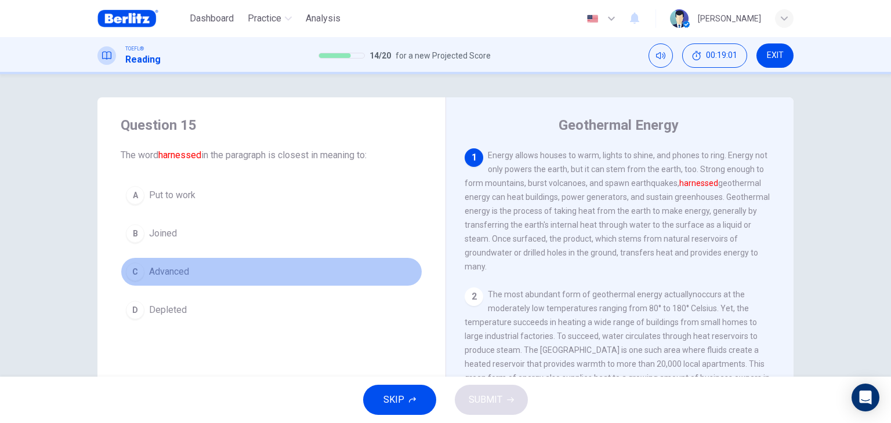
click at [171, 273] on span "Advanced" at bounding box center [169, 272] width 40 height 14
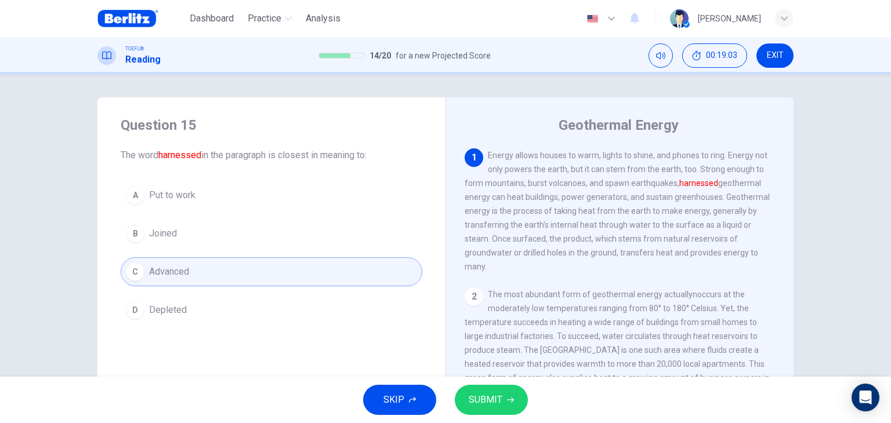
click at [489, 392] on span "SUBMIT" at bounding box center [485, 400] width 34 height 16
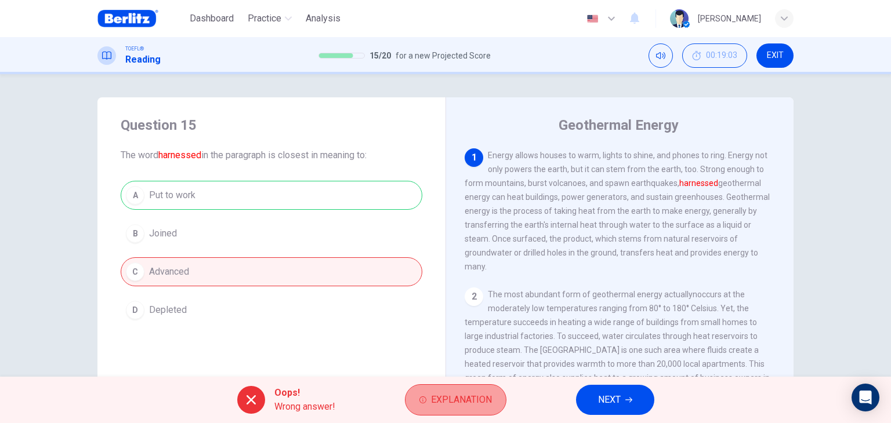
click at [466, 394] on span "Explanation" at bounding box center [461, 400] width 61 height 16
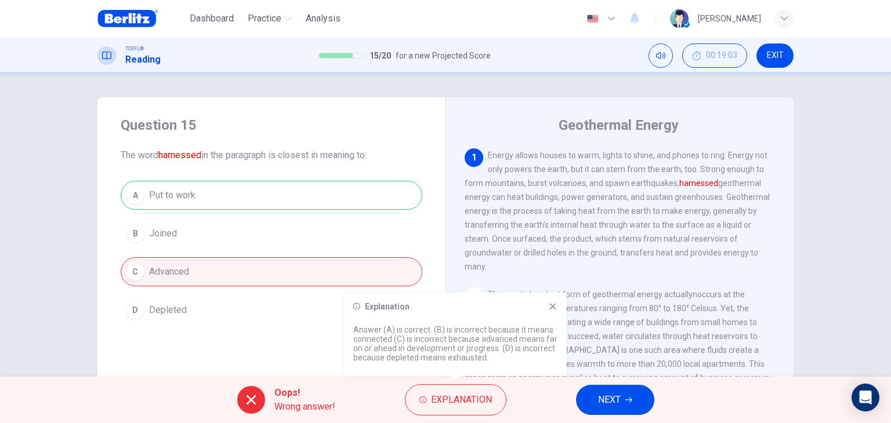
click at [551, 307] on icon at bounding box center [552, 306] width 6 height 6
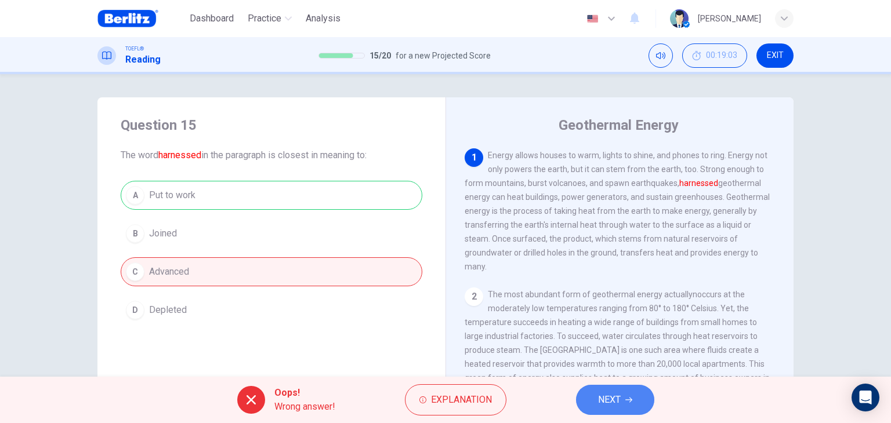
click at [615, 404] on span "NEXT" at bounding box center [609, 400] width 23 height 16
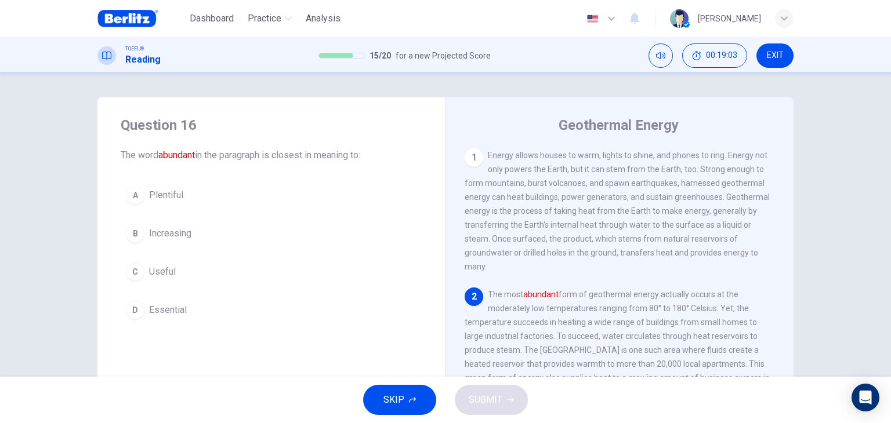
scroll to position [70, 0]
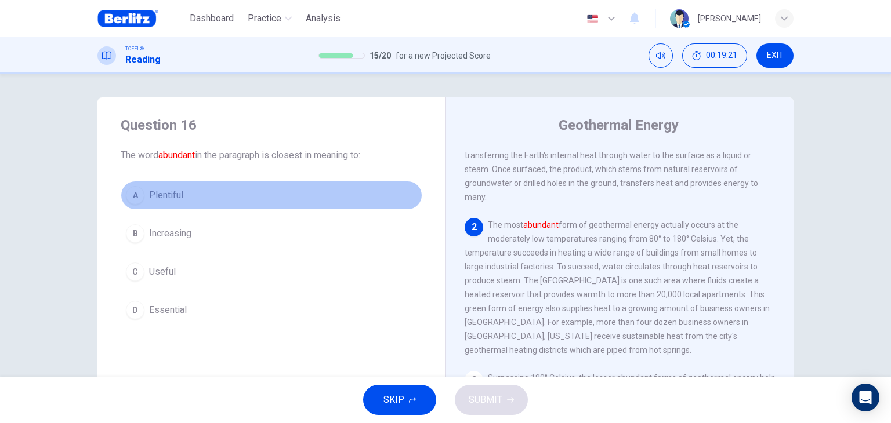
click at [155, 195] on span "Plentiful" at bounding box center [166, 195] width 34 height 14
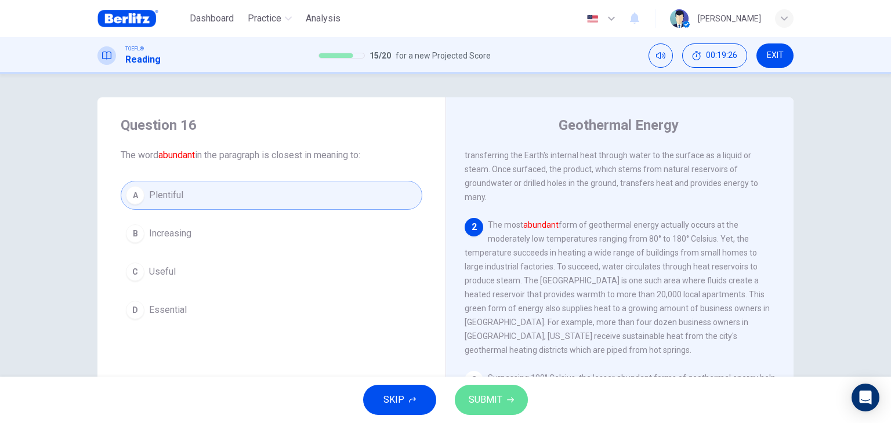
click at [496, 391] on button "SUBMIT" at bounding box center [491, 400] width 73 height 30
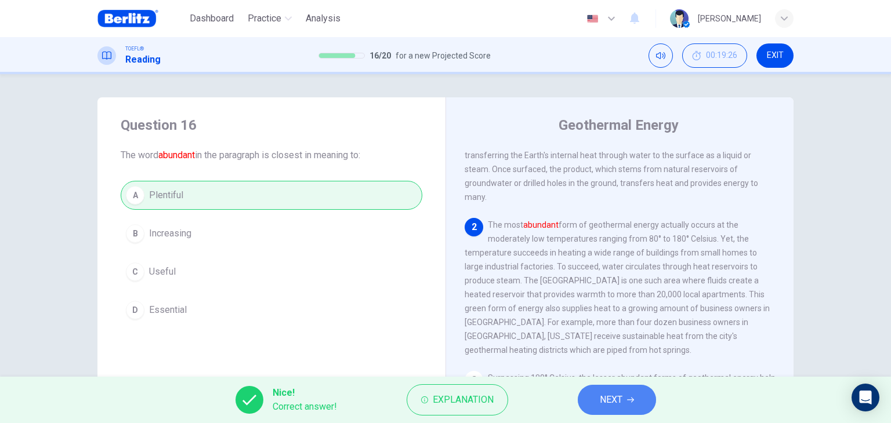
click at [602, 405] on span "NEXT" at bounding box center [610, 400] width 23 height 16
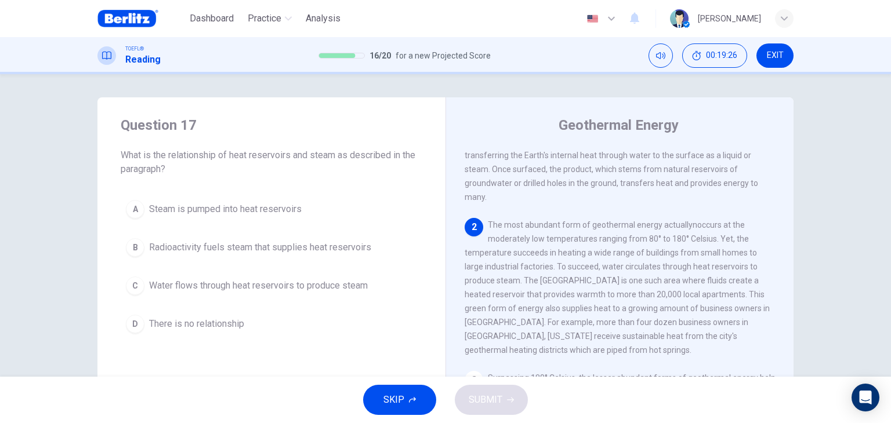
scroll to position [143, 0]
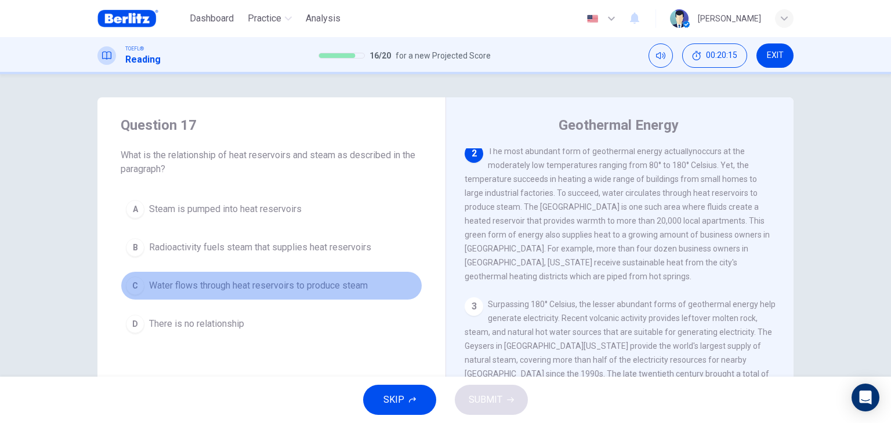
click at [211, 288] on span "Water flows through heat reservoirs to produce steam" at bounding box center [258, 286] width 219 height 14
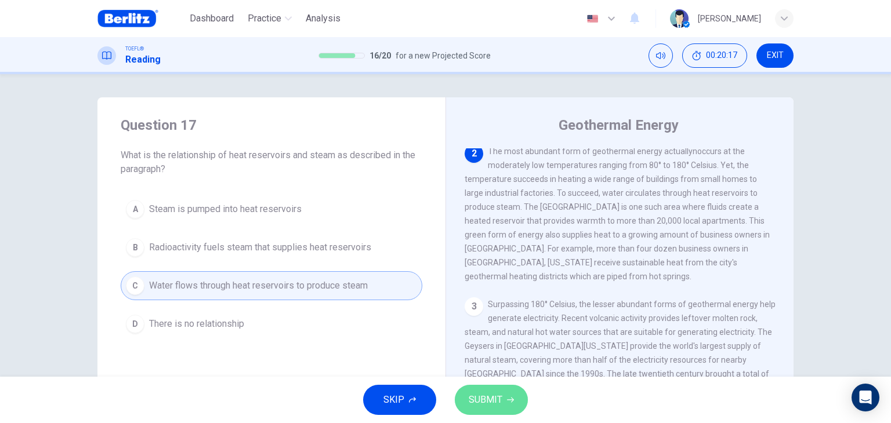
click at [493, 399] on span "SUBMIT" at bounding box center [485, 400] width 34 height 16
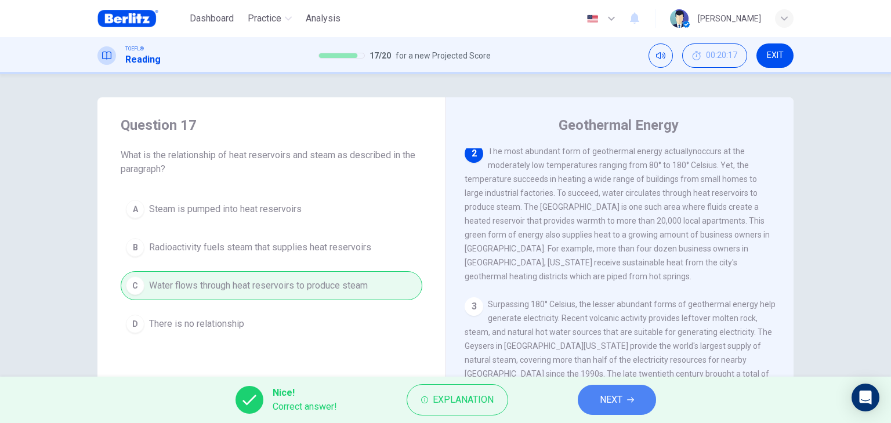
click at [594, 394] on button "NEXT" at bounding box center [616, 400] width 78 height 30
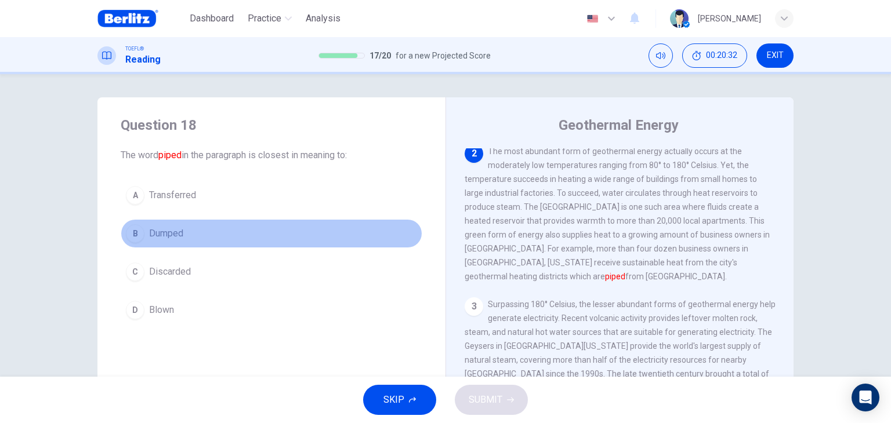
click at [169, 235] on span "Dumped" at bounding box center [166, 234] width 34 height 14
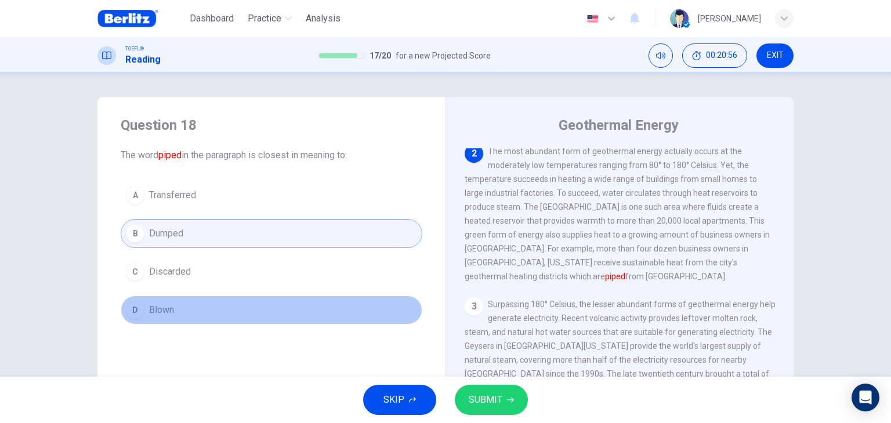
click at [167, 311] on span "Blown" at bounding box center [161, 310] width 25 height 14
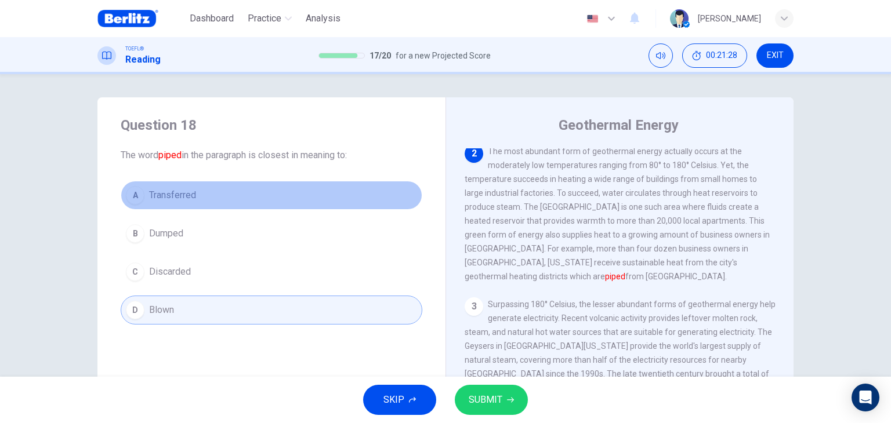
click at [159, 190] on span "Transferred" at bounding box center [172, 195] width 47 height 14
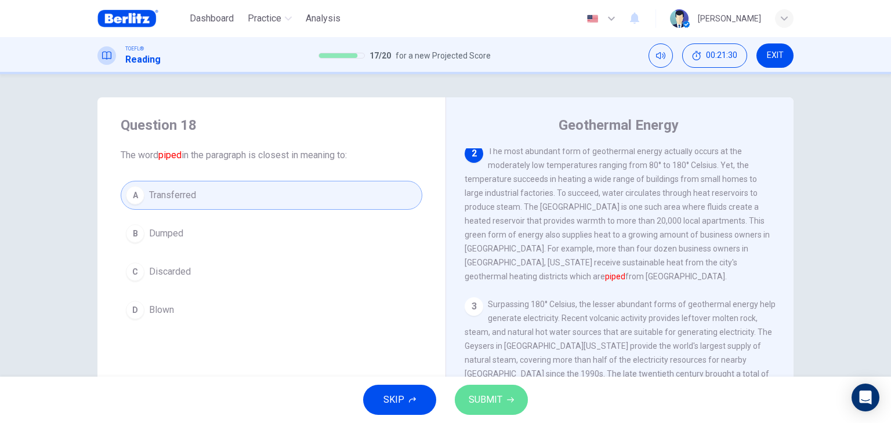
click at [477, 402] on span "SUBMIT" at bounding box center [485, 400] width 34 height 16
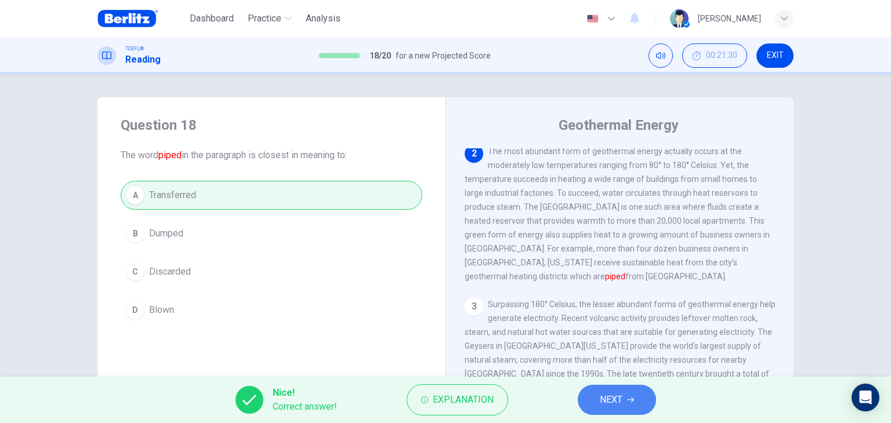
click at [614, 403] on span "NEXT" at bounding box center [610, 400] width 23 height 16
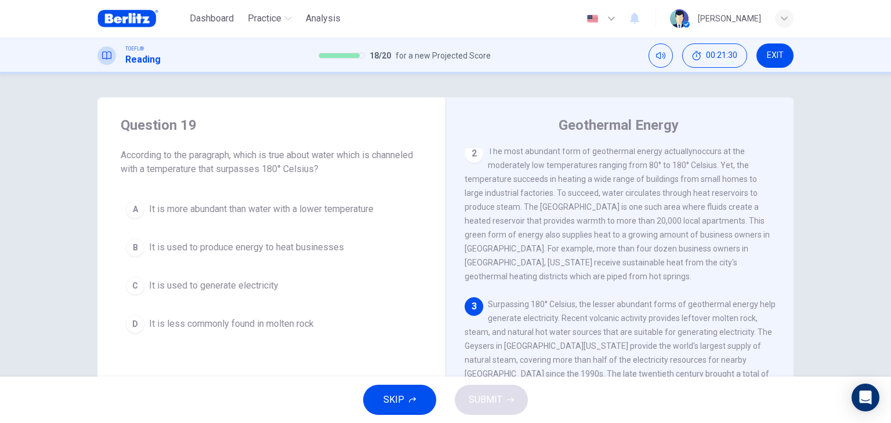
scroll to position [213, 0]
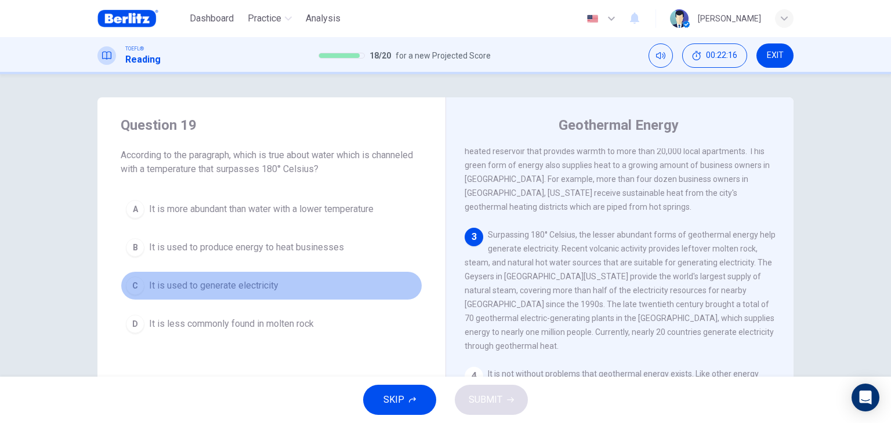
click at [213, 288] on span "It is used to generate electricity" at bounding box center [213, 286] width 129 height 14
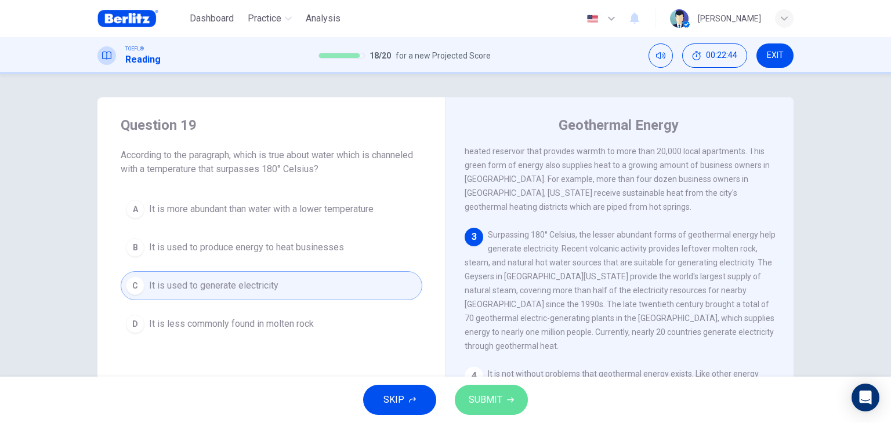
click at [506, 404] on button "SUBMIT" at bounding box center [491, 400] width 73 height 30
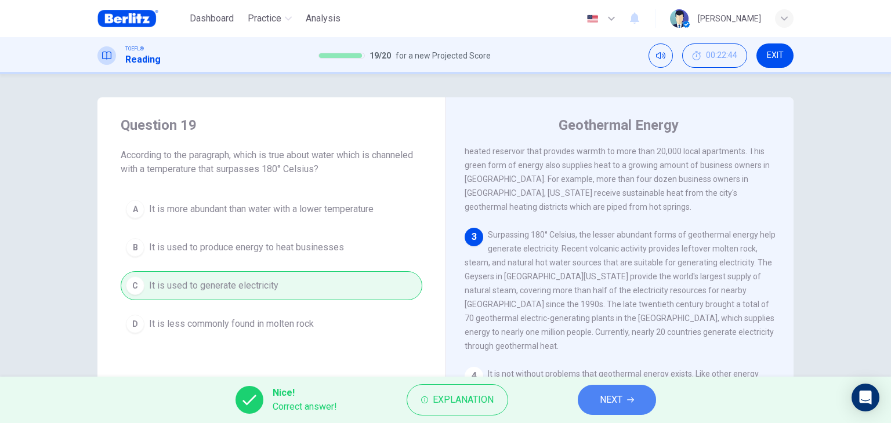
click at [624, 398] on button "NEXT" at bounding box center [616, 400] width 78 height 30
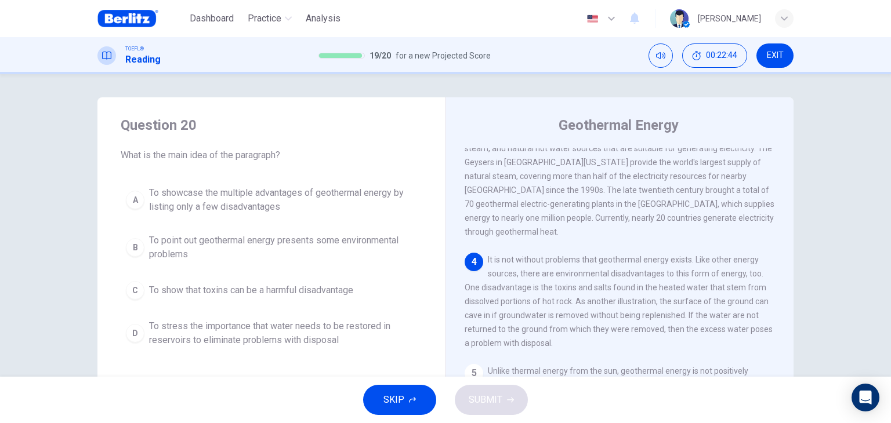
scroll to position [327, 0]
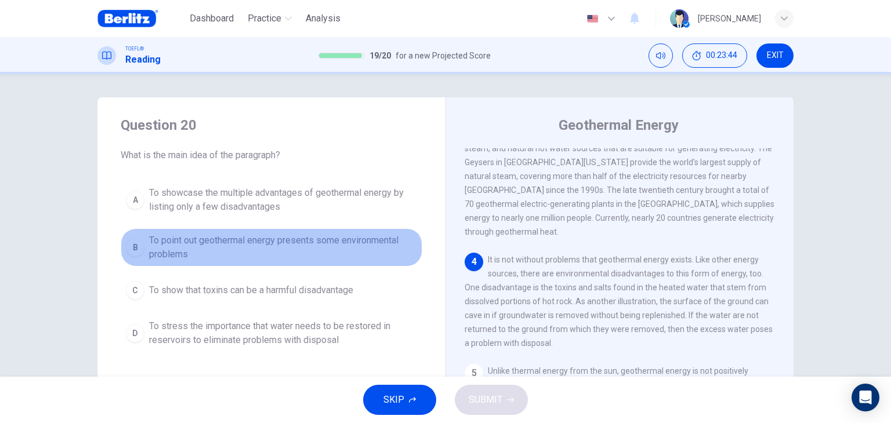
click at [233, 245] on span "To point out geothermal energy presents some environmental problems" at bounding box center [283, 248] width 268 height 28
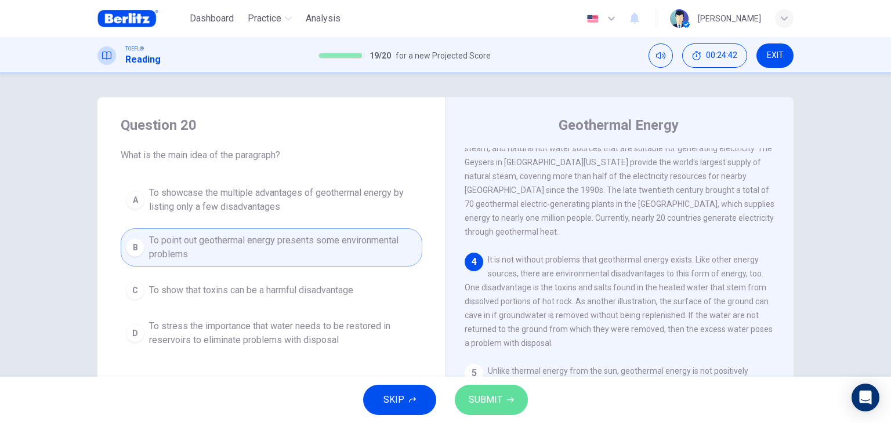
click at [471, 399] on span "SUBMIT" at bounding box center [485, 400] width 34 height 16
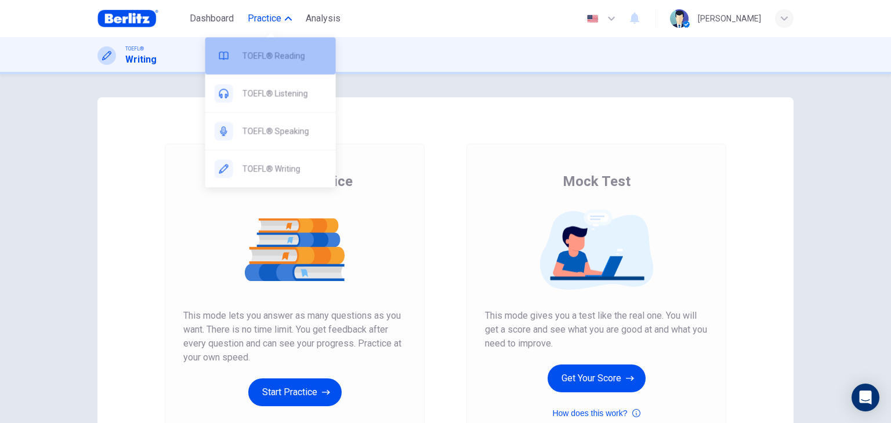
click at [269, 61] on span "TOEFL® Reading" at bounding box center [284, 56] width 84 height 14
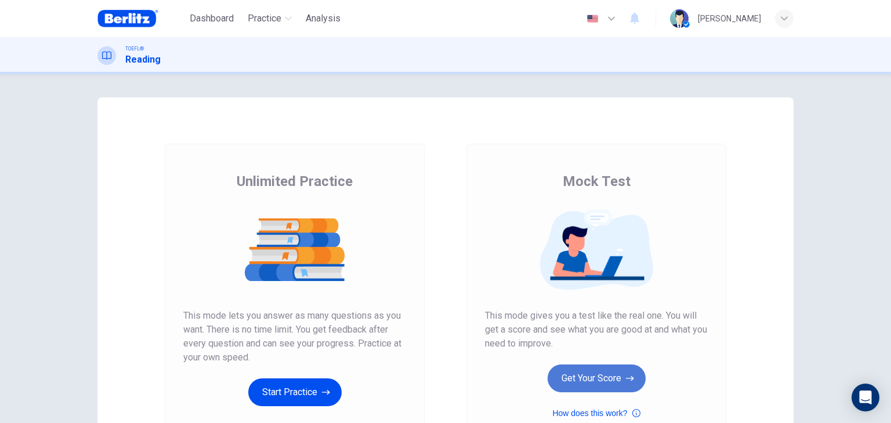
click at [604, 374] on button "Get Your Score" at bounding box center [596, 379] width 98 height 28
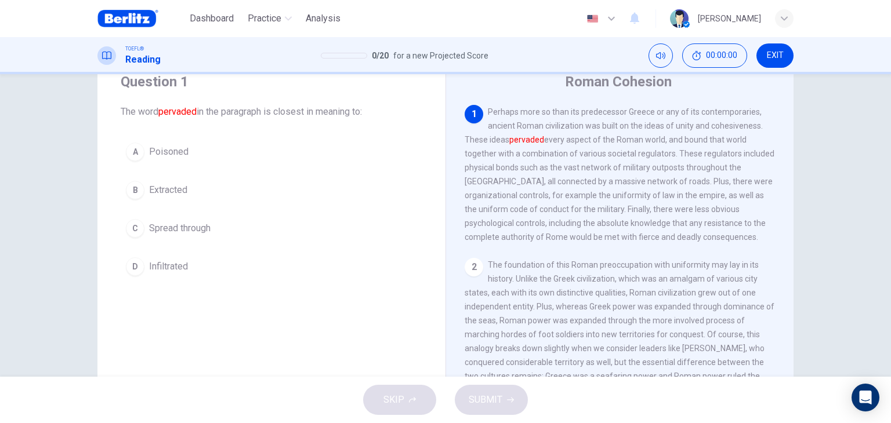
scroll to position [46, 0]
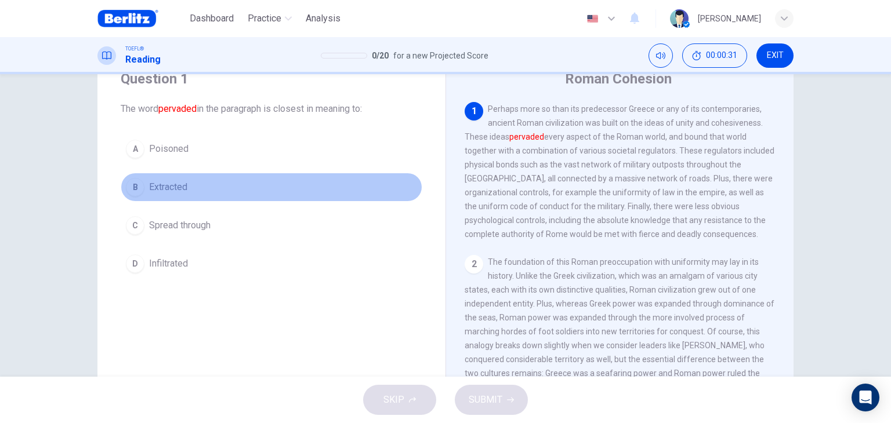
click at [170, 187] on span "Extracted" at bounding box center [168, 187] width 38 height 14
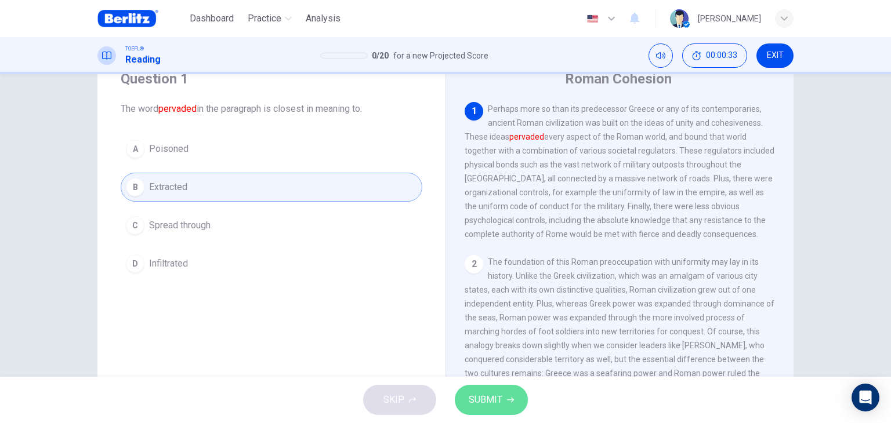
click at [486, 398] on span "SUBMIT" at bounding box center [485, 400] width 34 height 16
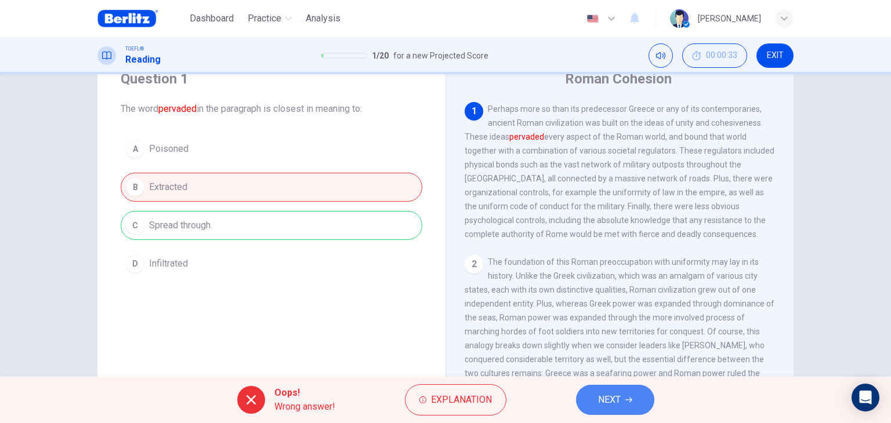
click at [623, 398] on button "NEXT" at bounding box center [615, 400] width 78 height 30
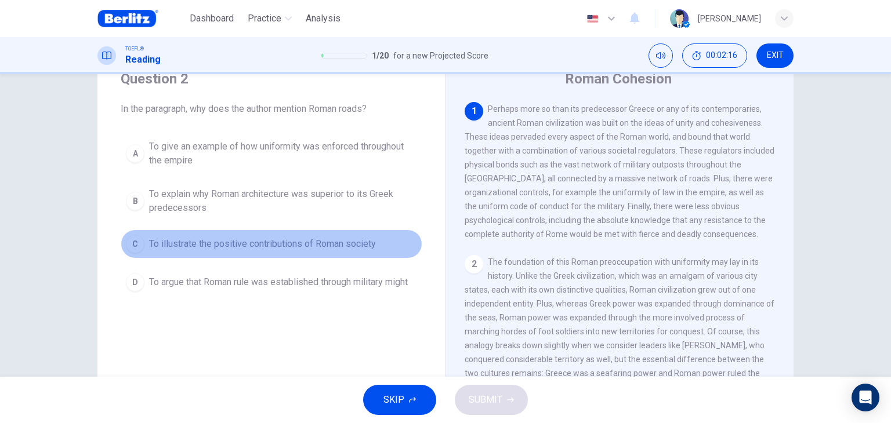
click at [310, 245] on span "To illustrate the positive contributions of Roman society" at bounding box center [262, 244] width 227 height 14
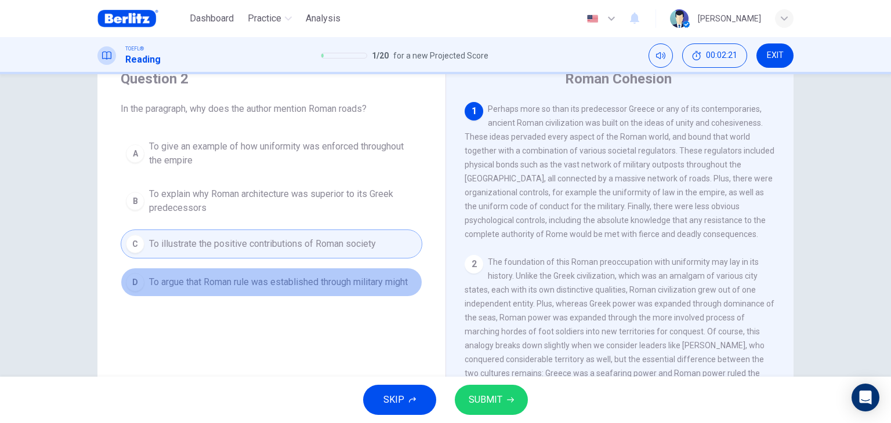
click at [320, 283] on span "To argue that Roman rule was established through military might" at bounding box center [278, 282] width 259 height 14
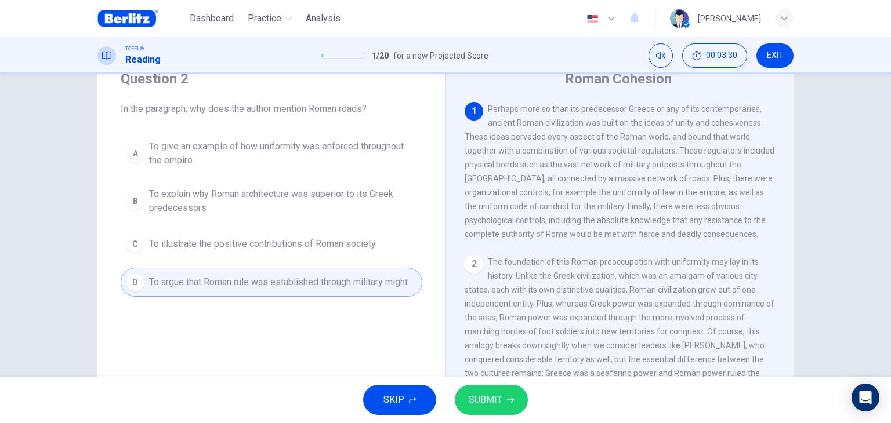
click at [354, 141] on span "To give an example of how uniformity was enforced throughout the empire" at bounding box center [283, 154] width 268 height 28
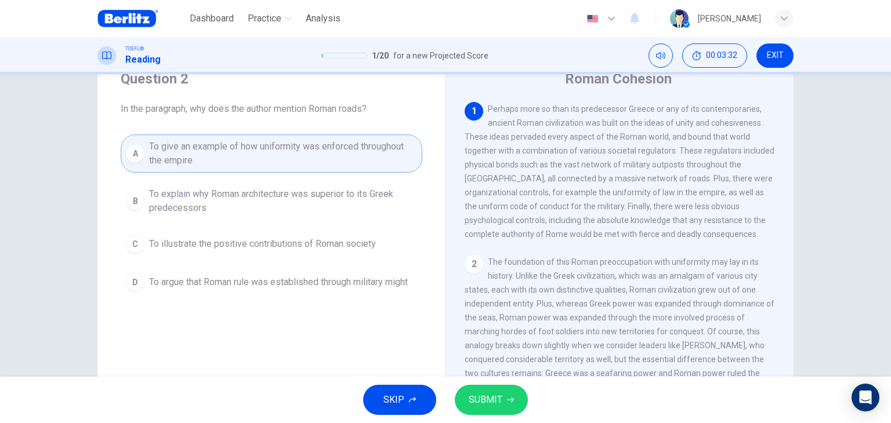
click at [498, 404] on span "SUBMIT" at bounding box center [485, 400] width 34 height 16
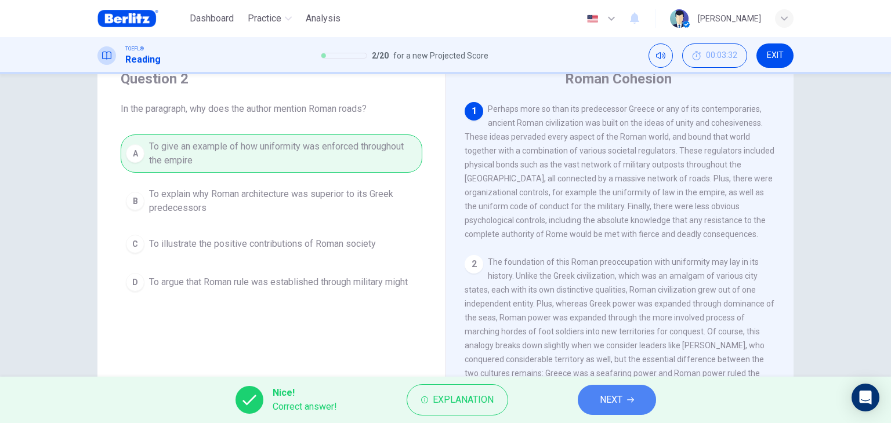
click at [619, 402] on span "NEXT" at bounding box center [610, 400] width 23 height 16
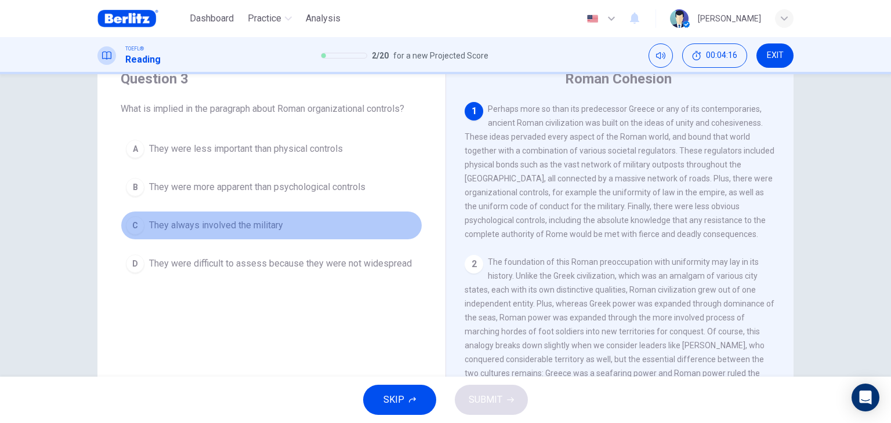
click at [260, 229] on span "They always involved the military" at bounding box center [216, 226] width 134 height 14
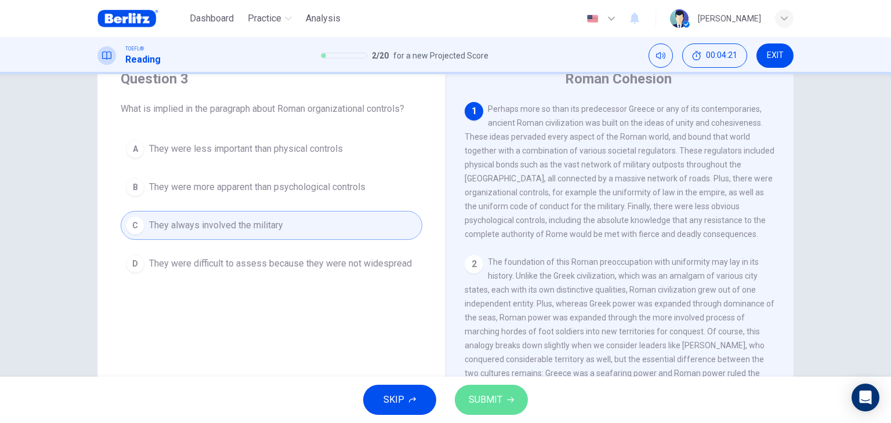
click at [501, 402] on button "SUBMIT" at bounding box center [491, 400] width 73 height 30
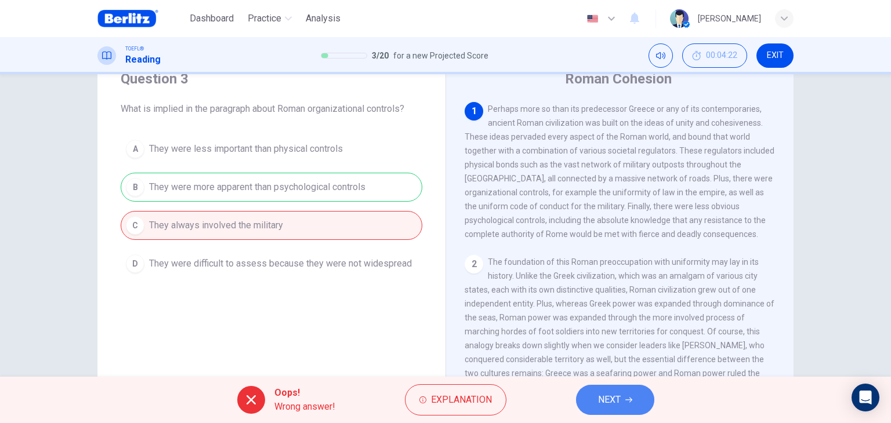
click at [619, 407] on span "NEXT" at bounding box center [609, 400] width 23 height 16
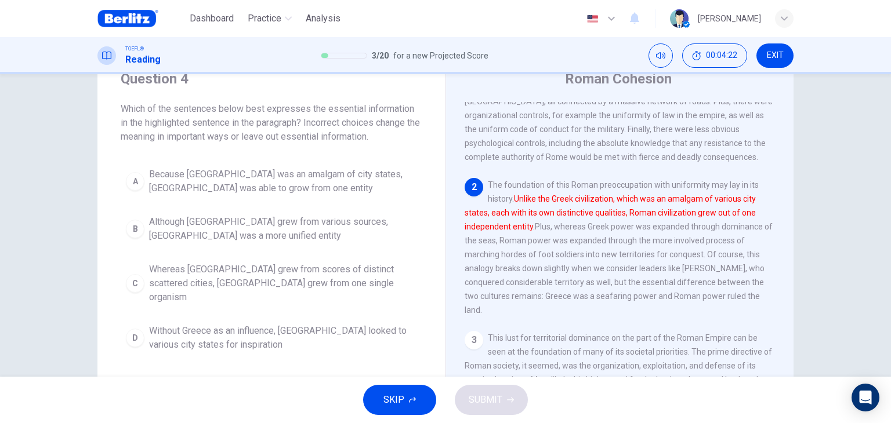
scroll to position [83, 0]
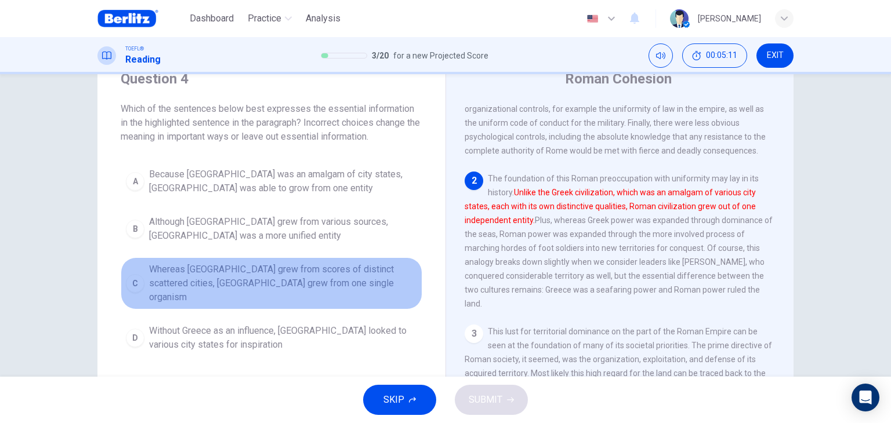
click at [259, 281] on span "Whereas Greece grew from scores of distinct scattered cities, Rome grew from on…" at bounding box center [283, 284] width 268 height 42
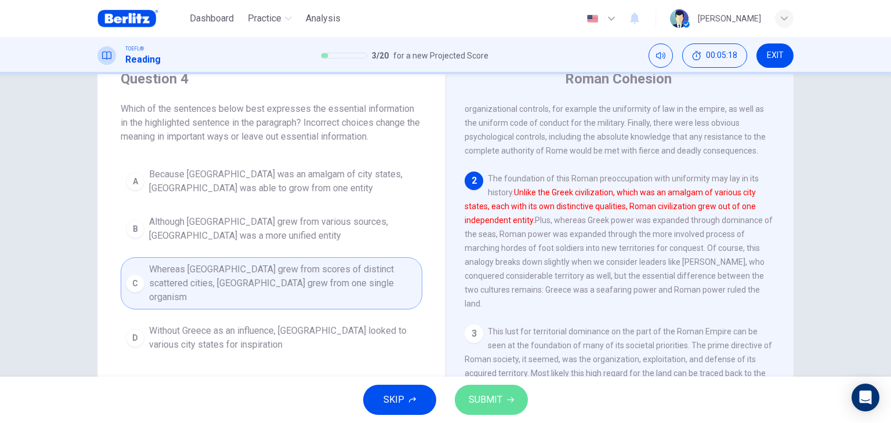
click at [501, 402] on button "SUBMIT" at bounding box center [491, 400] width 73 height 30
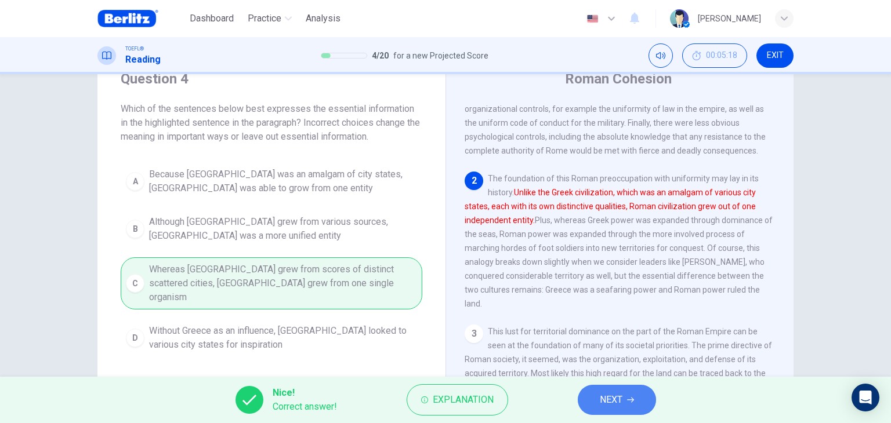
click at [601, 401] on span "NEXT" at bounding box center [610, 400] width 23 height 16
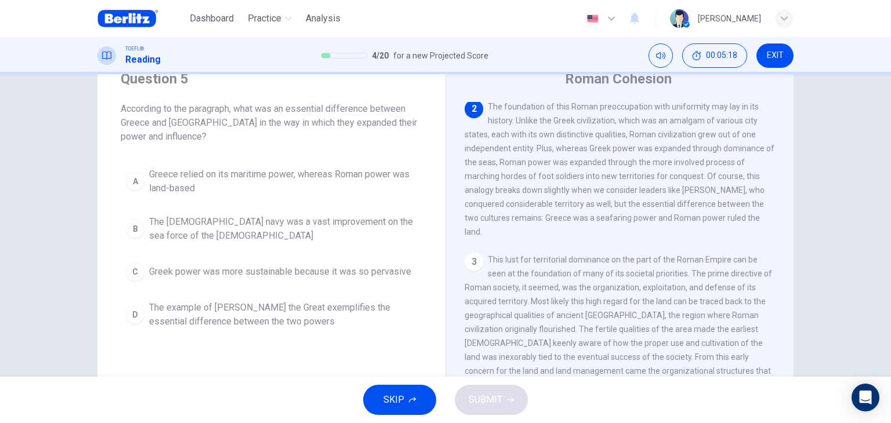
scroll to position [158, 0]
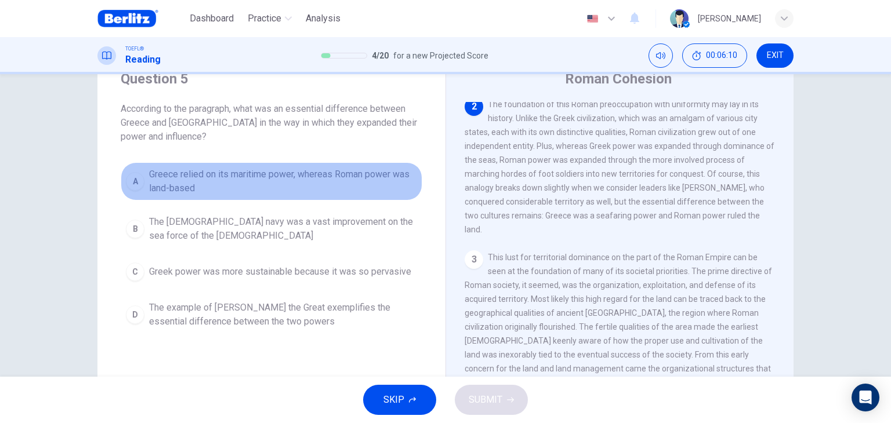
click at [222, 170] on span "Greece relied on its maritime power, whereas Roman power was land-based" at bounding box center [283, 182] width 268 height 28
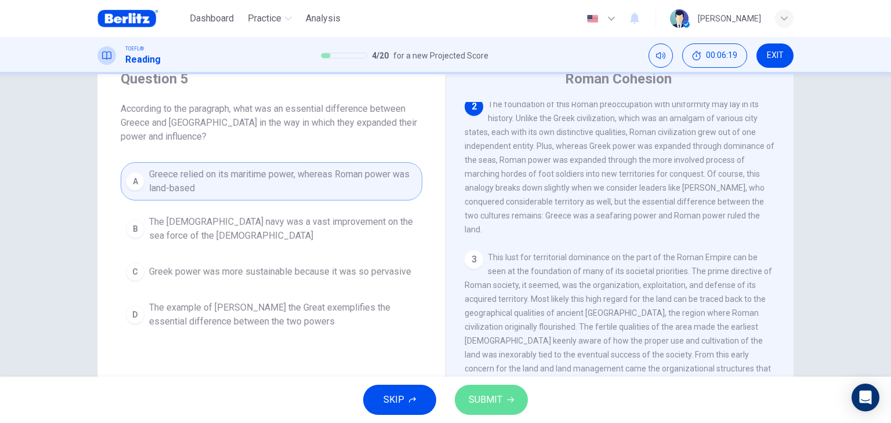
click at [495, 404] on span "SUBMIT" at bounding box center [485, 400] width 34 height 16
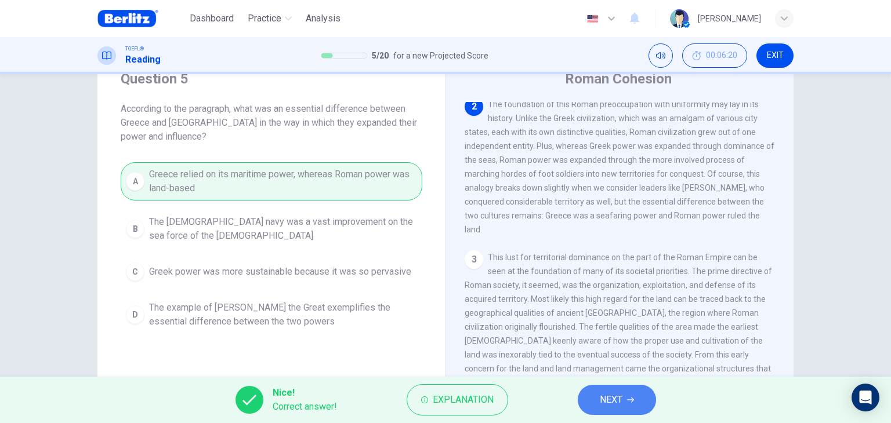
click at [609, 390] on button "NEXT" at bounding box center [616, 400] width 78 height 30
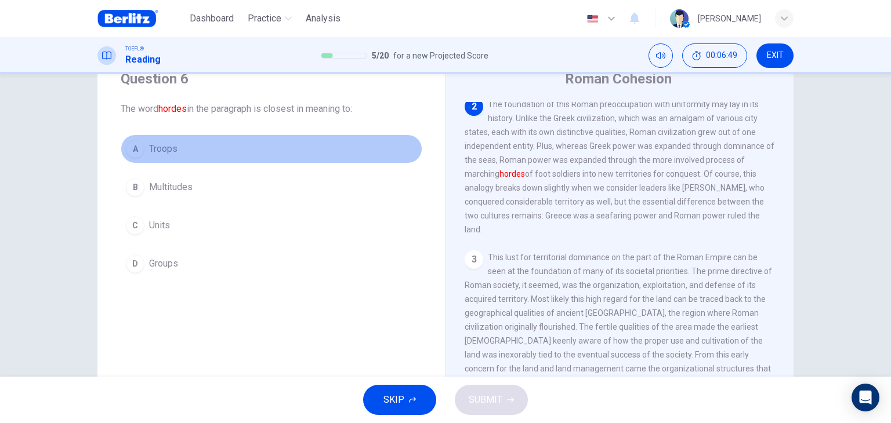
click at [162, 145] on span "Troops" at bounding box center [163, 149] width 28 height 14
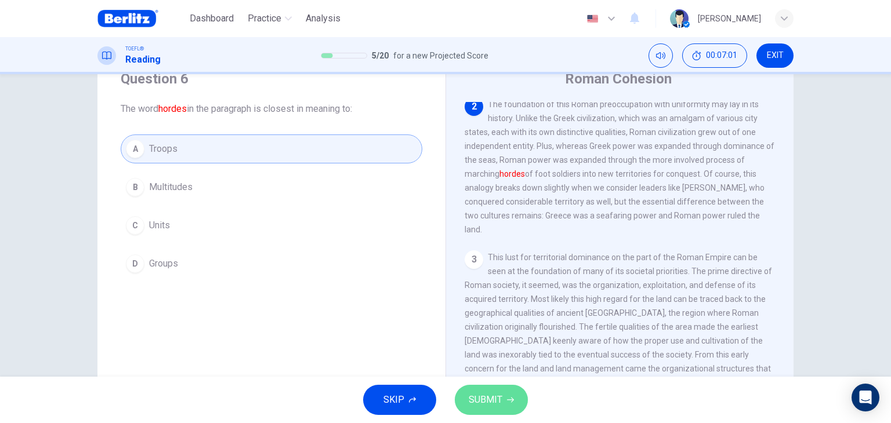
click at [492, 392] on span "SUBMIT" at bounding box center [485, 400] width 34 height 16
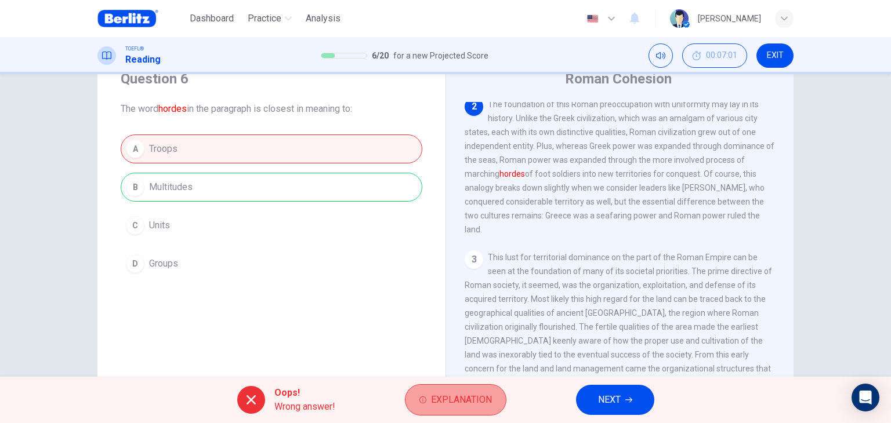
click at [477, 399] on span "Explanation" at bounding box center [461, 400] width 61 height 16
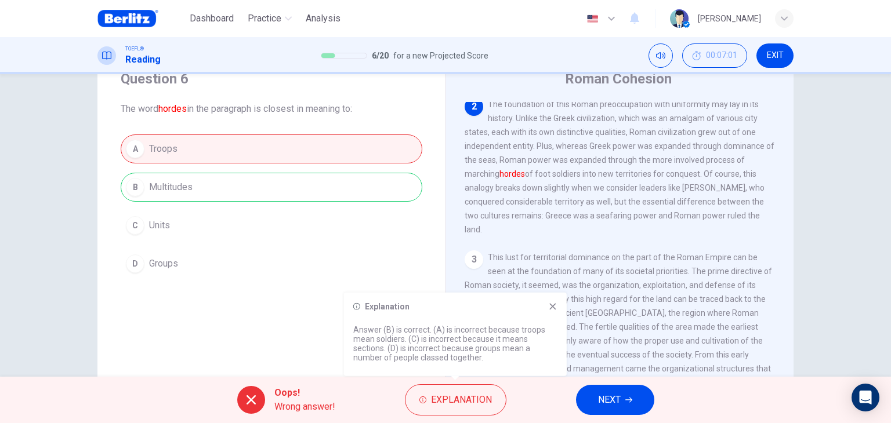
click at [554, 307] on icon at bounding box center [552, 306] width 6 height 6
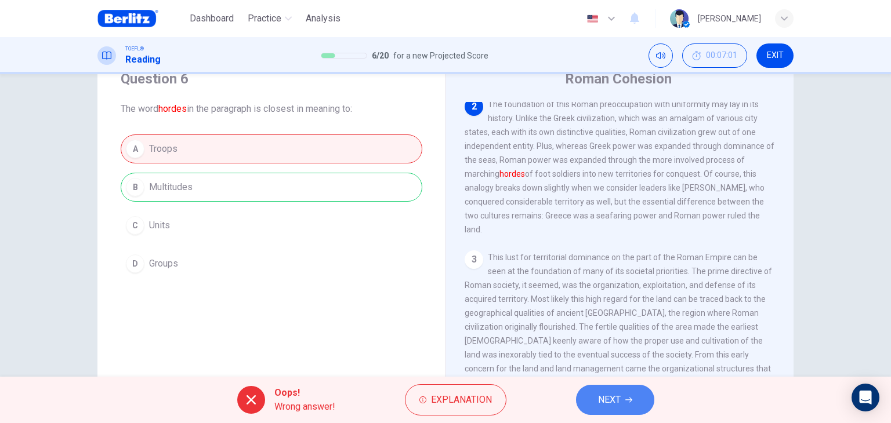
click at [609, 397] on span "NEXT" at bounding box center [609, 400] width 23 height 16
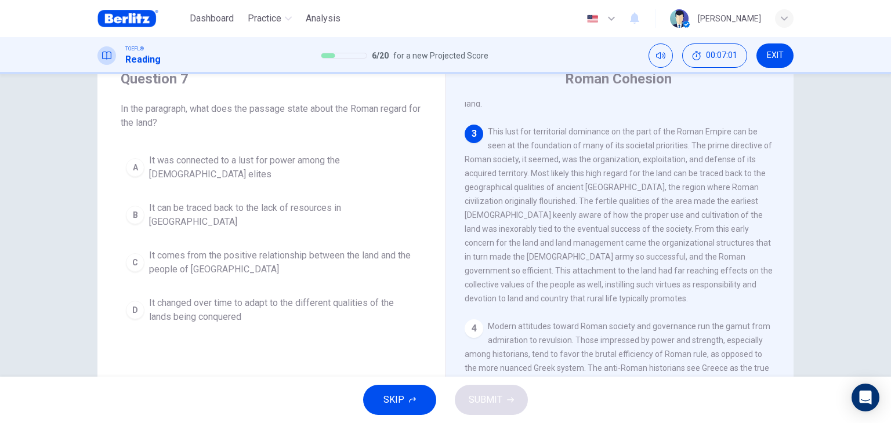
scroll to position [285, 0]
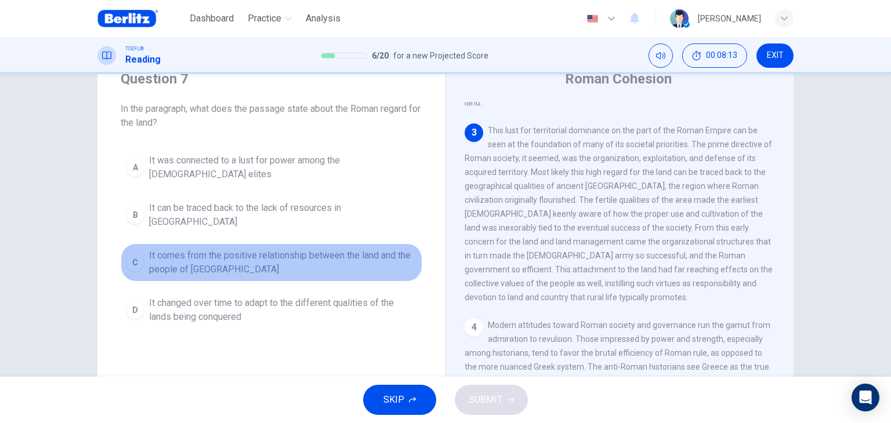
click at [327, 249] on span "It comes from the positive relationship between the land and the people of Lati…" at bounding box center [283, 263] width 268 height 28
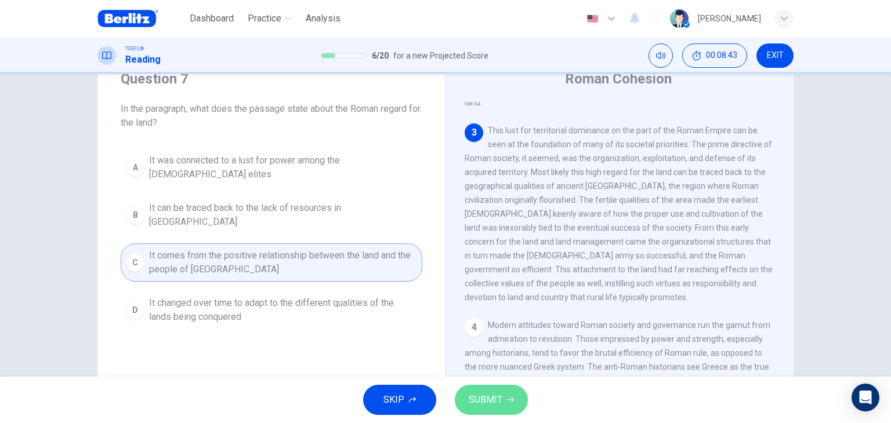
click at [494, 392] on span "SUBMIT" at bounding box center [485, 400] width 34 height 16
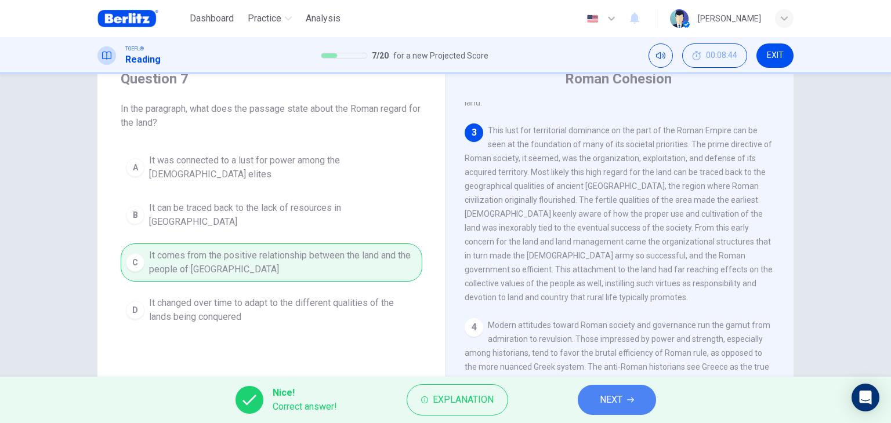
click at [621, 411] on button "NEXT" at bounding box center [616, 400] width 78 height 30
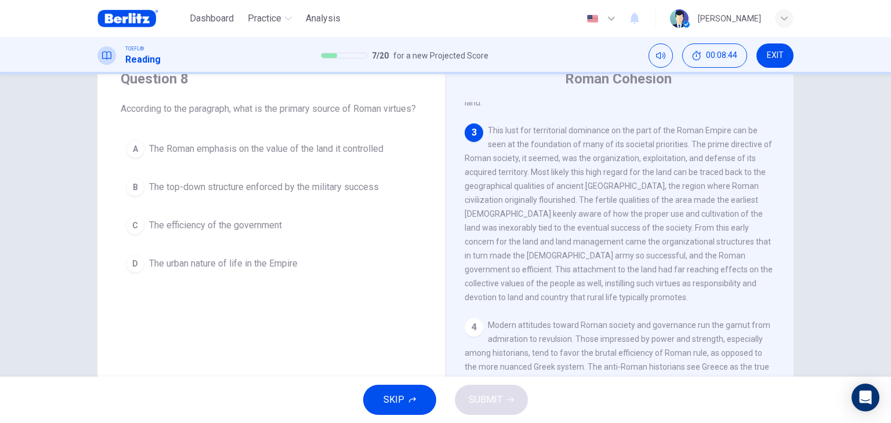
scroll to position [315, 0]
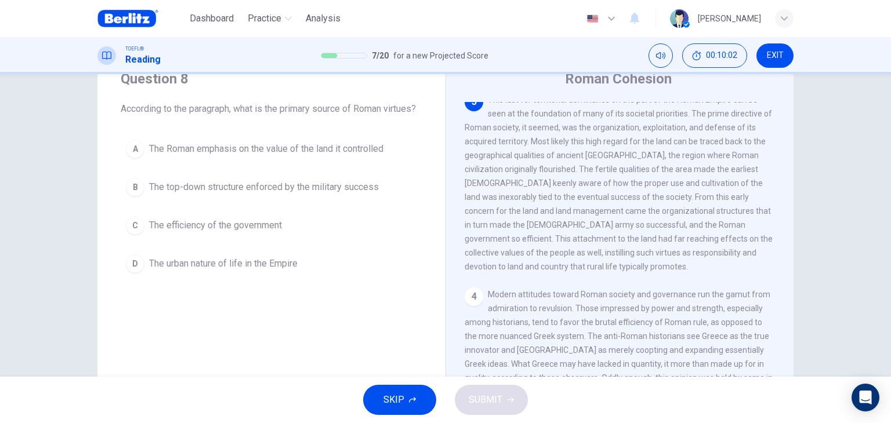
click at [318, 194] on span "The top-down structure enforced by the military success" at bounding box center [264, 187] width 230 height 14
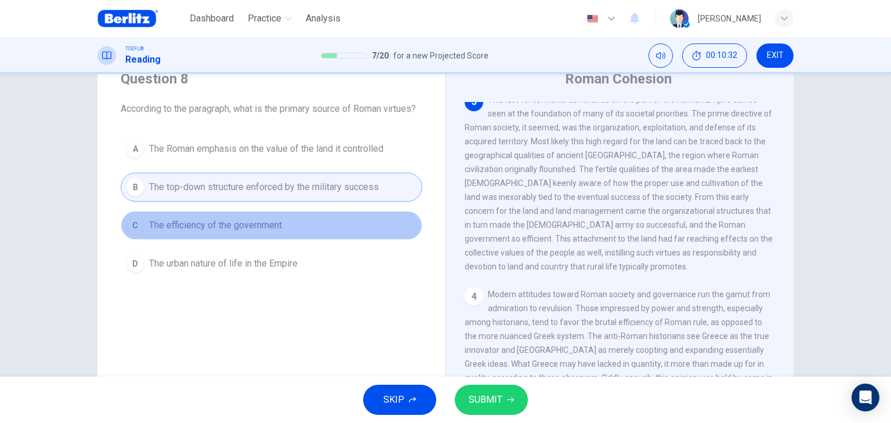
click at [253, 232] on span "The efficiency of the government" at bounding box center [215, 226] width 133 height 14
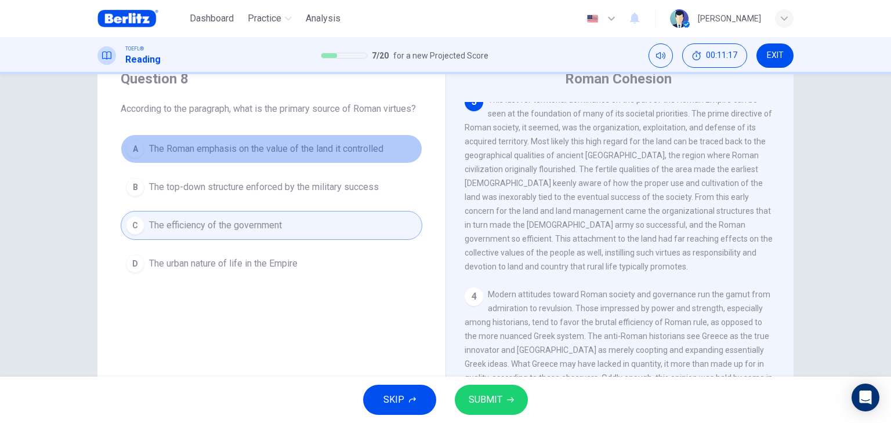
click at [301, 156] on span "The Roman emphasis on the value of the land it controlled" at bounding box center [266, 149] width 234 height 14
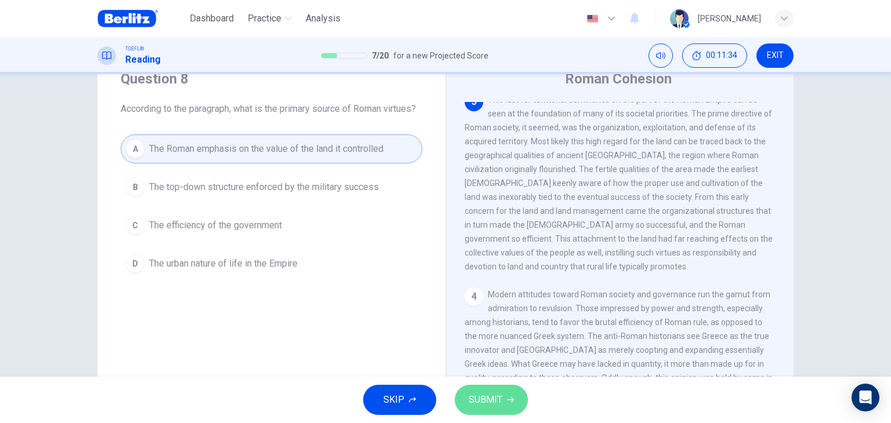
click at [504, 404] on button "SUBMIT" at bounding box center [491, 400] width 73 height 30
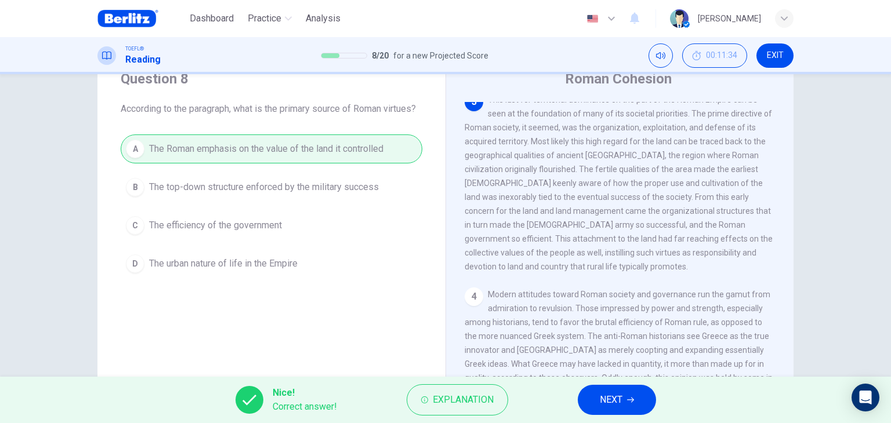
click at [623, 397] on button "NEXT" at bounding box center [616, 400] width 78 height 30
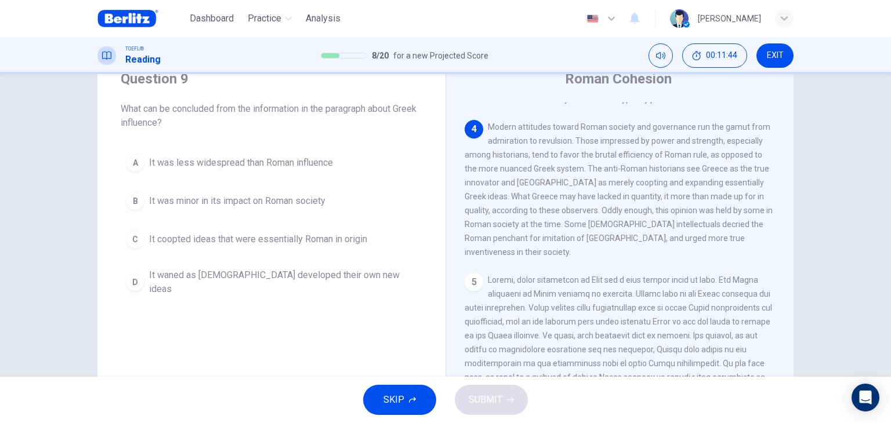
scroll to position [487, 0]
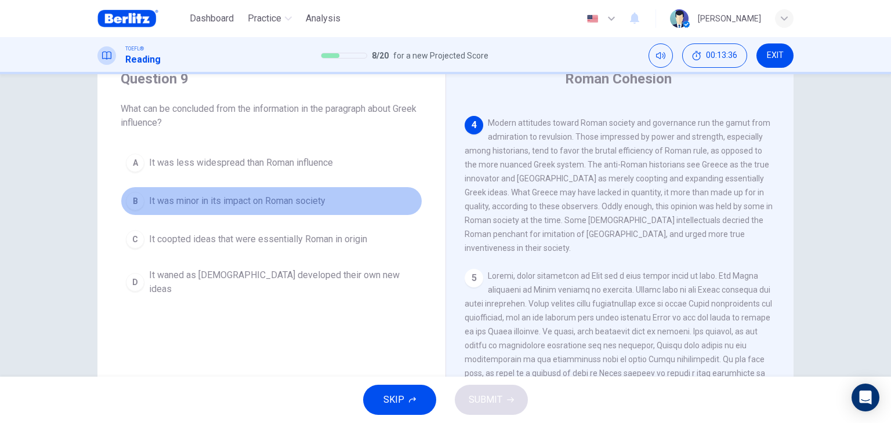
click at [308, 205] on span "It was minor in its impact on Roman society" at bounding box center [237, 201] width 176 height 14
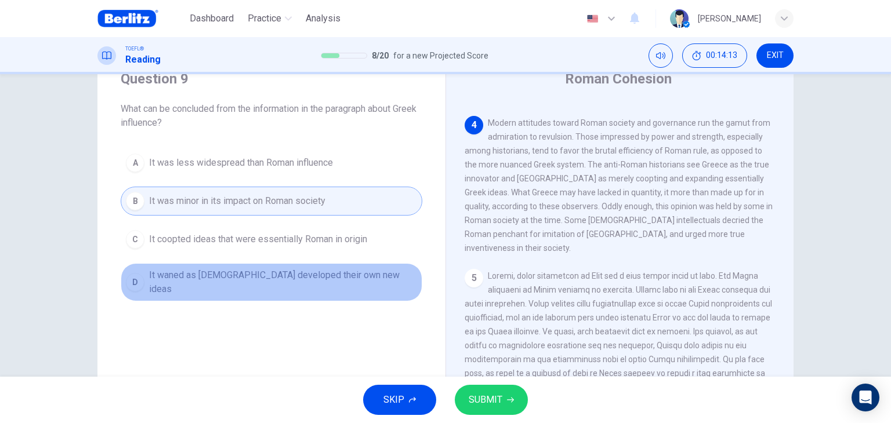
click at [316, 277] on span "It waned as Romans developed their own new ideas" at bounding box center [283, 282] width 268 height 28
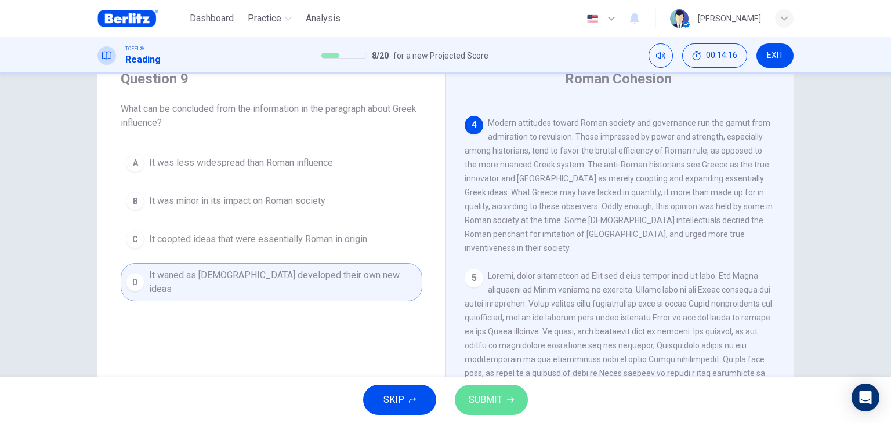
click at [486, 406] on span "SUBMIT" at bounding box center [485, 400] width 34 height 16
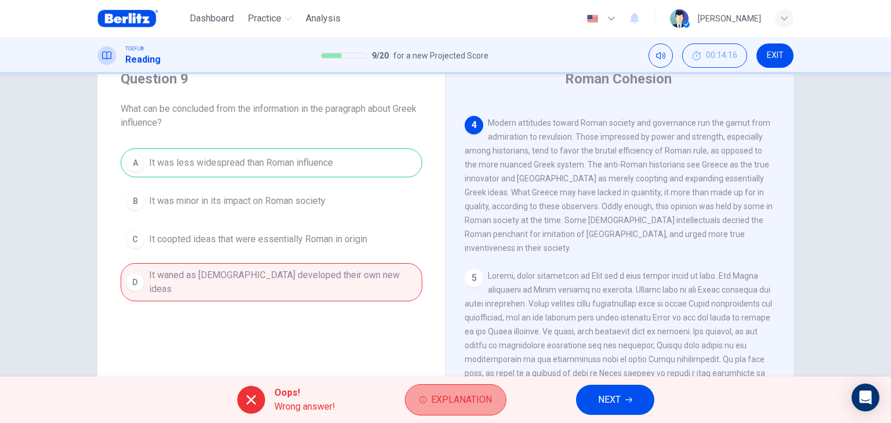
click at [487, 398] on span "Explanation" at bounding box center [461, 400] width 61 height 16
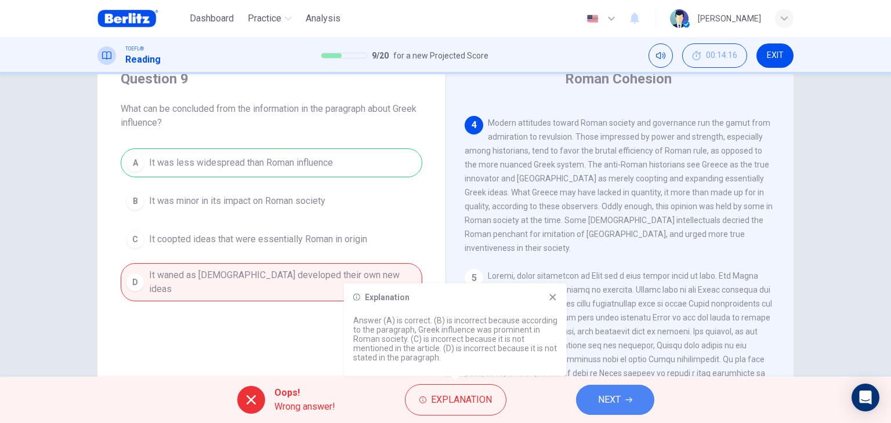
click at [595, 398] on button "NEXT" at bounding box center [615, 400] width 78 height 30
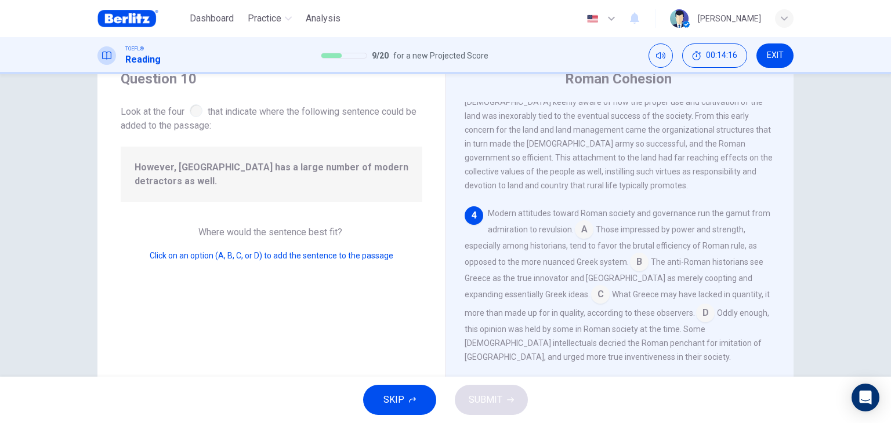
scroll to position [456, 0]
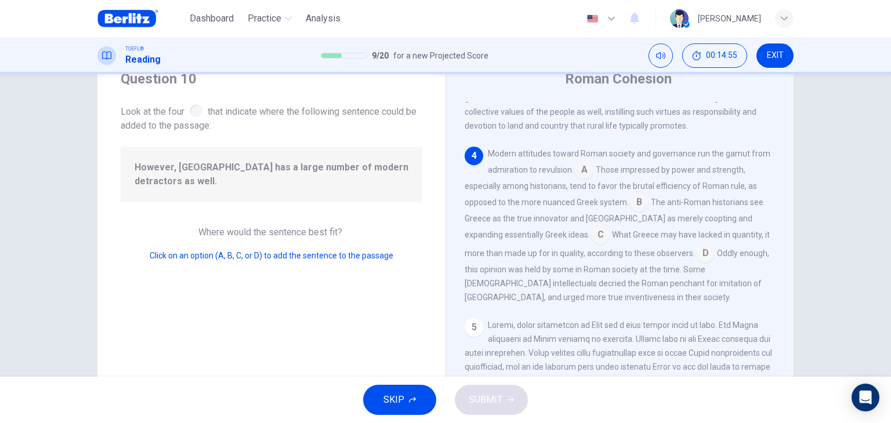
click at [639, 213] on input at bounding box center [639, 203] width 19 height 19
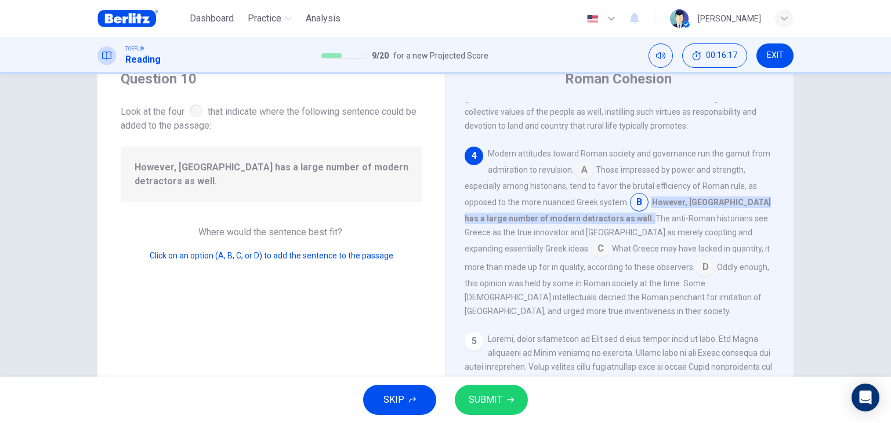
click at [696, 278] on input at bounding box center [705, 268] width 19 height 19
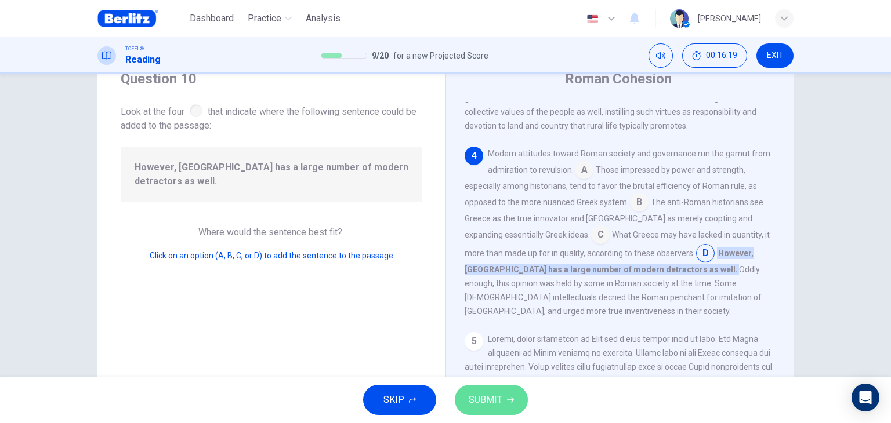
click at [500, 394] on span "SUBMIT" at bounding box center [485, 400] width 34 height 16
click at [497, 395] on span "SUBMIT" at bounding box center [485, 400] width 34 height 16
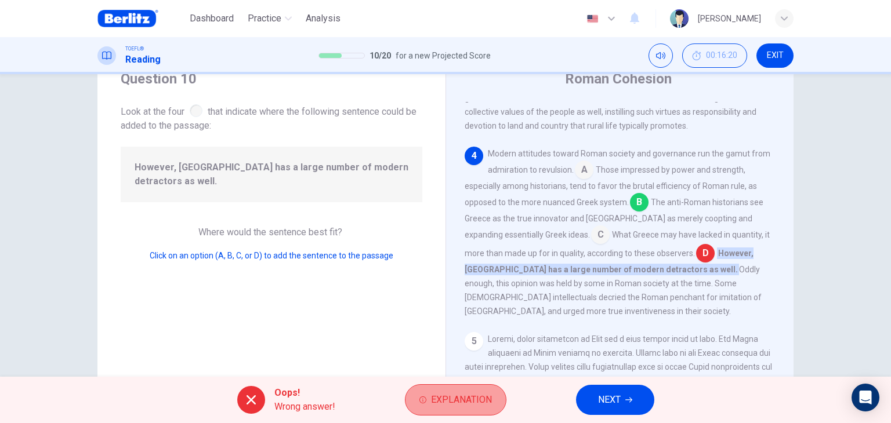
click at [462, 402] on span "Explanation" at bounding box center [461, 400] width 61 height 16
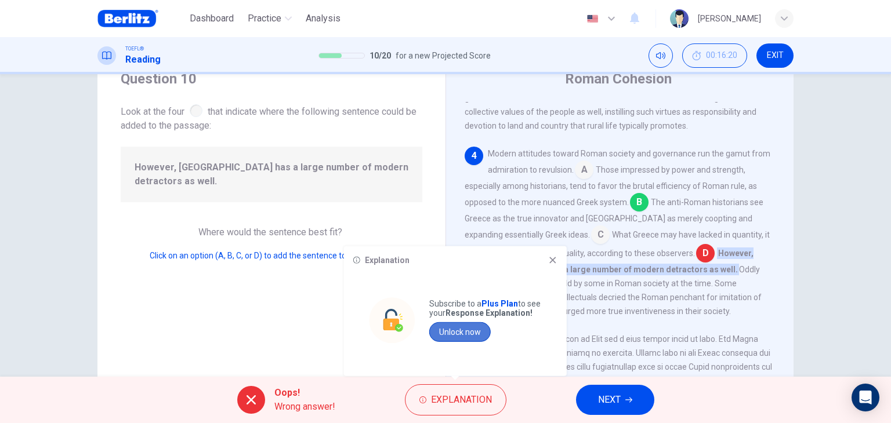
click at [481, 333] on button "Unlock now" at bounding box center [459, 332] width 61 height 20
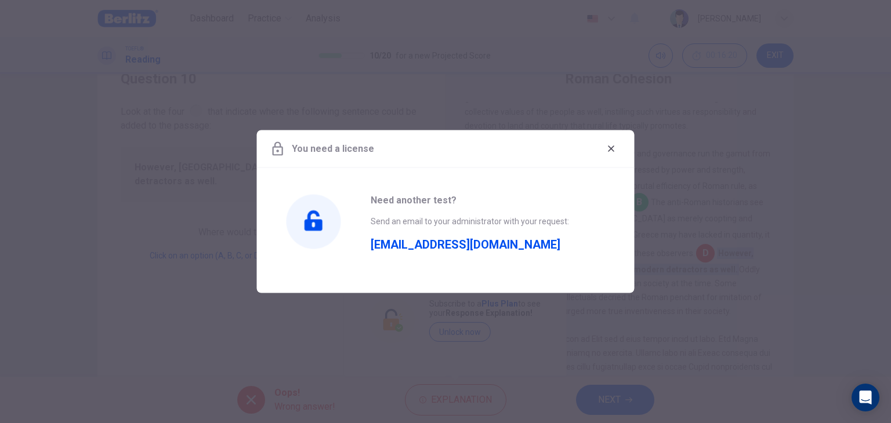
click at [612, 151] on icon "button" at bounding box center [610, 148] width 9 height 9
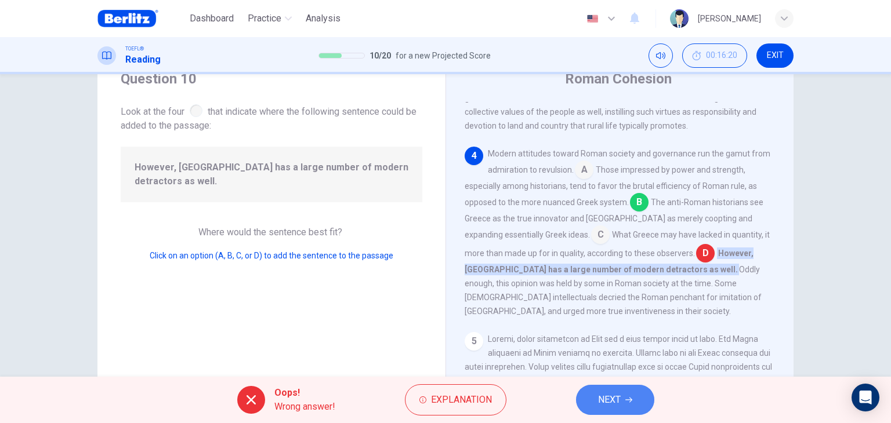
click at [616, 398] on span "NEXT" at bounding box center [609, 400] width 23 height 16
